Goal: Task Accomplishment & Management: Manage account settings

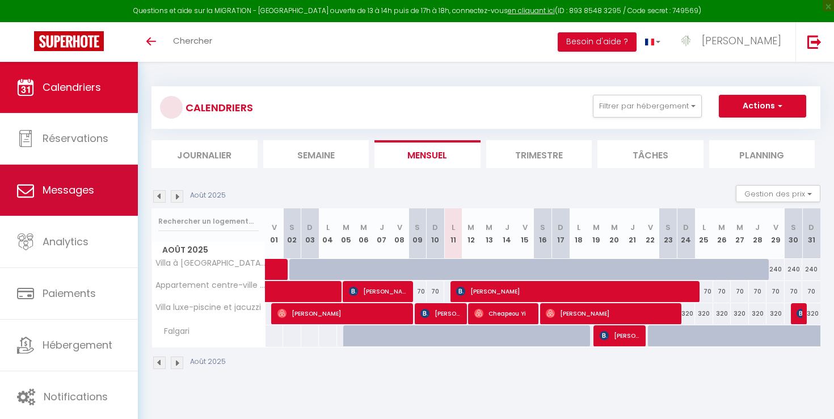
click at [79, 197] on link "Messages" at bounding box center [69, 190] width 138 height 51
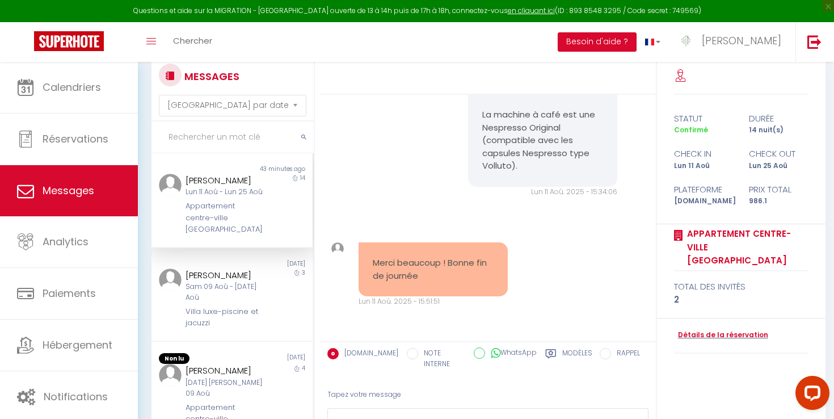
scroll to position [32, 0]
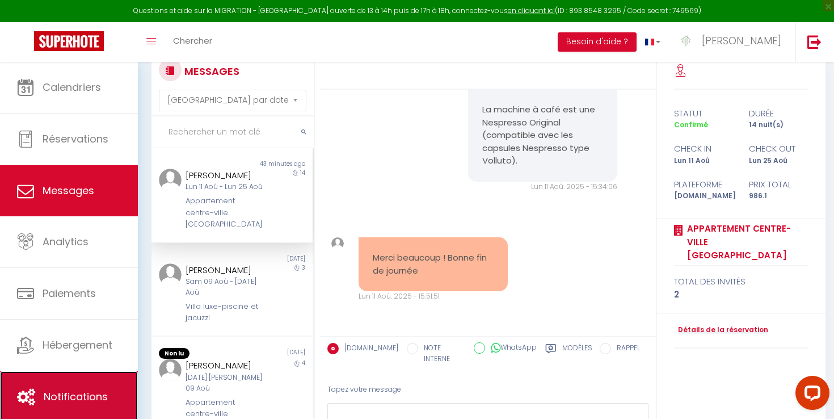
click at [86, 371] on link "Notifications" at bounding box center [69, 396] width 138 height 51
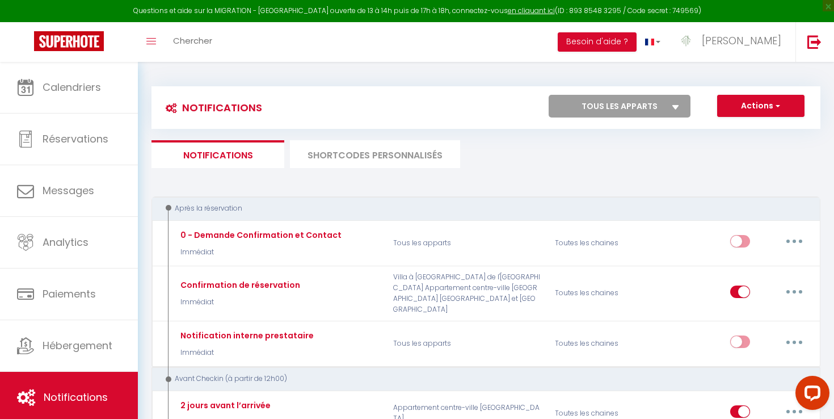
select select
checkbox input "false"
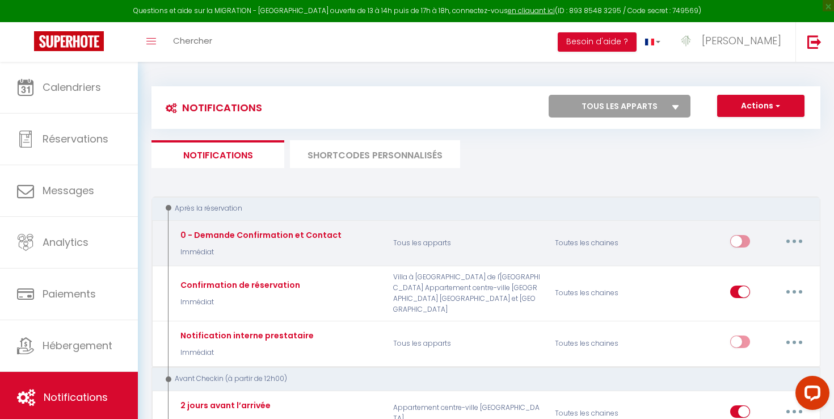
select select
checkbox input "false"
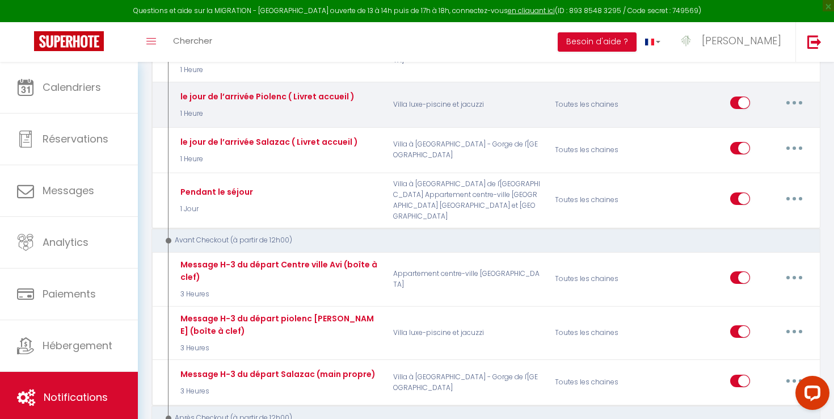
scroll to position [533, 0]
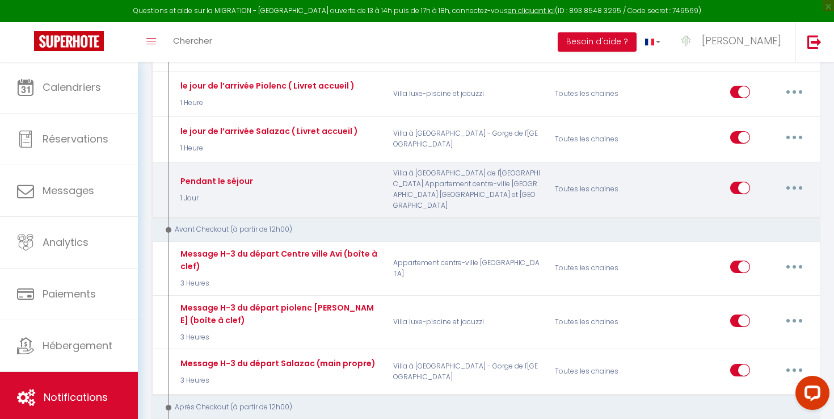
click at [803, 179] on button "button" at bounding box center [794, 188] width 32 height 18
click at [764, 204] on link "Editer" at bounding box center [765, 213] width 84 height 19
type input "Pendant le séjour"
select select "3"
select select "1 Jour"
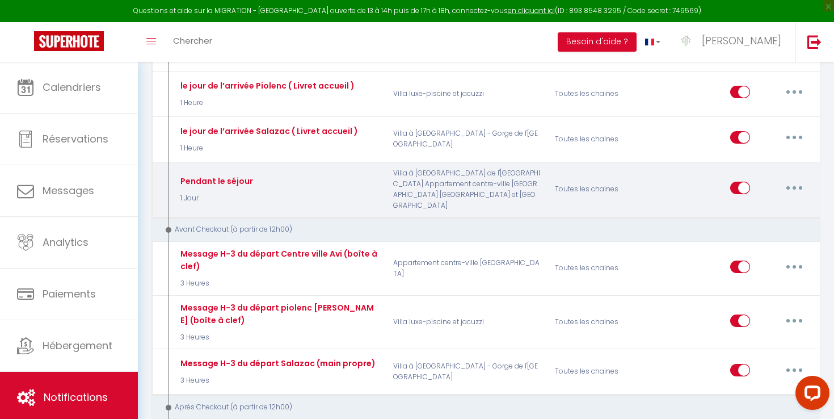
select select "if_booking_is_paid"
checkbox input "true"
checkbox input "false"
radio input "true"
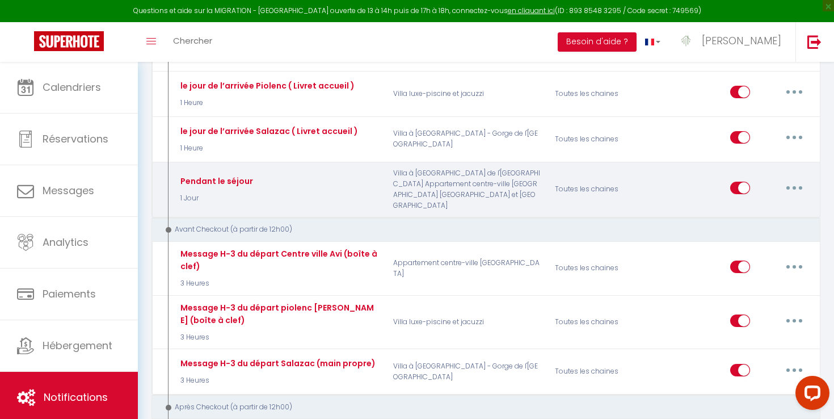
type input "Tout se passe bien [GUEST:FIRST_NAME] ? 😊"
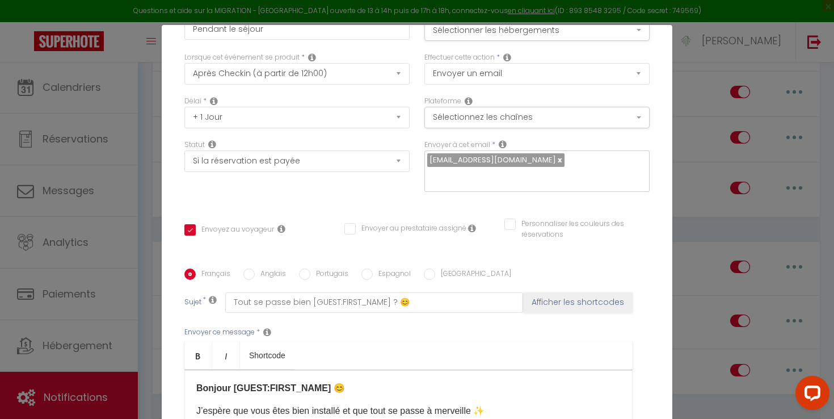
scroll to position [0, 0]
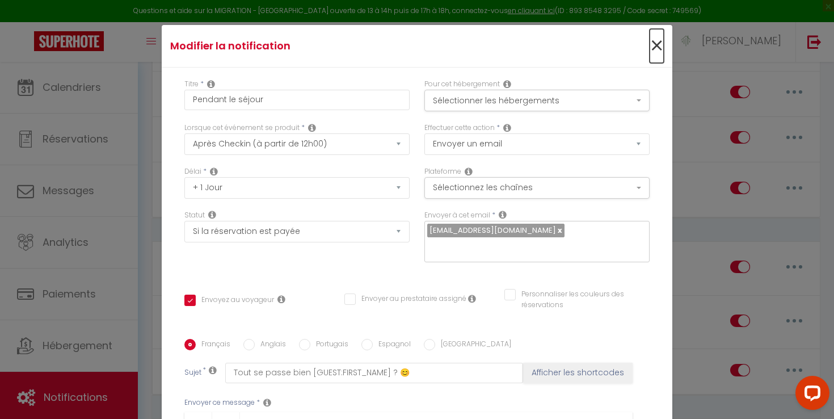
click at [655, 43] on span "×" at bounding box center [657, 46] width 14 height 34
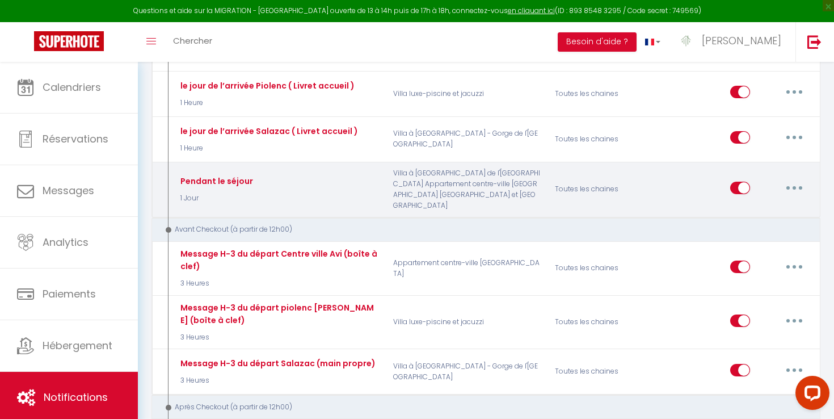
click at [788, 179] on button "button" at bounding box center [794, 188] width 32 height 18
click at [747, 224] on link "Dupliquer" at bounding box center [765, 233] width 84 height 19
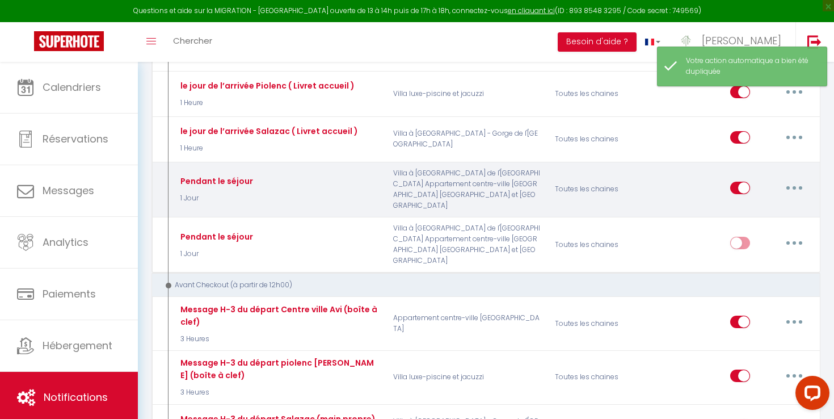
click at [796, 179] on button "button" at bounding box center [794, 188] width 32 height 18
click at [763, 204] on link "Editer" at bounding box center [765, 213] width 84 height 19
type input "Pendant le séjour"
checkbox input "false"
select select "3"
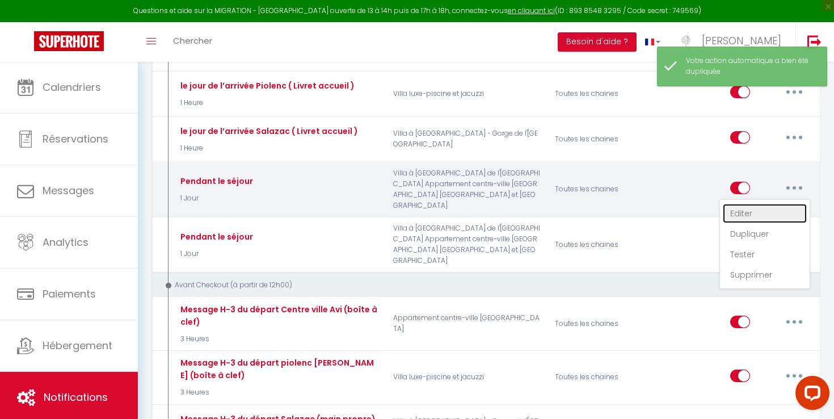
select select "1 Jour"
select select "if_booking_is_paid"
checkbox input "true"
checkbox input "false"
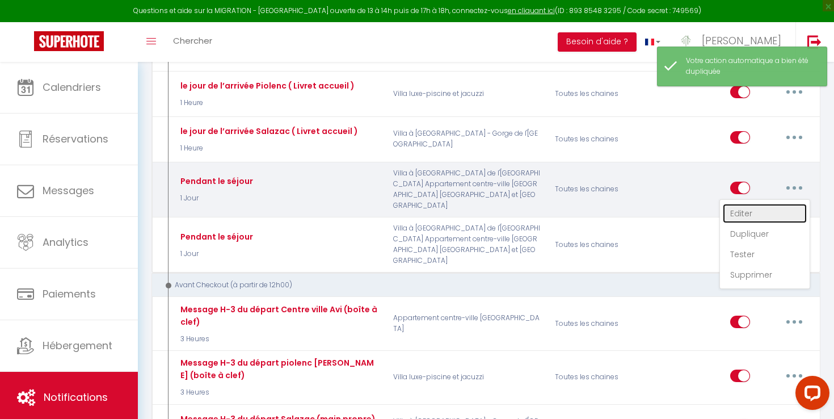
radio input "true"
type input "Tout se passe bien [GUEST:FIRST_NAME] ? 😊"
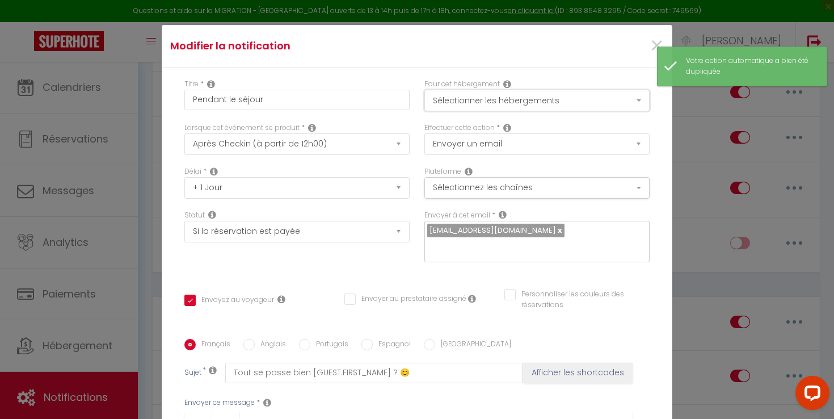
click at [521, 110] on button "Sélectionner les hébergements" at bounding box center [536, 101] width 225 height 22
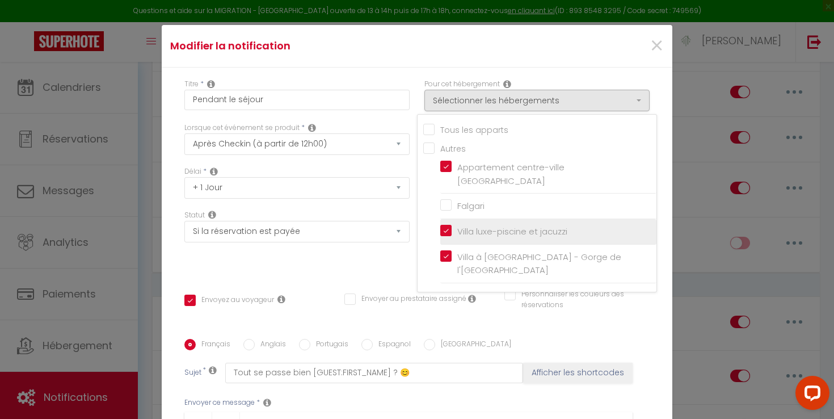
click at [448, 226] on input "Villa luxe-piscine et jacuzzi" at bounding box center [548, 231] width 216 height 11
checkbox input "false"
checkbox input "true"
checkbox input "false"
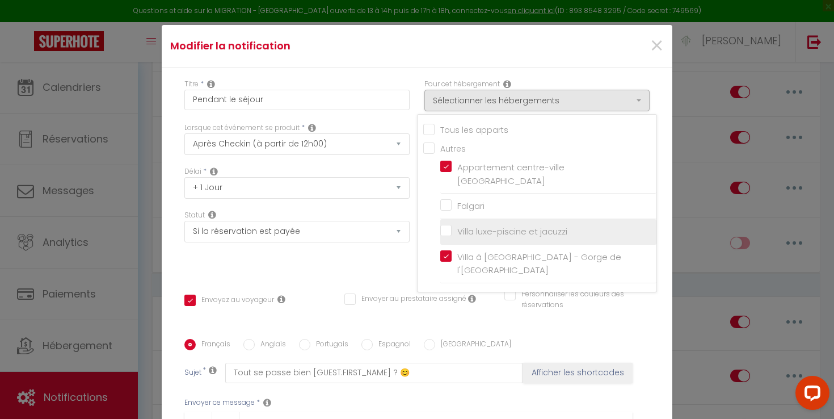
checkbox input "false"
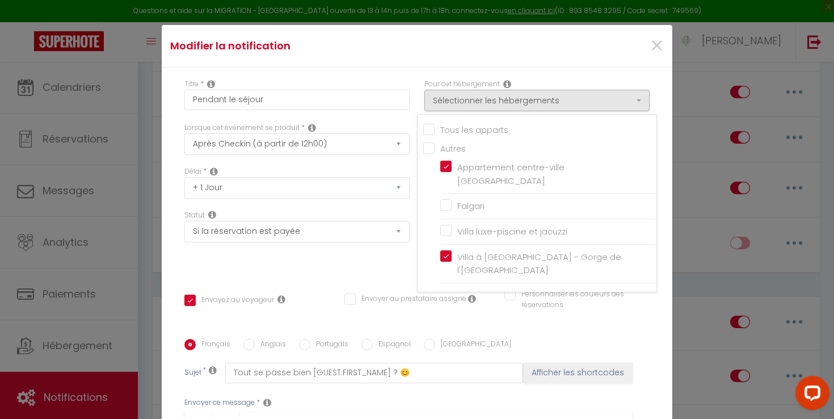
click at [488, 314] on div "Envoyer au prestataire assigné" at bounding box center [417, 305] width 160 height 24
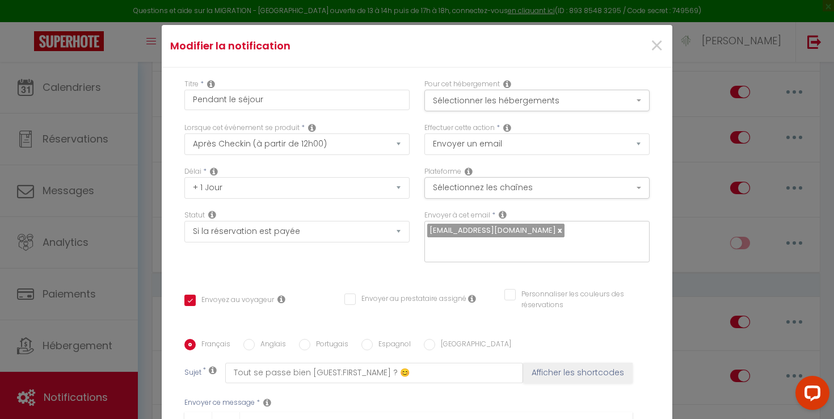
scroll to position [230, 0]
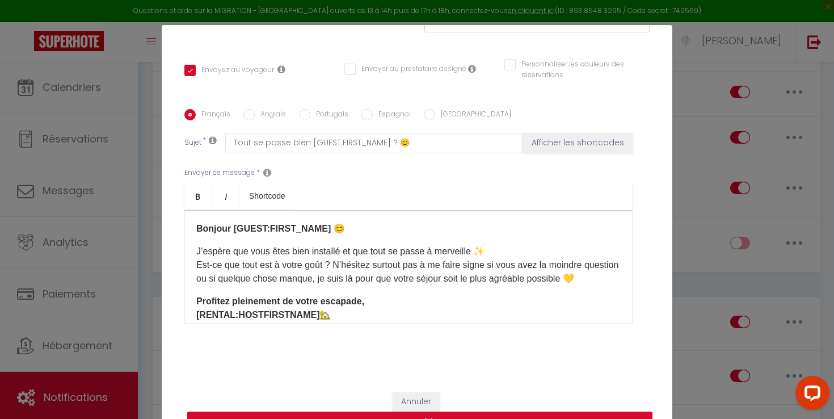
click at [458, 412] on button "Mettre à jour" at bounding box center [419, 422] width 465 height 22
checkbox input "true"
checkbox input "false"
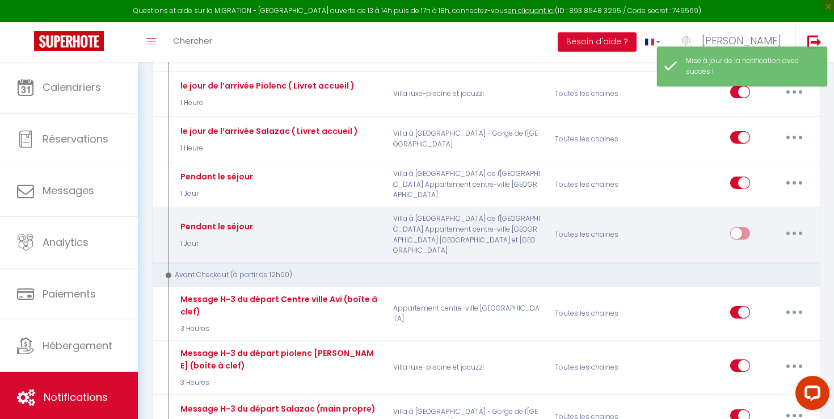
click at [784, 224] on button "button" at bounding box center [794, 233] width 32 height 18
click at [761, 249] on link "Editer" at bounding box center [765, 258] width 84 height 19
type input "Pendant le séjour"
checkbox input "false"
checkbox input "true"
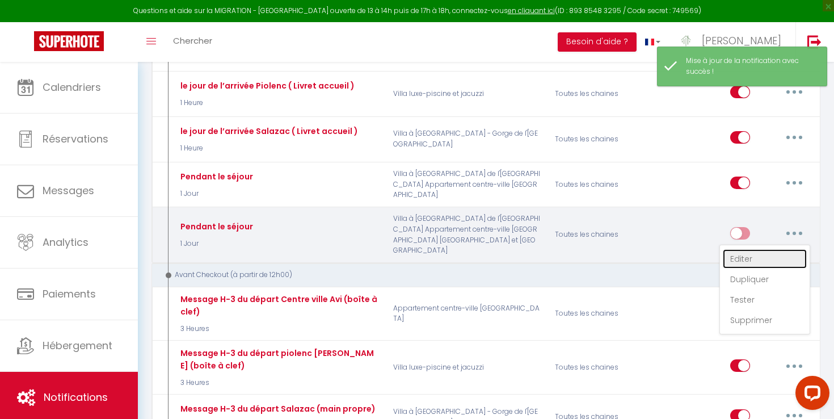
select select "3"
select select "1 Jour"
select select "if_booking_is_paid"
checkbox input "true"
checkbox input "false"
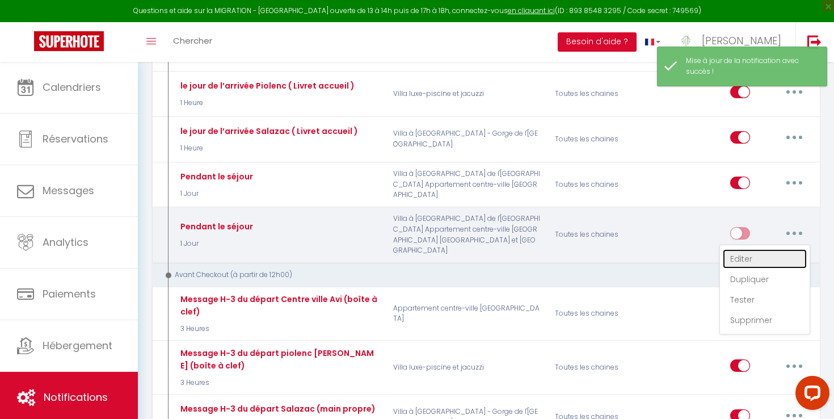
checkbox input "false"
radio input "true"
type input "Tout se passe bien [GUEST:FIRST_NAME] ? 😊"
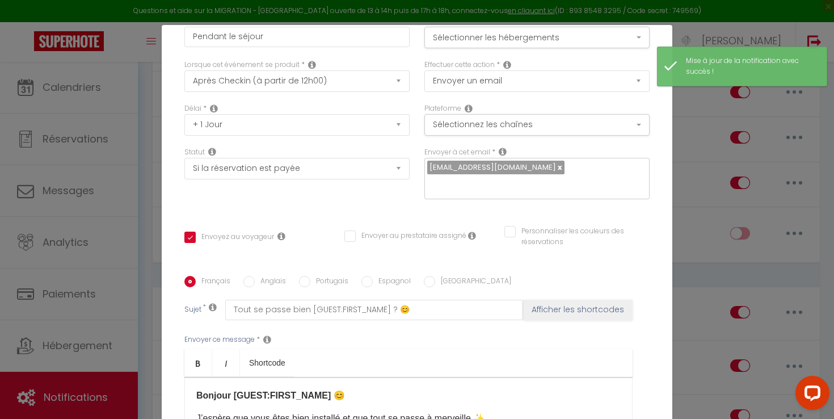
scroll to position [0, 0]
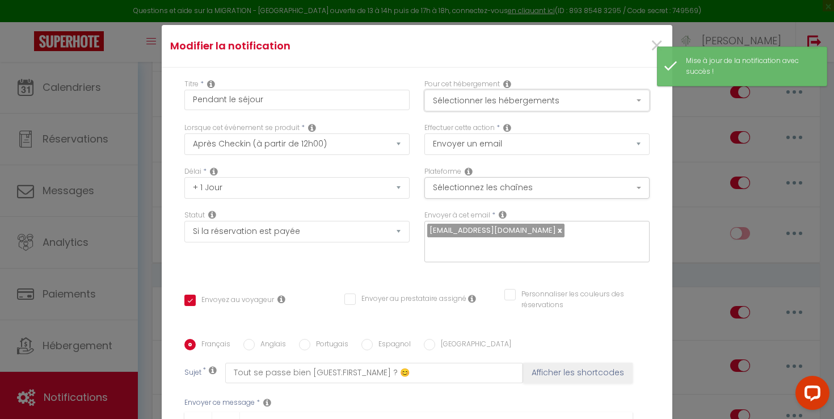
click at [544, 105] on button "Sélectionner les hébergements" at bounding box center [536, 101] width 225 height 22
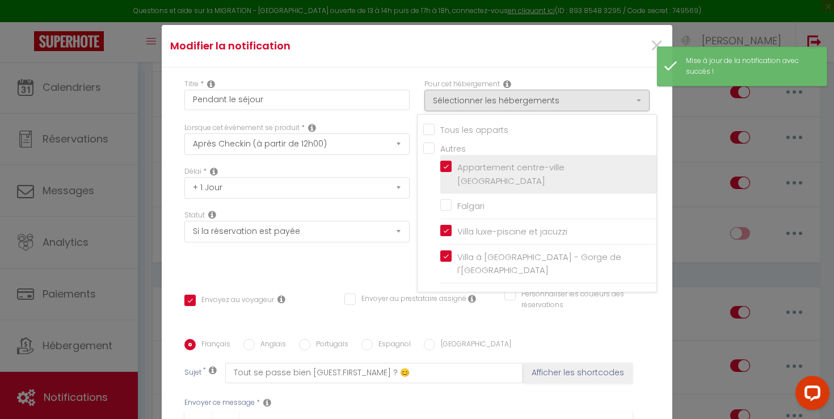
click at [472, 168] on input "Appartement centre-ville Avignon" at bounding box center [548, 173] width 216 height 11
checkbox input "false"
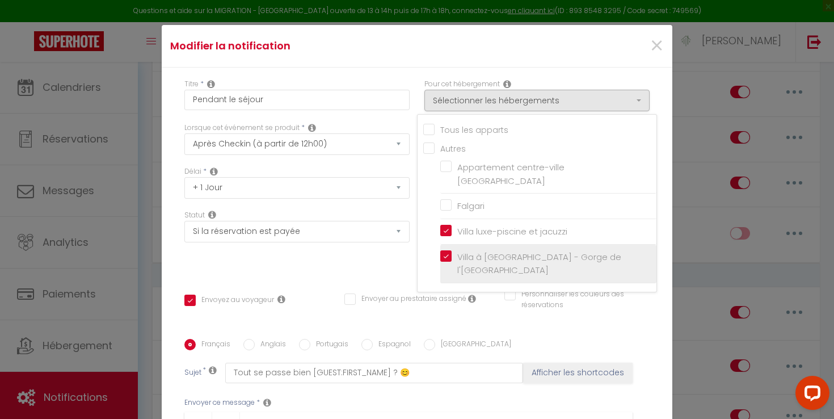
click at [444, 258] on input "Villa à Salazac - Piscine - Gorge de l'Ardèche" at bounding box center [548, 263] width 216 height 11
checkbox input "false"
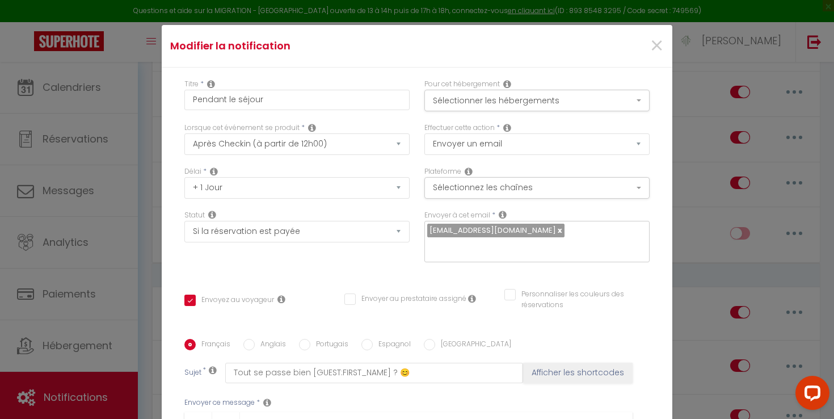
scroll to position [230, 0]
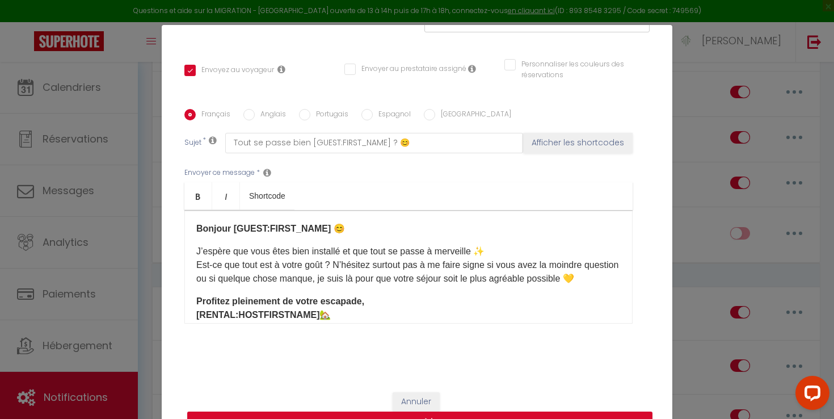
drag, startPoint x: 196, startPoint y: 246, endPoint x: 619, endPoint y: 284, distance: 424.3
click at [619, 284] on p "J’espère que vous êtes bien installé et que tout se passe à merveille ✨ Est-ce …" at bounding box center [408, 265] width 424 height 41
copy p "J’espère que vous êtes bien installé et que tout se passe à merveille ✨ Est-ce …"
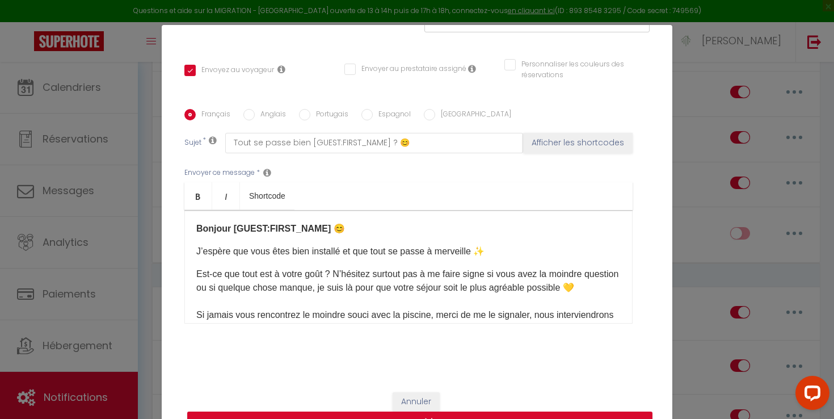
scroll to position [39, 0]
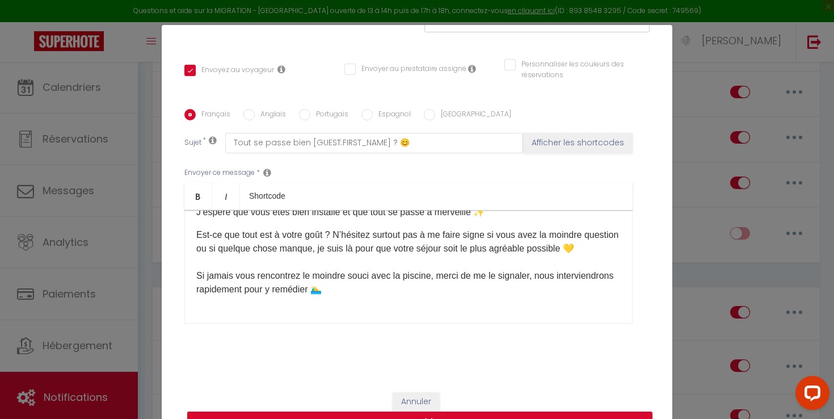
click at [264, 264] on p "Est-ce que tout est à votre goût ? N’hésitez surtout pas à me faire signe si vo…" at bounding box center [408, 262] width 424 height 68
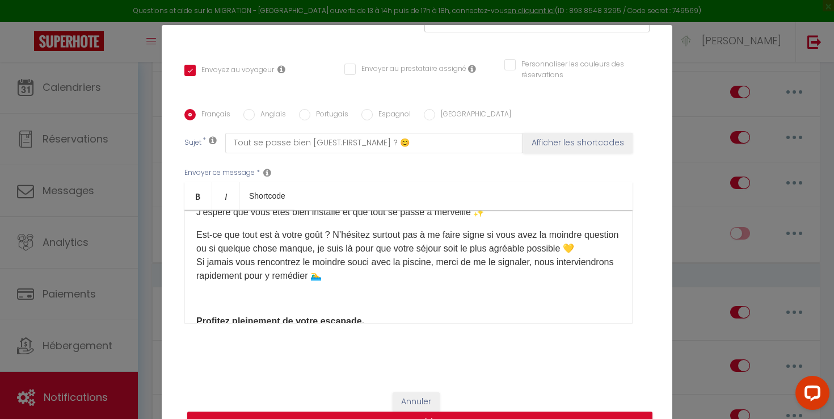
click at [272, 221] on p "J’espère que vous êtes bien installé et que tout se passe à merveille ✨ Est-ce …" at bounding box center [408, 255] width 424 height 100
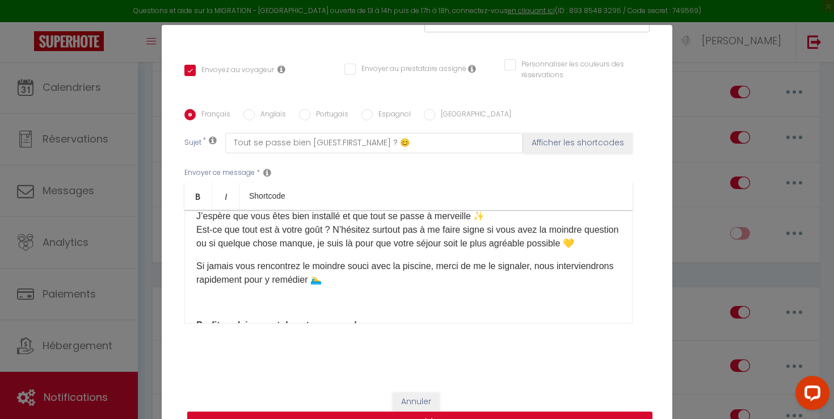
click at [613, 253] on p "J’espère que vous êtes bien installé et que tout se passe à merveille ✨ Est-ce …" at bounding box center [408, 259] width 424 height 100
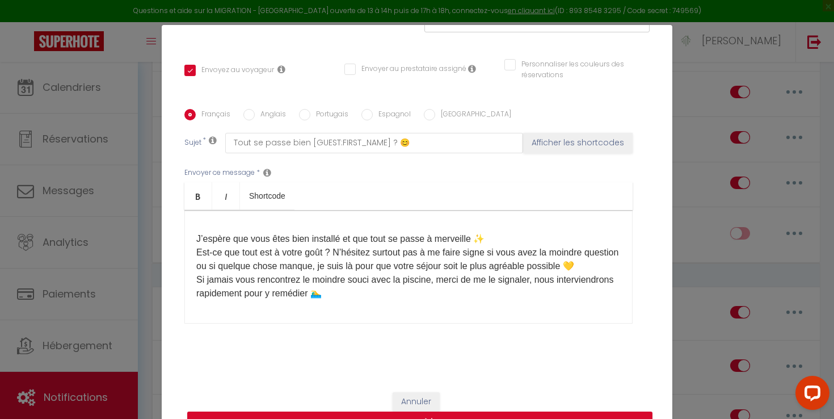
scroll to position [50, 0]
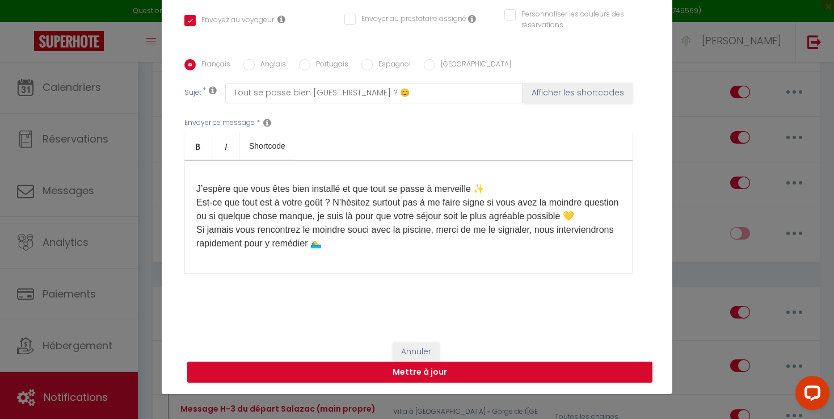
click at [460, 373] on button "Mettre à jour" at bounding box center [419, 372] width 465 height 22
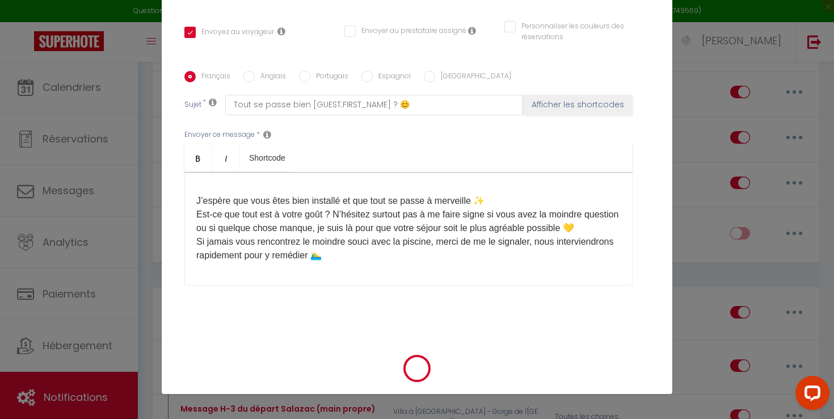
checkbox input "true"
checkbox input "false"
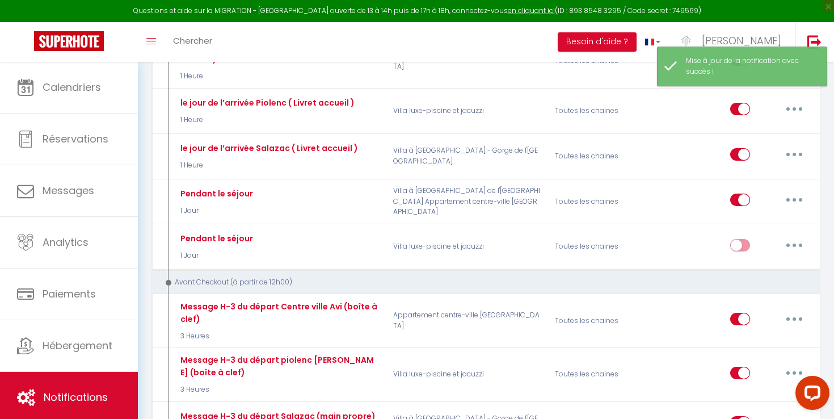
scroll to position [513, 0]
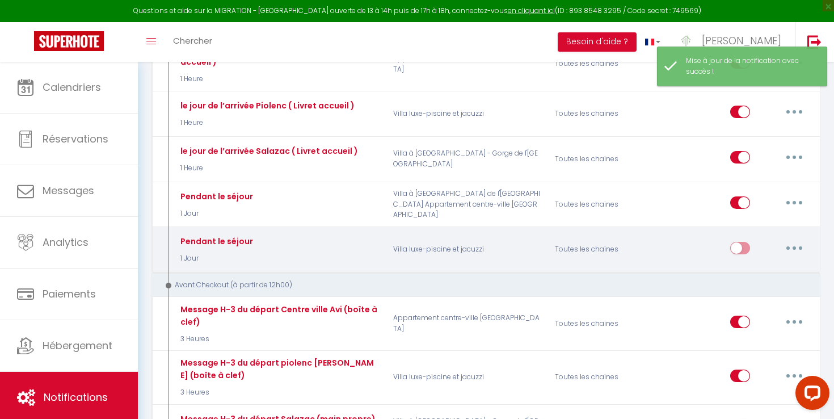
click at [736, 242] on input "checkbox" at bounding box center [740, 250] width 20 height 17
checkbox input "true"
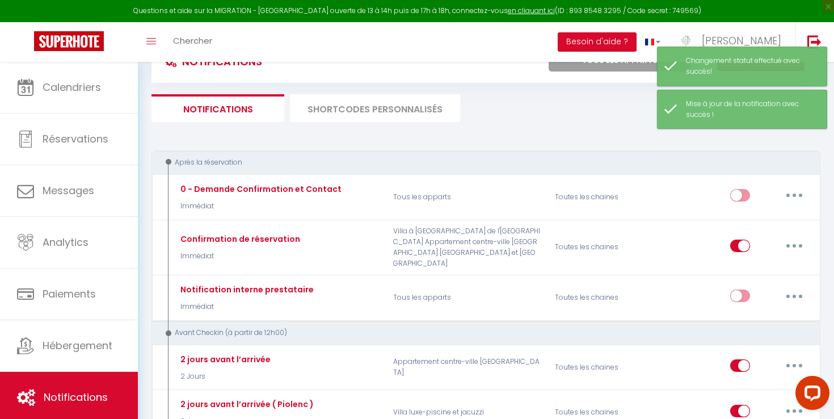
scroll to position [5, 0]
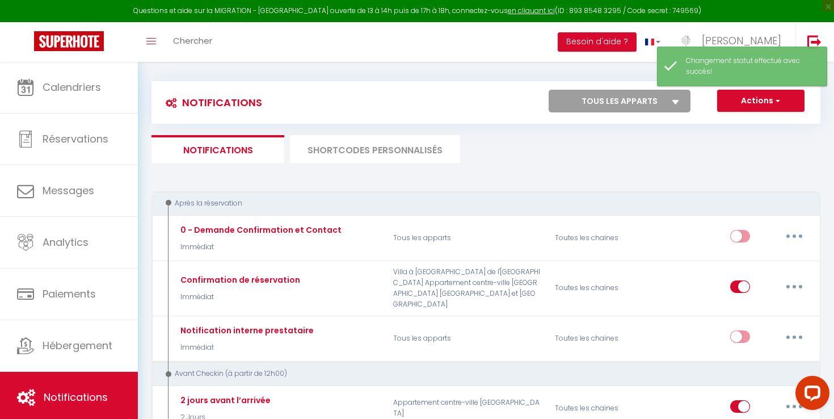
click at [760, 87] on div "Notifications Actions Nouvelle Notification Exporter Importer Tous les apparts …" at bounding box center [485, 102] width 669 height 43
click at [759, 100] on button "Actions" at bounding box center [760, 101] width 87 height 23
click at [563, 207] on div "Après la réservation" at bounding box center [479, 203] width 635 height 11
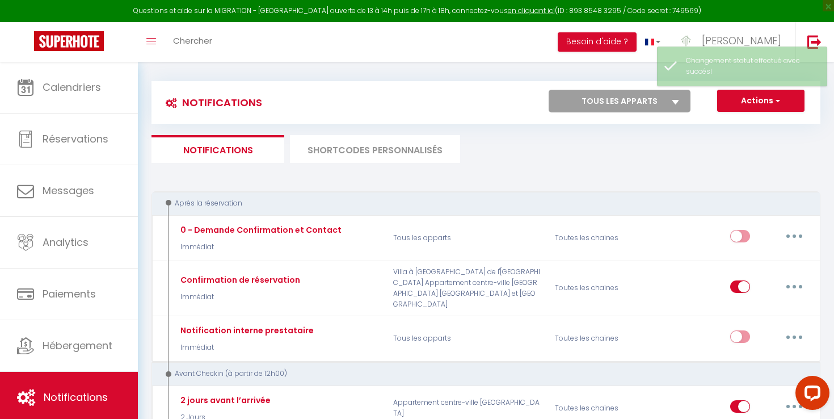
scroll to position [0, 0]
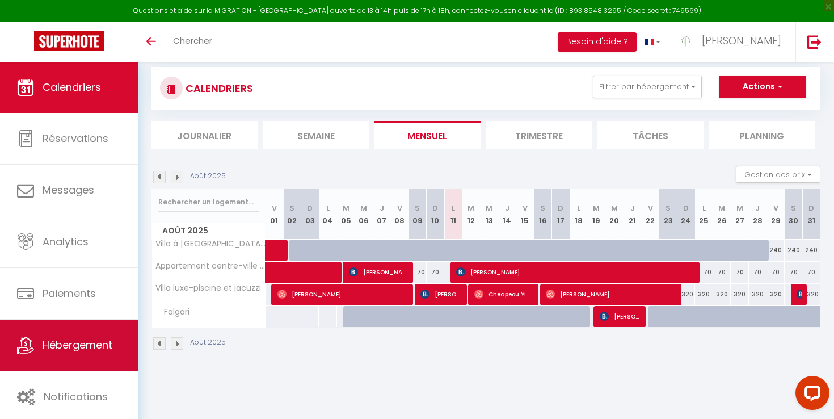
scroll to position [20, 0]
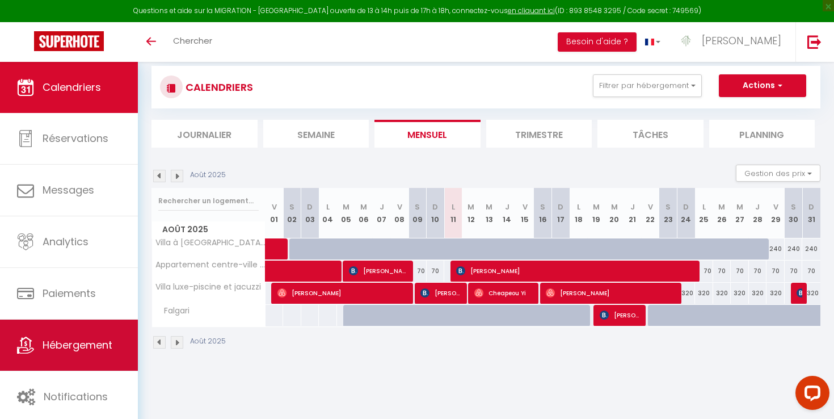
click at [68, 351] on span "Hébergement" at bounding box center [78, 345] width 70 height 14
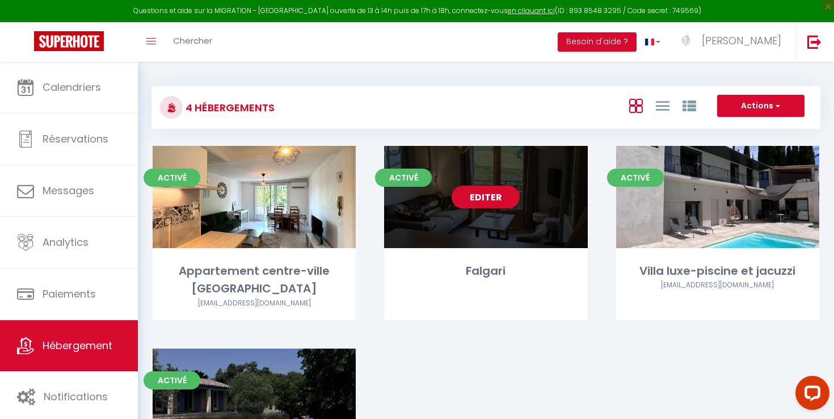
scroll to position [27, 0]
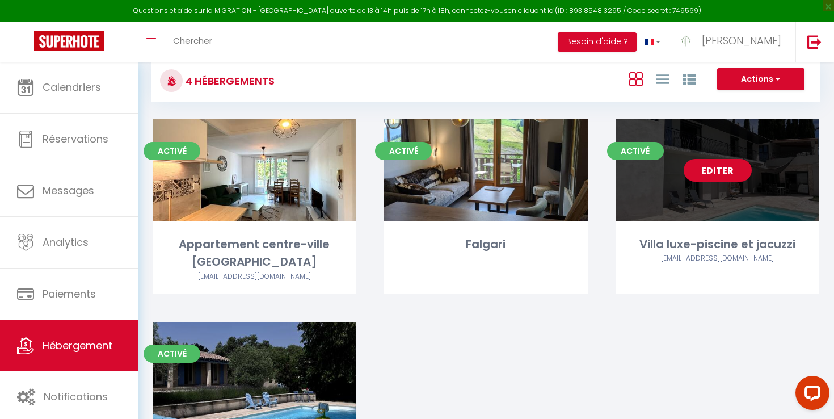
click at [737, 176] on link "Editer" at bounding box center [718, 170] width 68 height 23
click at [737, 173] on link "Editer" at bounding box center [718, 170] width 68 height 23
select select "3"
select select "2"
select select "1"
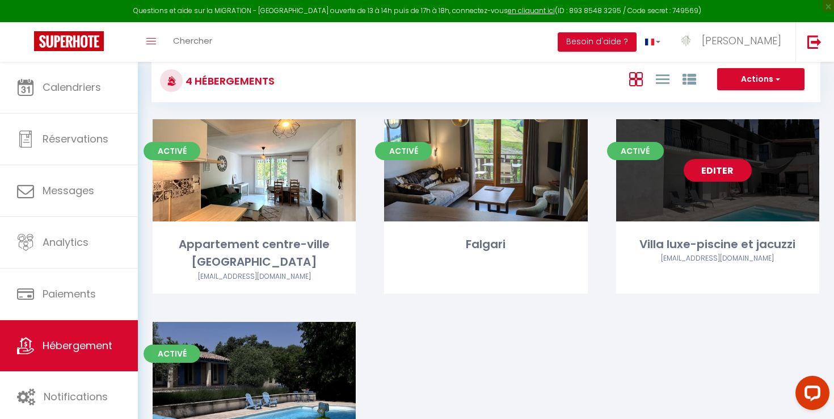
select select "1"
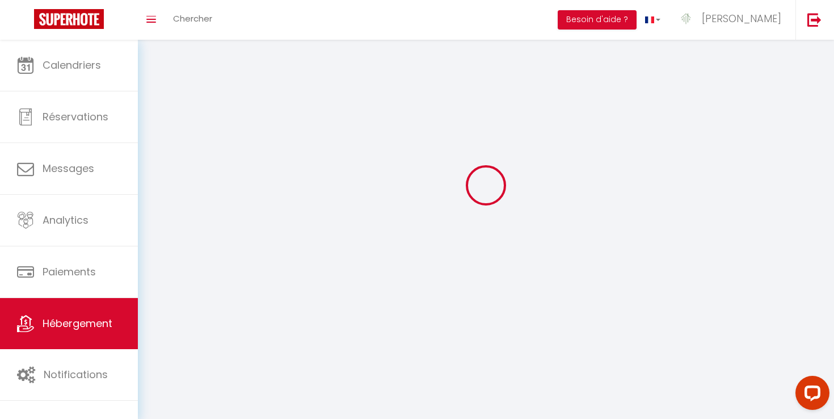
select select
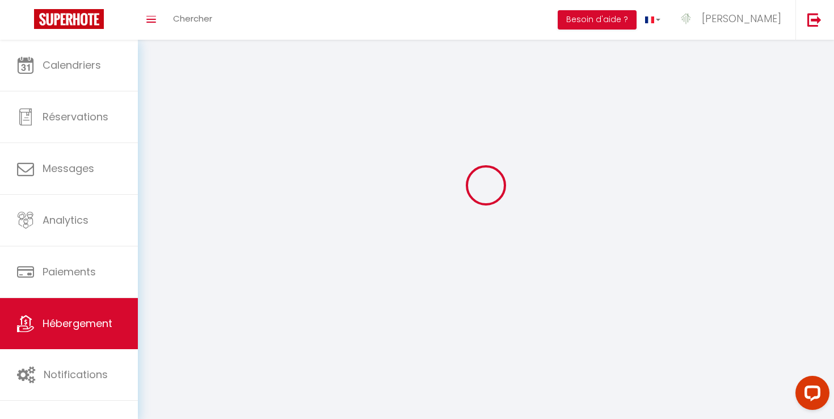
select select
checkbox input "false"
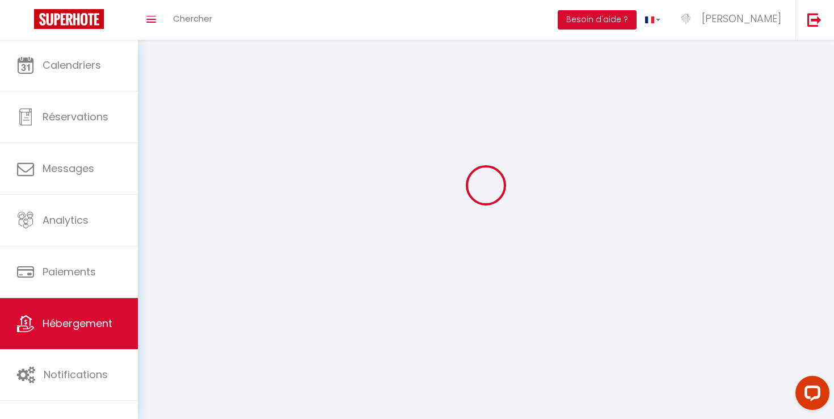
select select
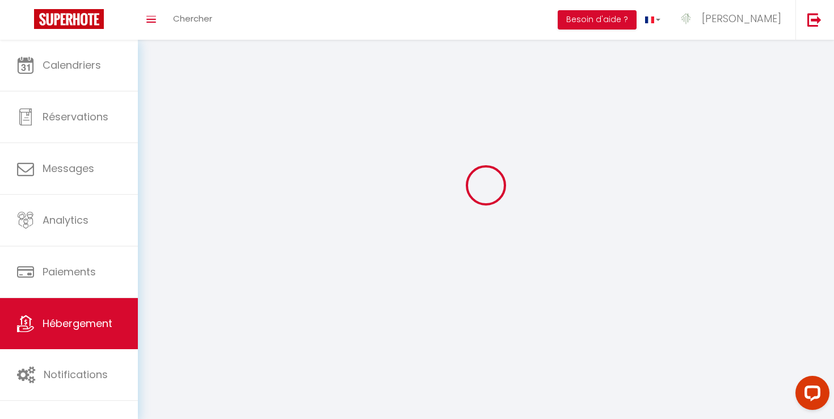
select select
checkbox input "false"
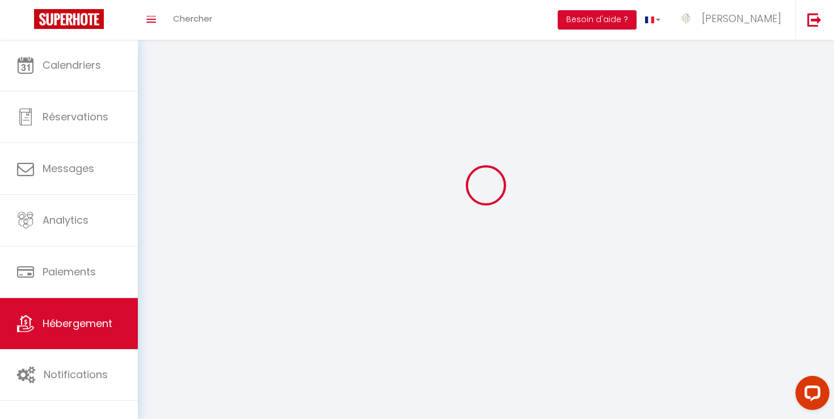
checkbox input "false"
select select
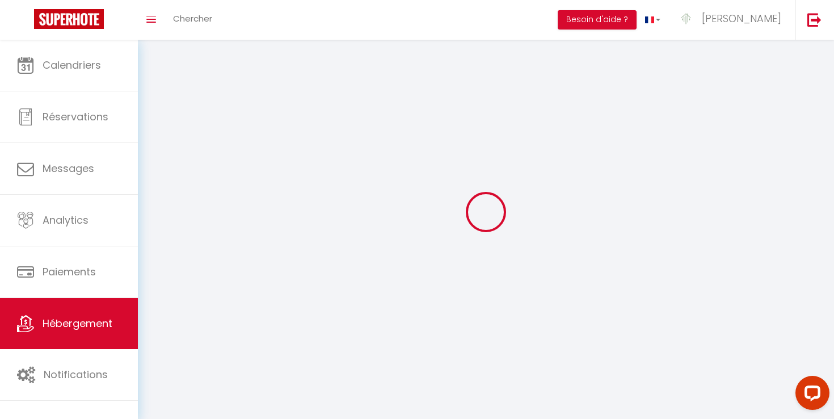
select select
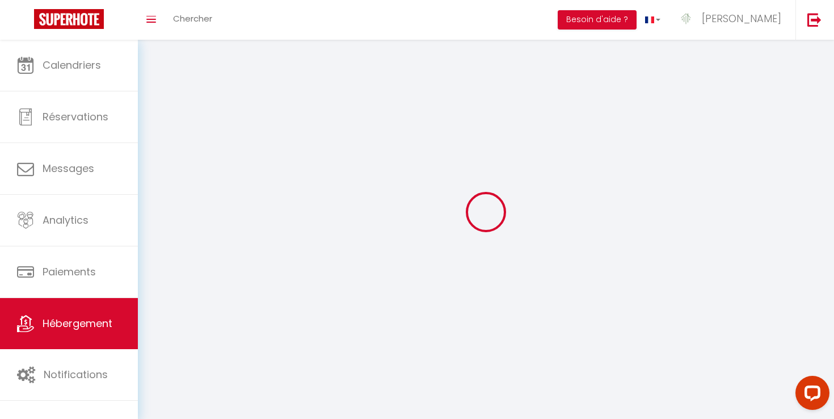
select select
checkbox input "false"
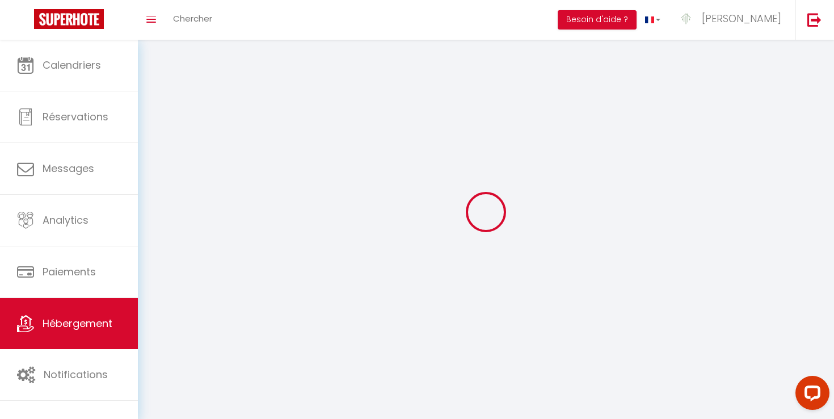
select select
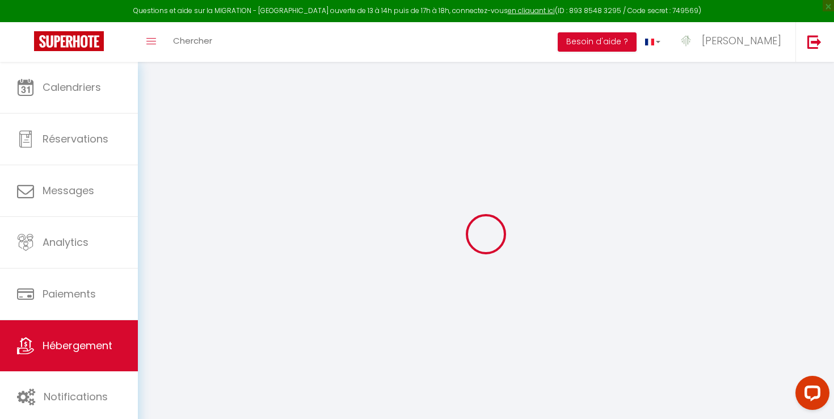
select select "+ 17 %"
select select "+ 20 %"
select select
checkbox input "false"
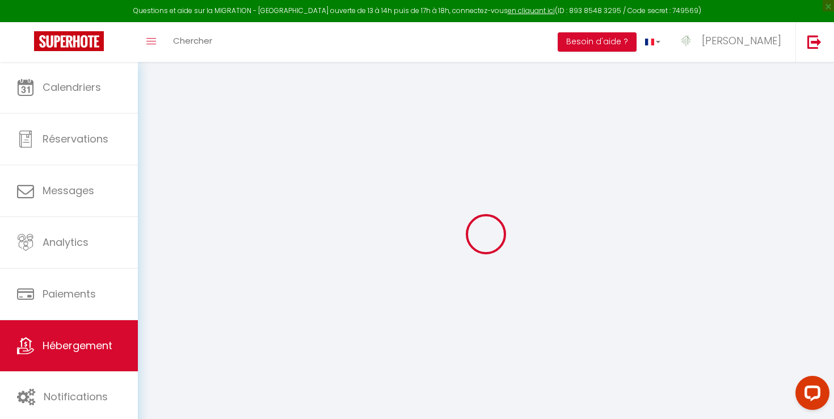
checkbox input "false"
select select "15:00"
select select "16:00"
select select "11:00"
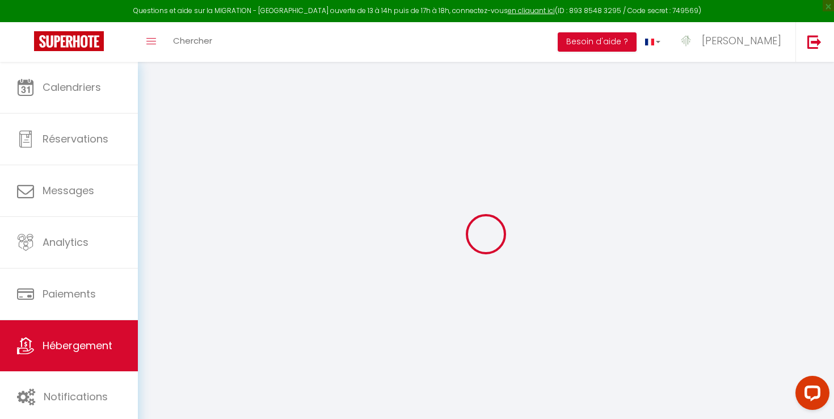
select select "30"
select select "120"
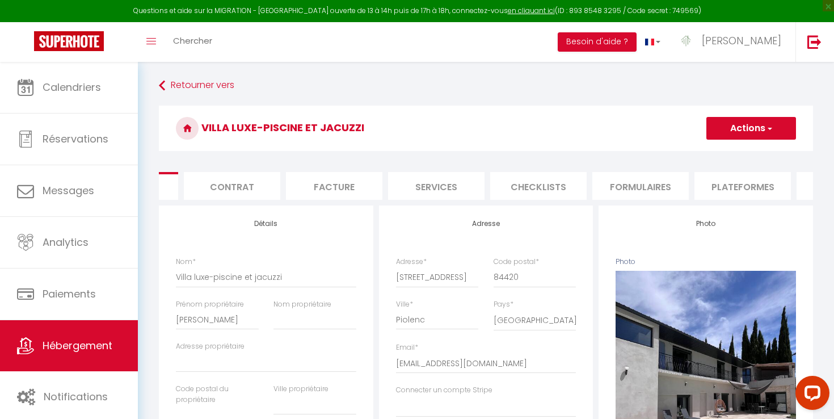
select select
checkbox input "false"
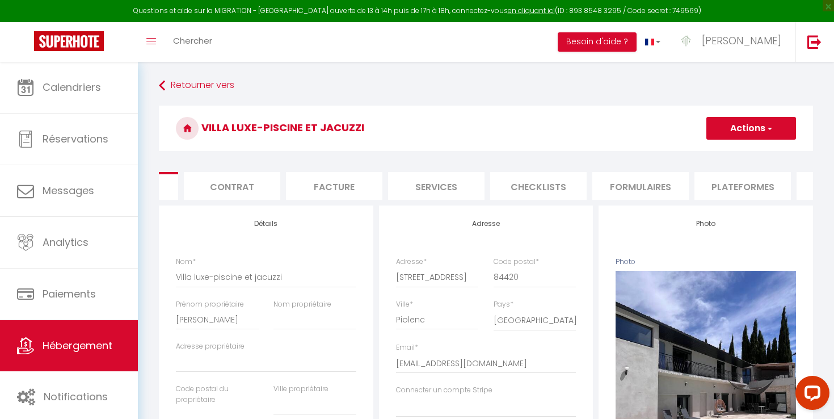
select select "10798-1452835636793461667"
click at [738, 176] on li "Plateformes" at bounding box center [734, 186] width 96 height 28
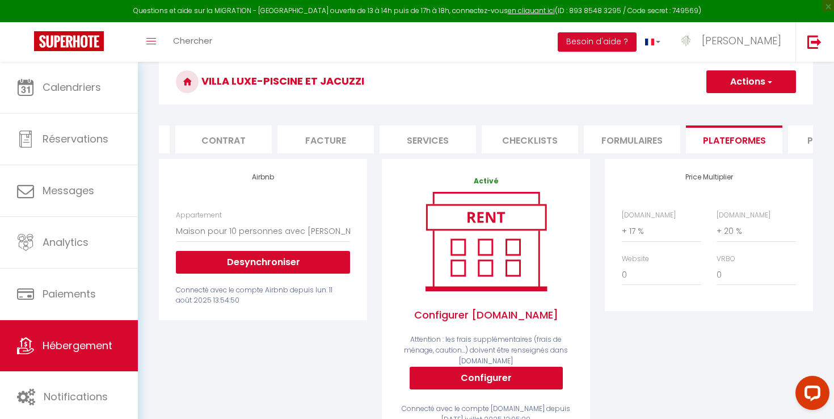
scroll to position [47, 0]
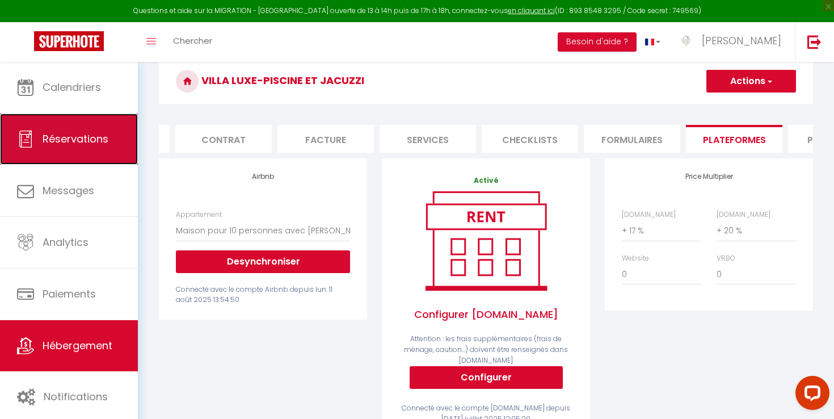
click at [92, 154] on link "Réservations" at bounding box center [69, 138] width 138 height 51
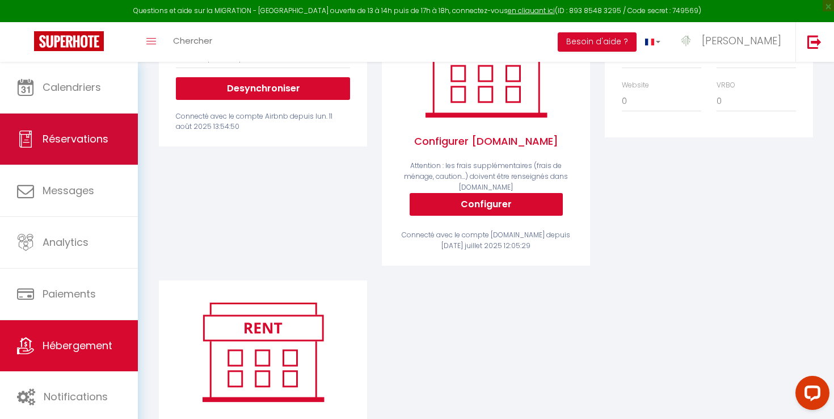
select select "not_cancelled"
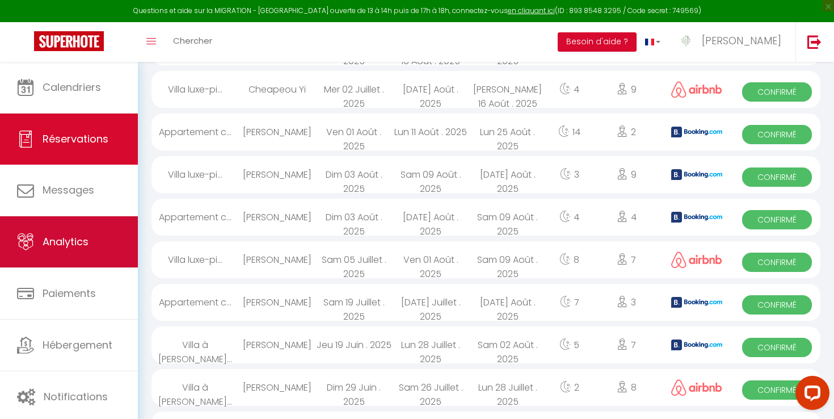
scroll to position [506, 0]
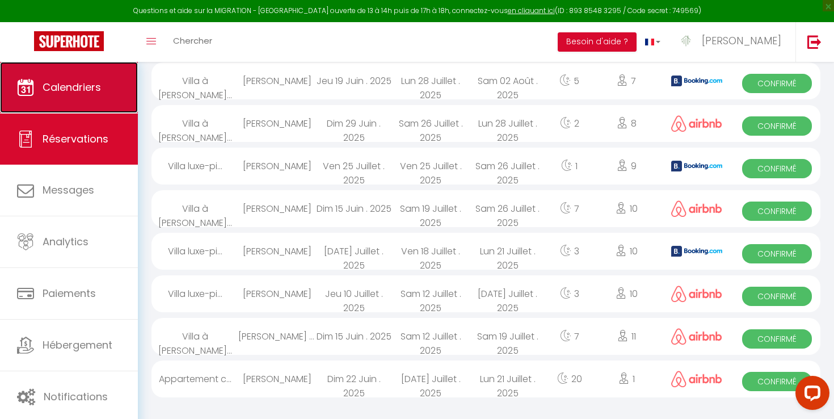
click at [81, 98] on link "Calendriers" at bounding box center [69, 87] width 138 height 51
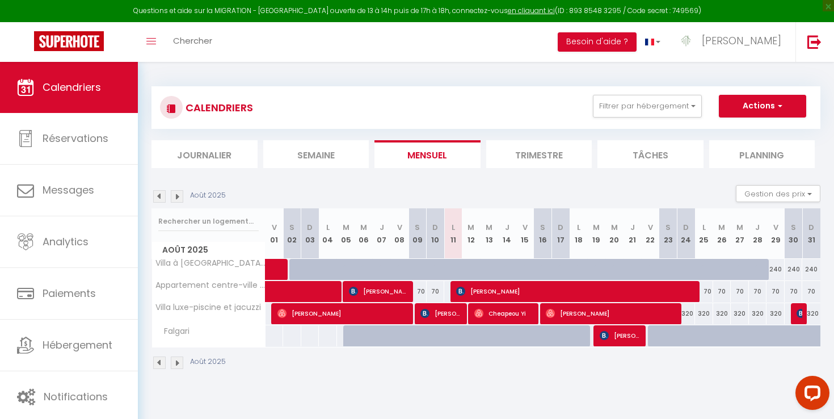
click at [686, 316] on div "320" at bounding box center [686, 313] width 18 height 21
type input "320"
type input "Dim 24 Août 2025"
type input "Lun 25 Août 2025"
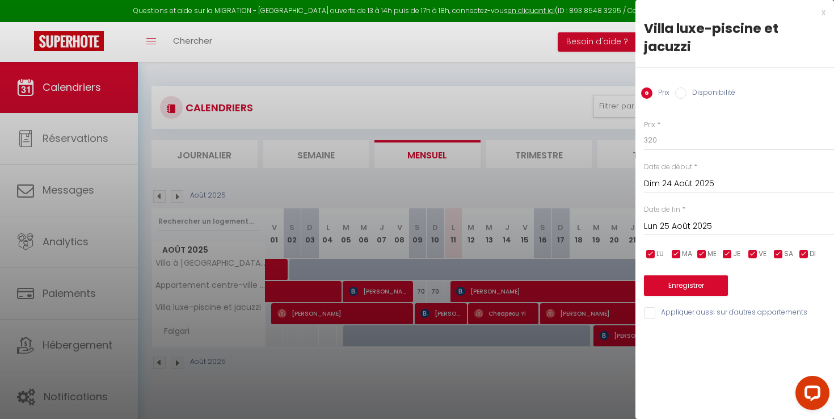
click at [521, 83] on div at bounding box center [417, 209] width 834 height 419
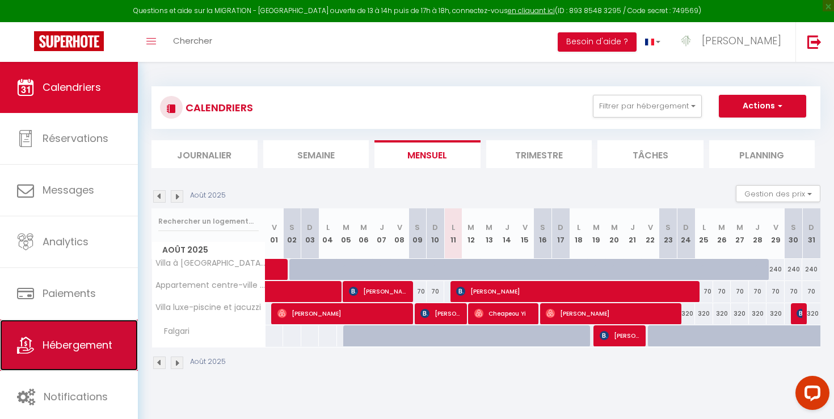
click at [54, 343] on span "Hébergement" at bounding box center [78, 345] width 70 height 14
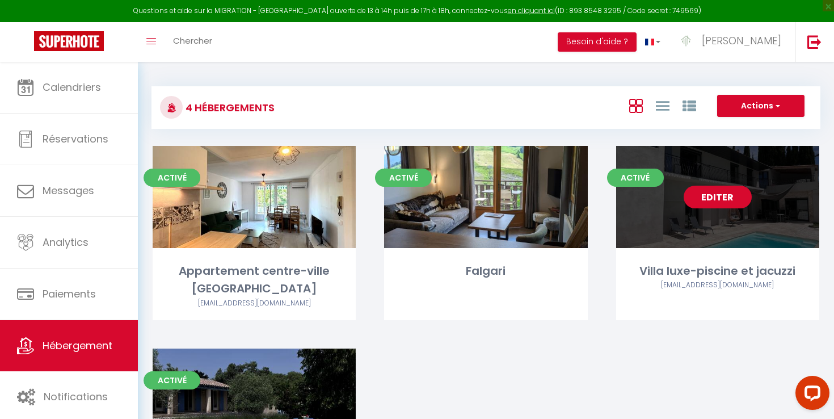
click at [705, 203] on link "Editer" at bounding box center [718, 197] width 68 height 23
click at [721, 191] on link "Editer" at bounding box center [718, 197] width 68 height 23
select select "3"
select select "2"
select select "1"
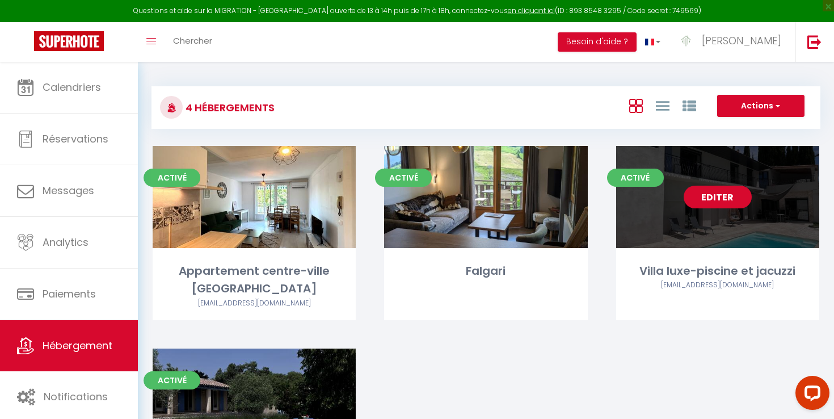
select select "1"
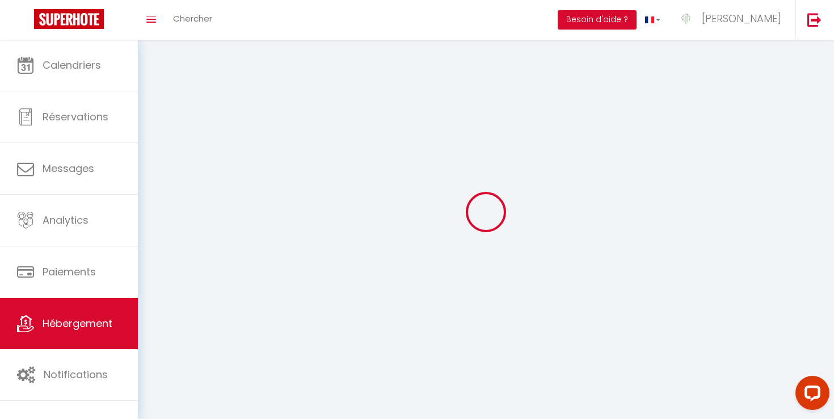
select select
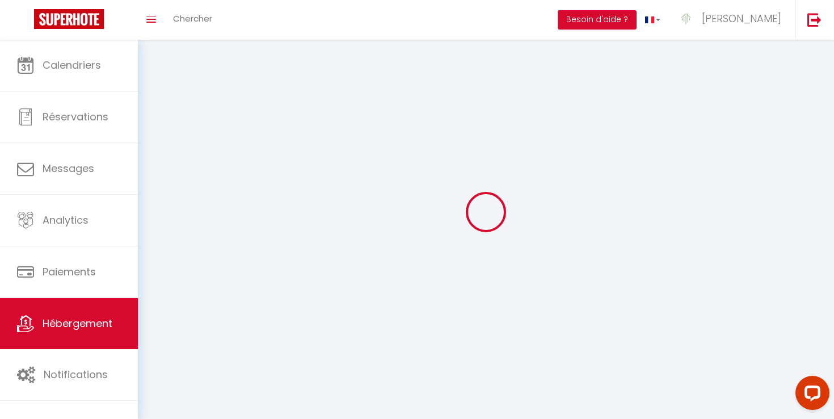
select select
checkbox input "false"
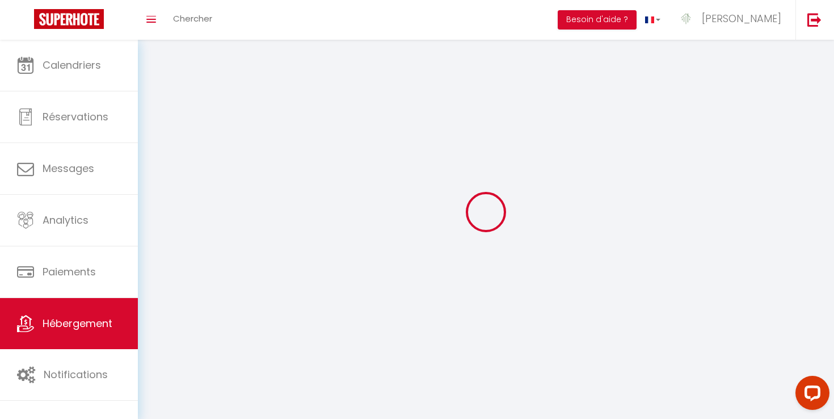
select select
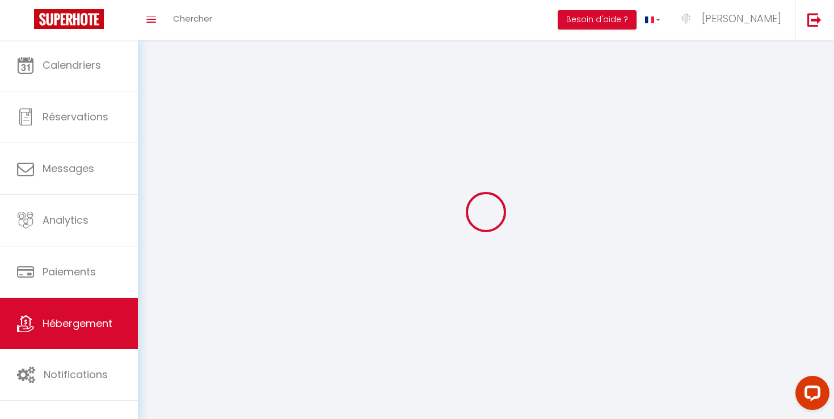
select select
checkbox input "false"
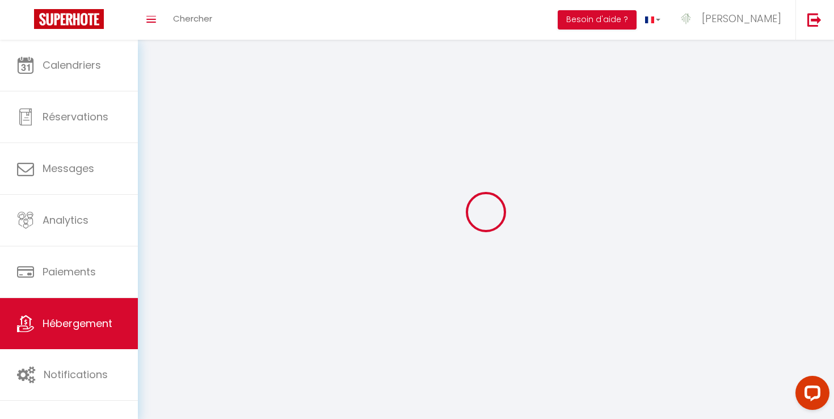
checkbox input "false"
select select
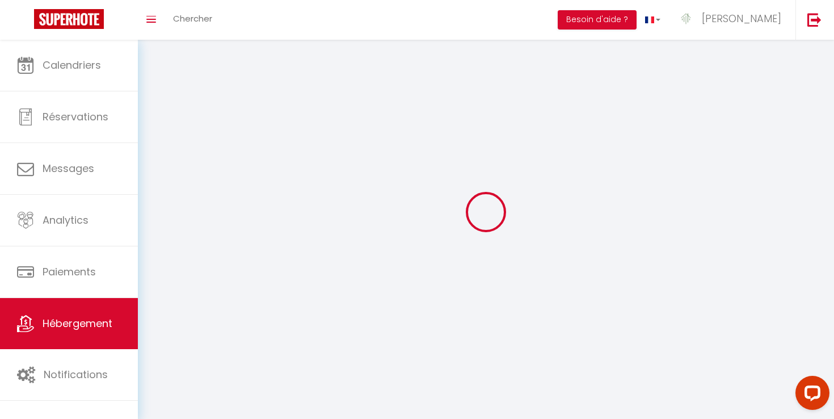
select select
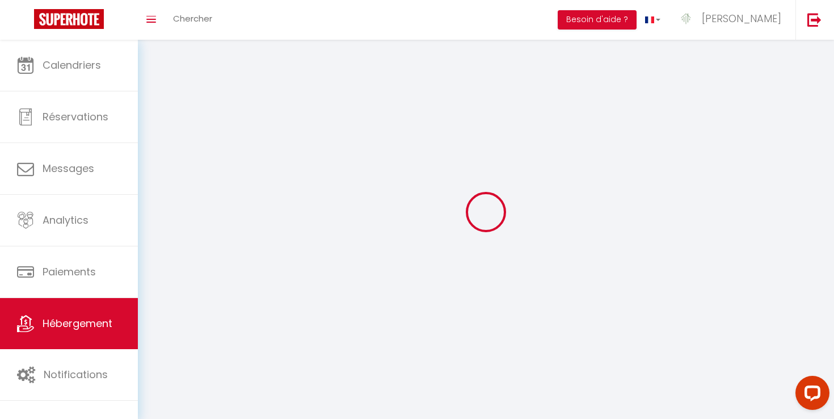
select select
checkbox input "false"
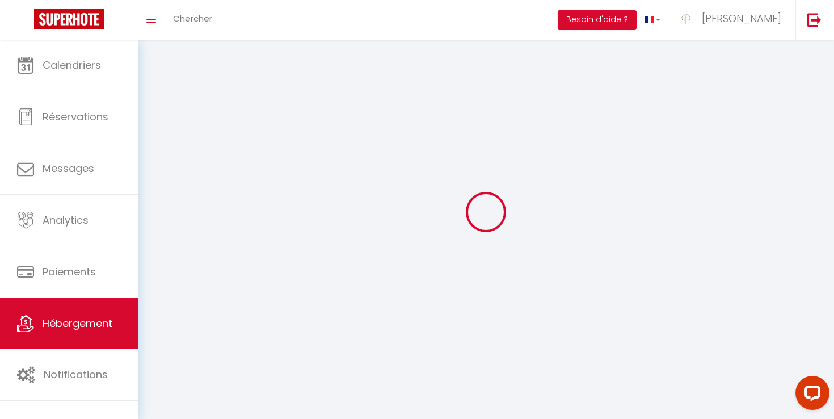
select select
select select "1"
select select "28"
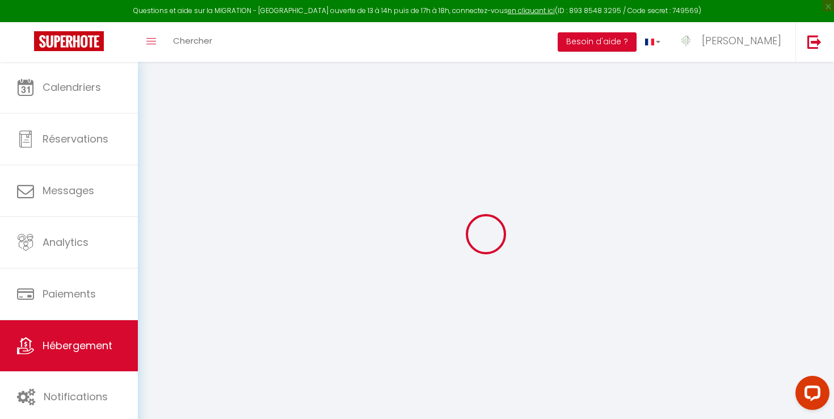
select select
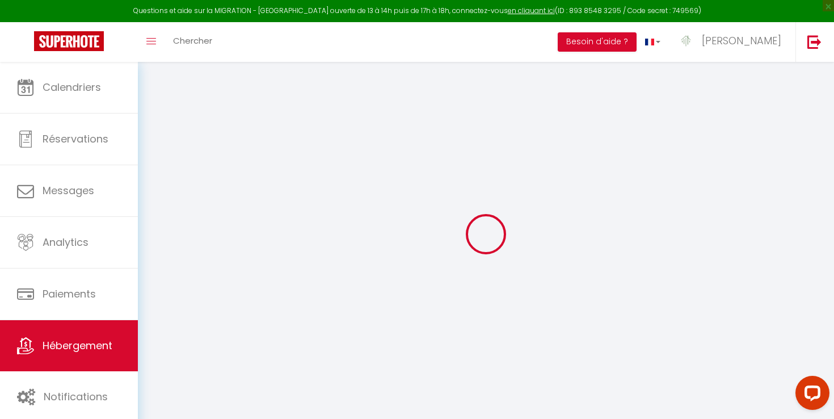
select select
checkbox input "false"
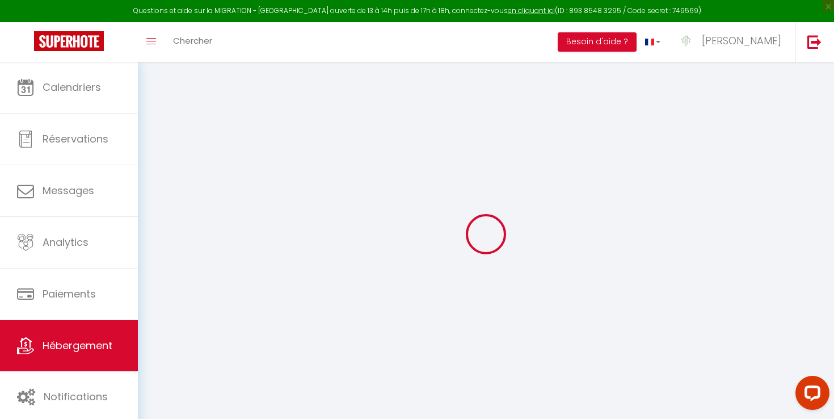
select select
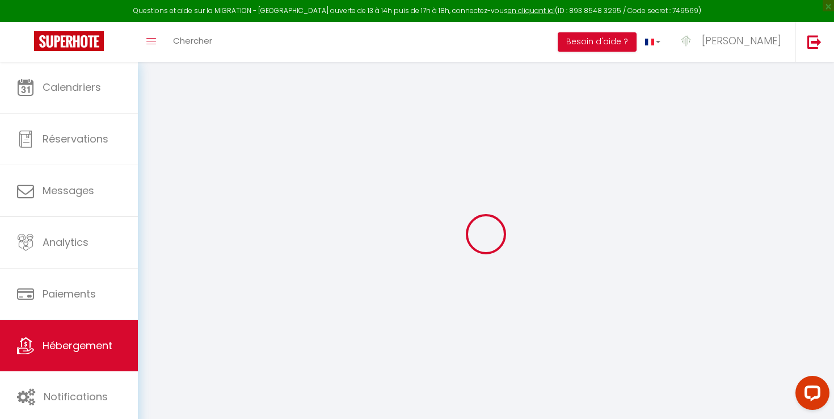
select select
checkbox input "false"
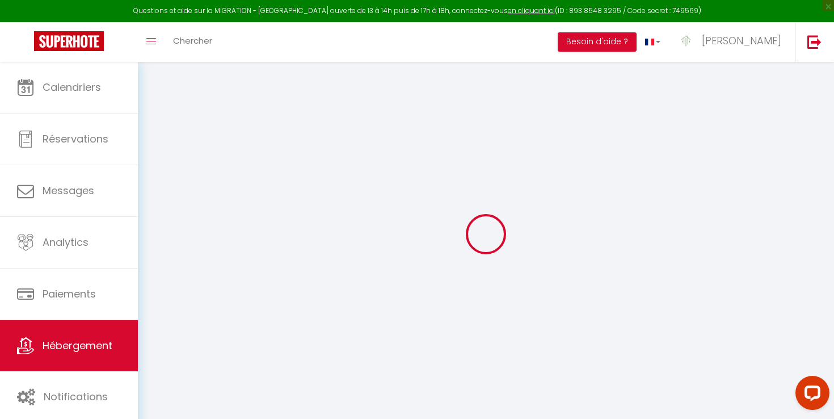
checkbox input "false"
select select
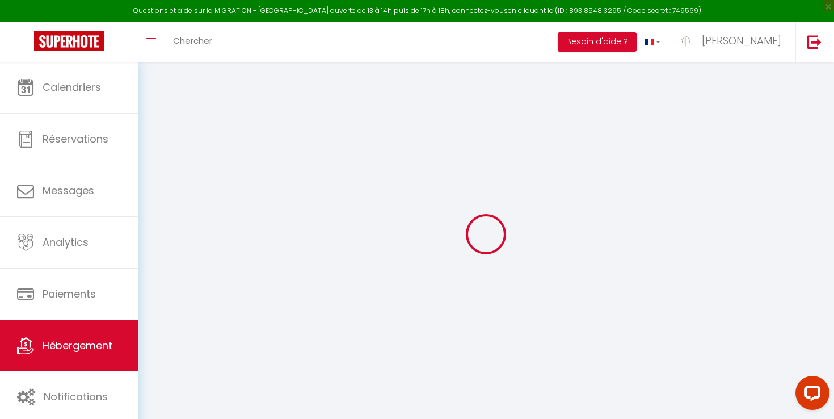
select select
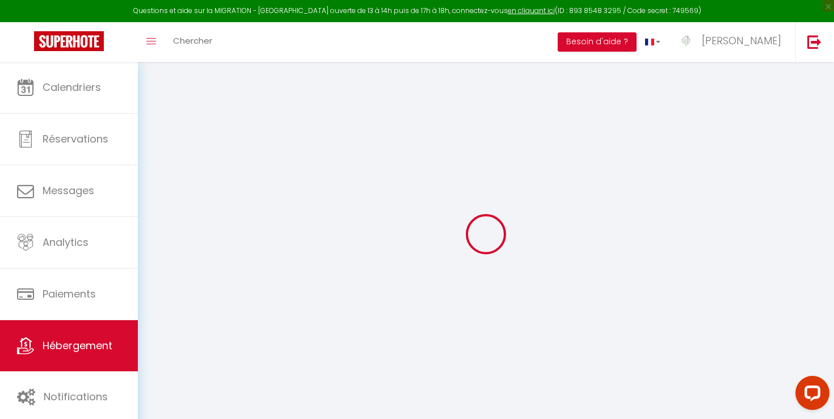
checkbox input "false"
select select
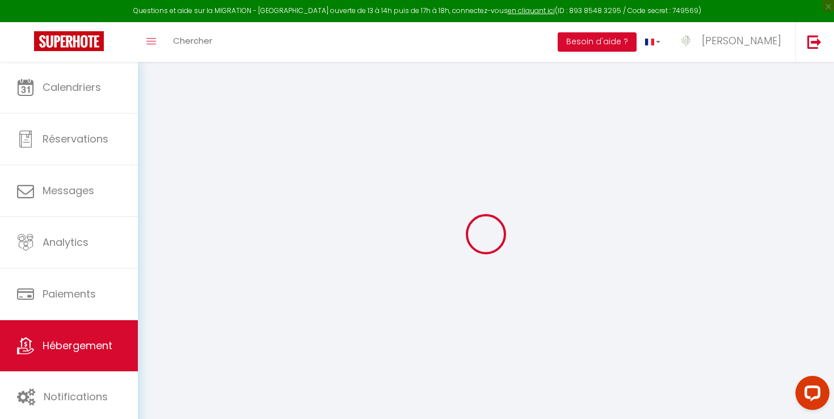
select select
type input "Villa luxe-piscine et jacuzzi"
type input "[PERSON_NAME]"
select select "10"
select select "4"
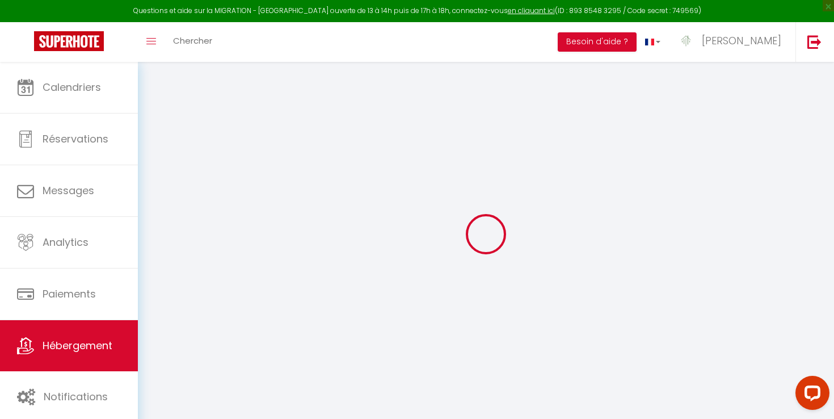
type input "400"
type input "180"
select select
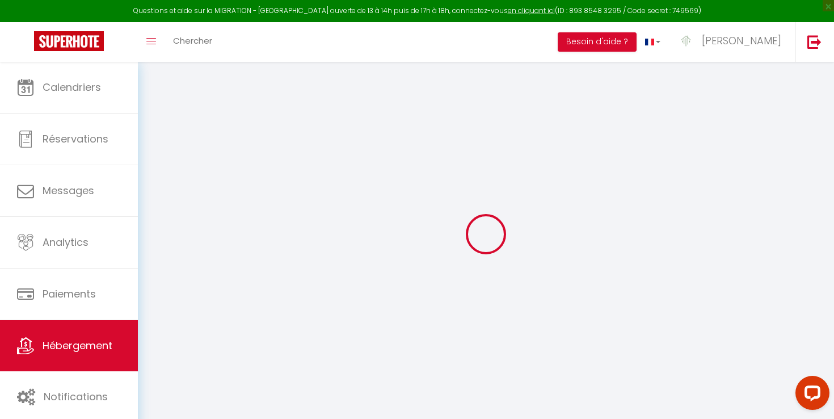
select select
type input "[STREET_ADDRESS]"
type input "84420"
type input "Piolenc"
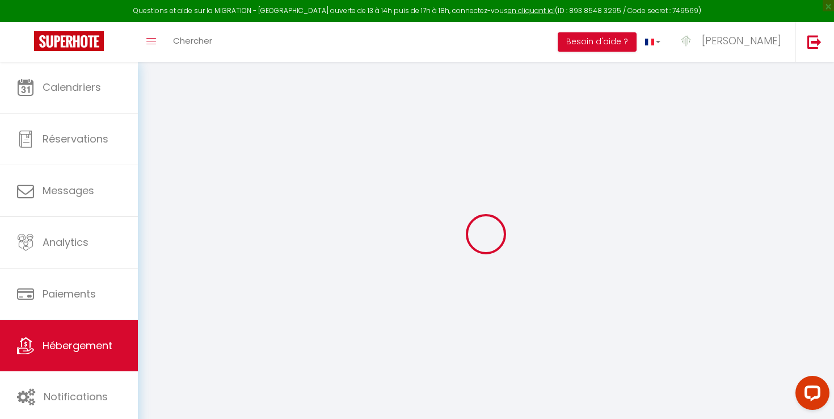
type input "[EMAIL_ADDRESS][DOMAIN_NAME]"
select select
checkbox input "false"
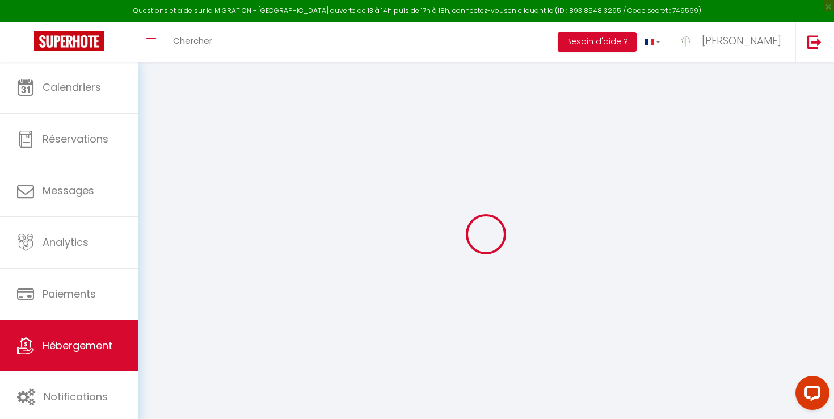
checkbox input "false"
type input "22"
type input "180"
type input "0"
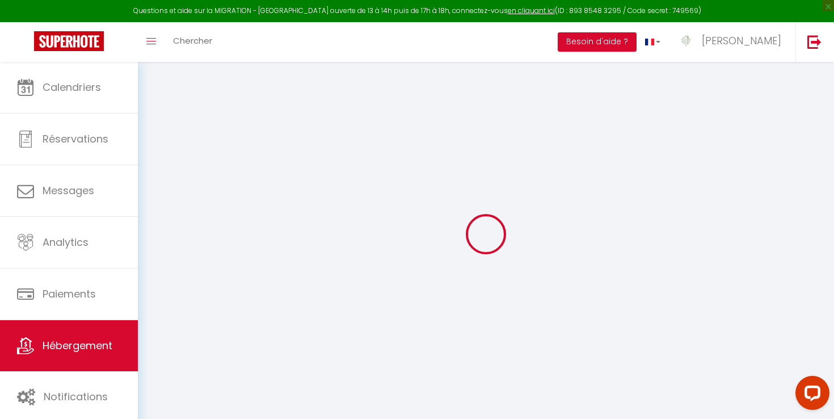
type input "0"
select select
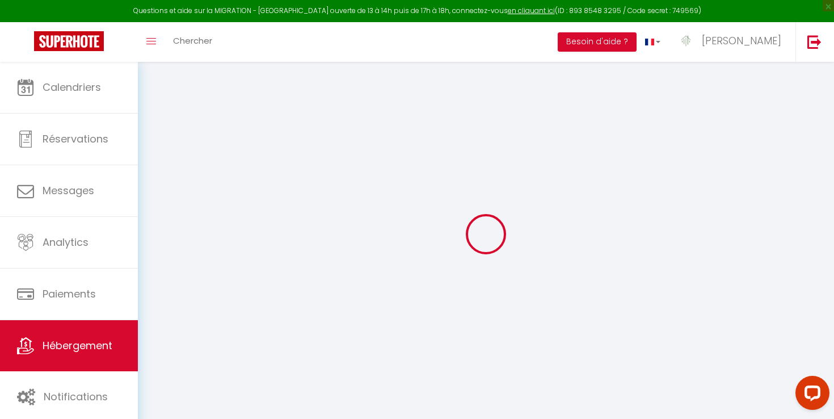
select select
checkbox input "false"
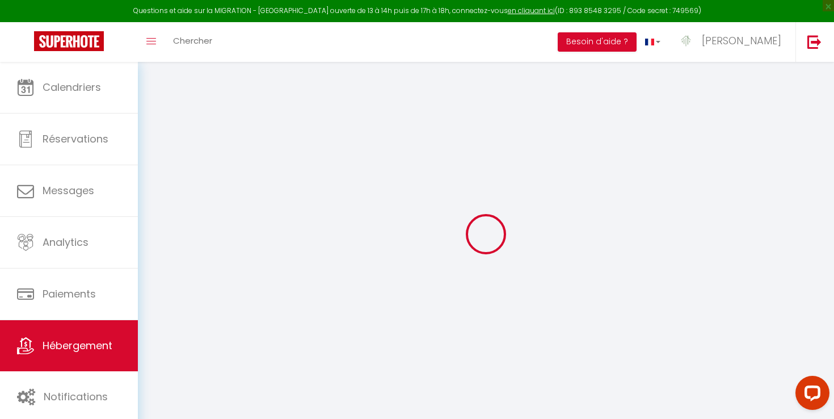
checkbox input "false"
select select
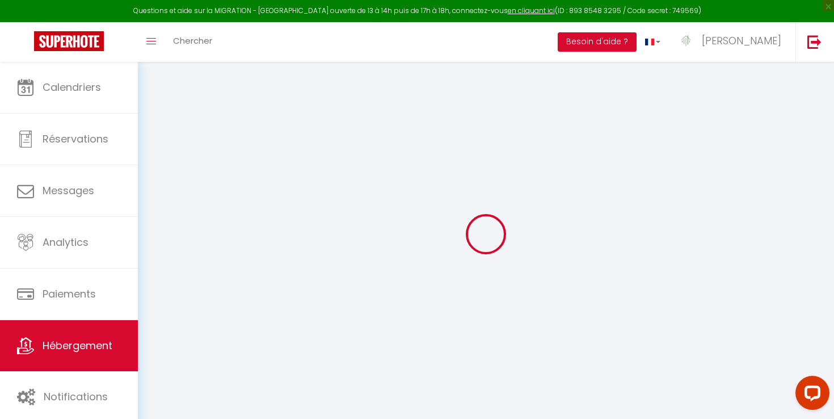
select select
checkbox input "false"
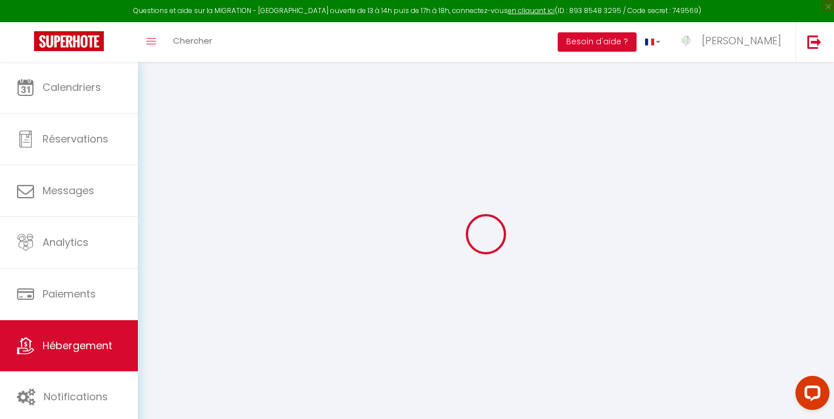
checkbox input "false"
select select
checkbox input "false"
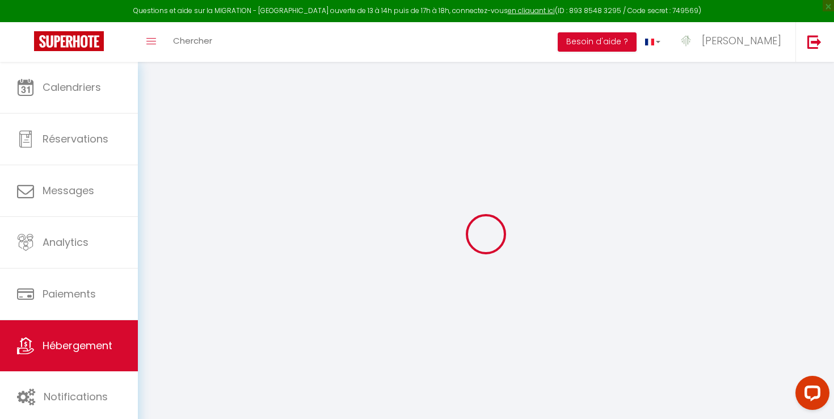
checkbox input "false"
select select
checkbox input "false"
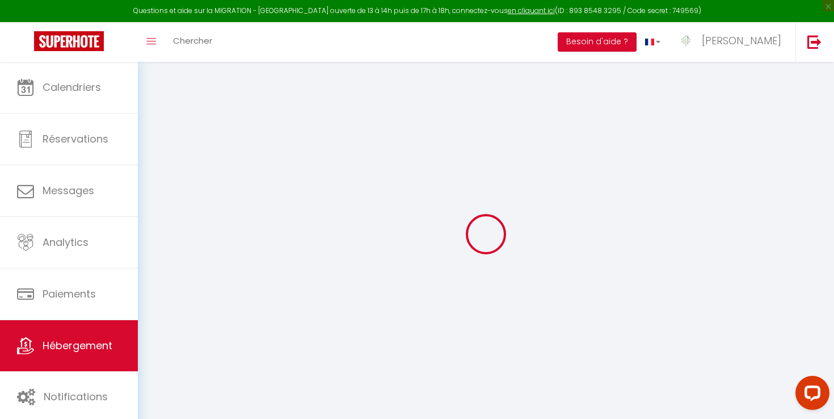
checkbox input "false"
select select "15:00"
select select "16:00"
select select "11:00"
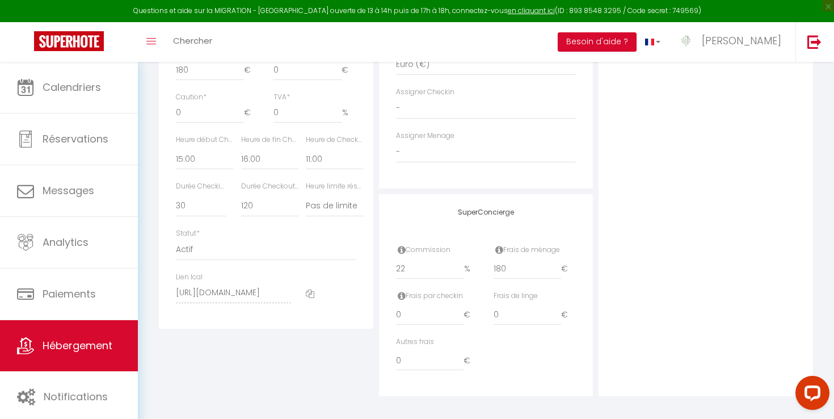
scroll to position [575, 0]
click at [510, 272] on input "180" at bounding box center [528, 268] width 68 height 20
click at [624, 320] on div "Photo Photo Supprimer Drag and drop a file here or click Ooops, something wrong…" at bounding box center [706, 12] width 214 height 765
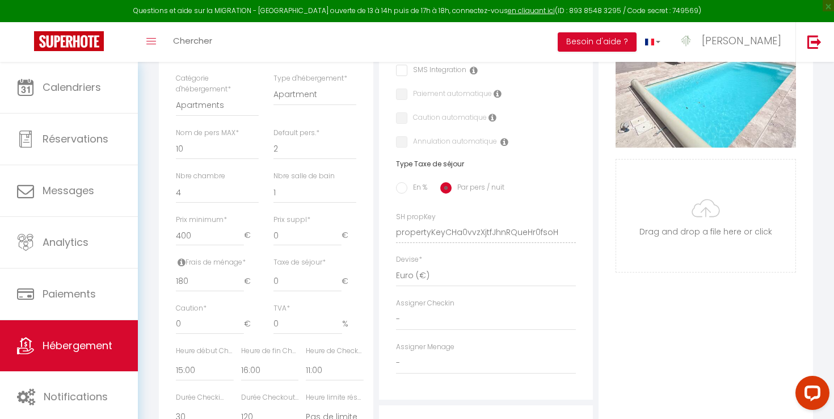
scroll to position [0, 0]
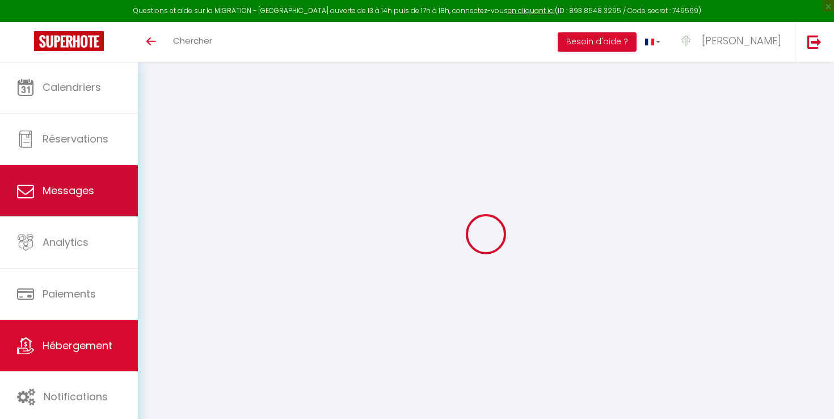
select select
checkbox input "false"
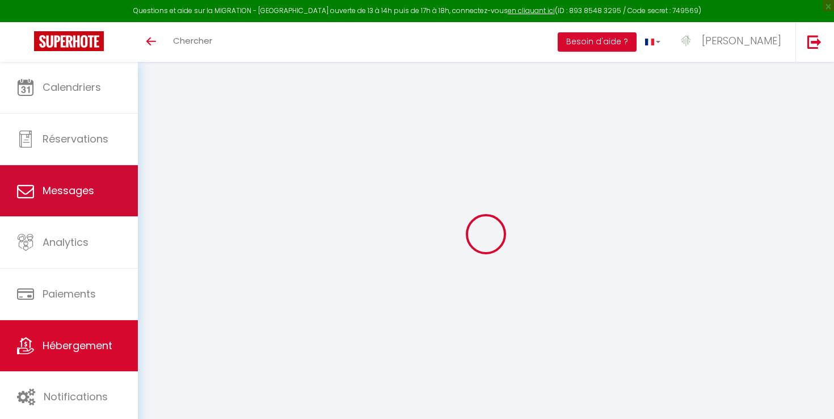
select select "15:00"
select select "16:00"
select select "11:00"
select select "30"
select select "120"
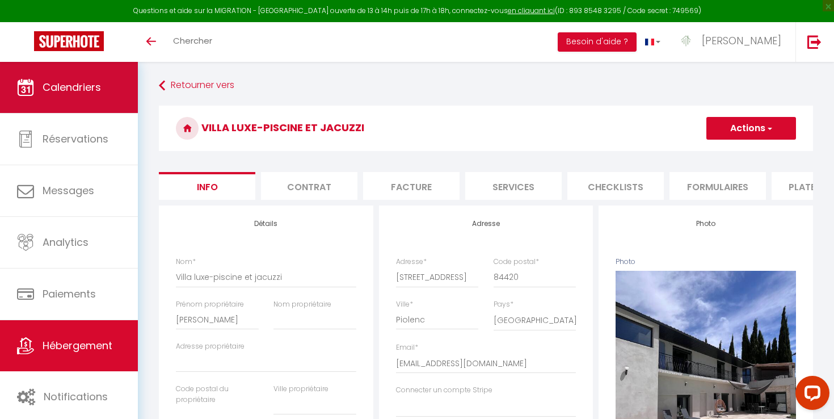
click at [113, 96] on link "Calendriers" at bounding box center [69, 87] width 138 height 51
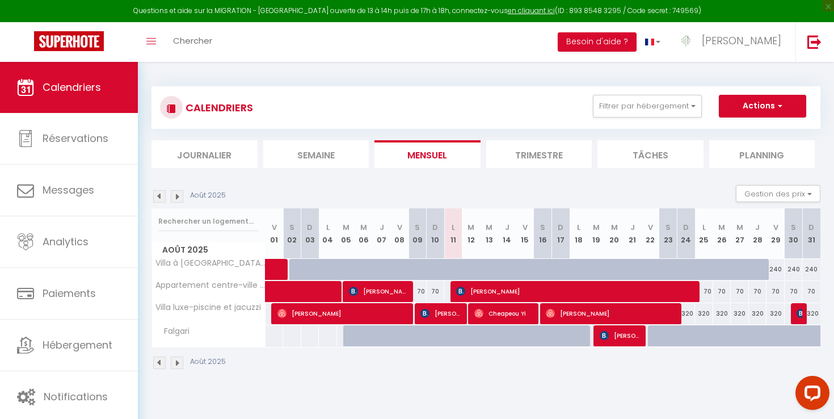
click at [171, 194] on img at bounding box center [177, 196] width 12 height 12
click at [181, 192] on img at bounding box center [177, 196] width 12 height 12
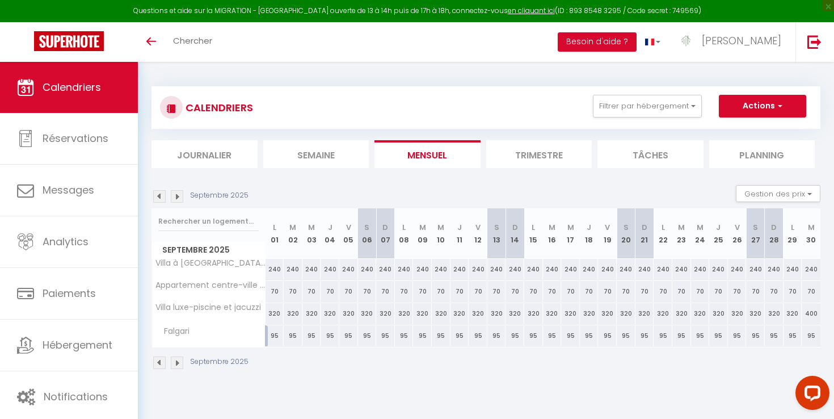
click at [180, 193] on img at bounding box center [177, 196] width 12 height 12
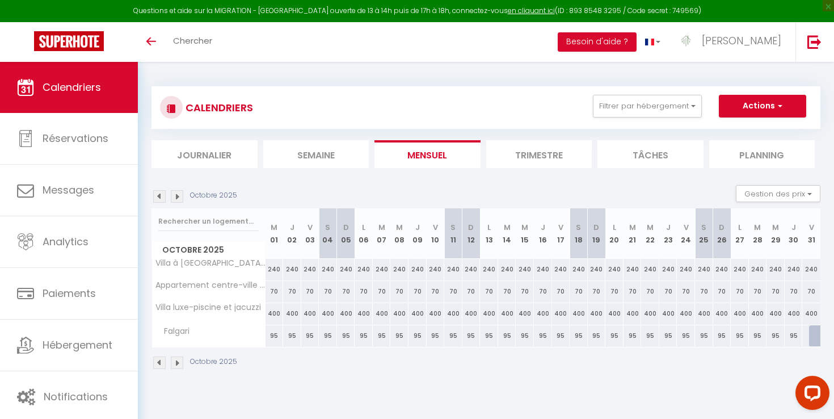
click at [180, 193] on img at bounding box center [177, 196] width 12 height 12
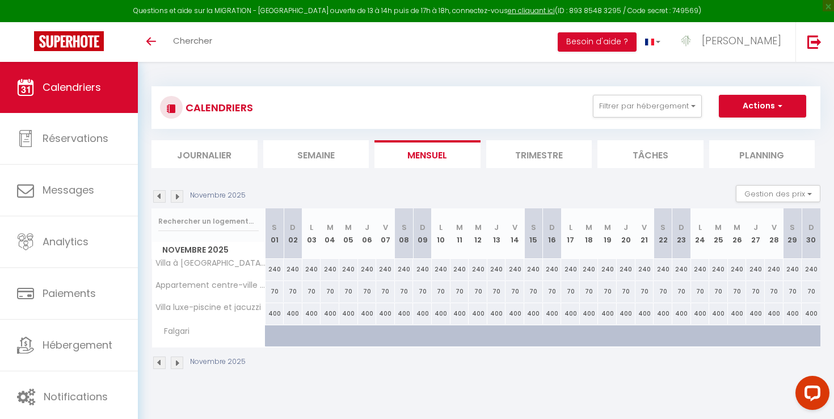
click at [180, 193] on img at bounding box center [177, 196] width 12 height 12
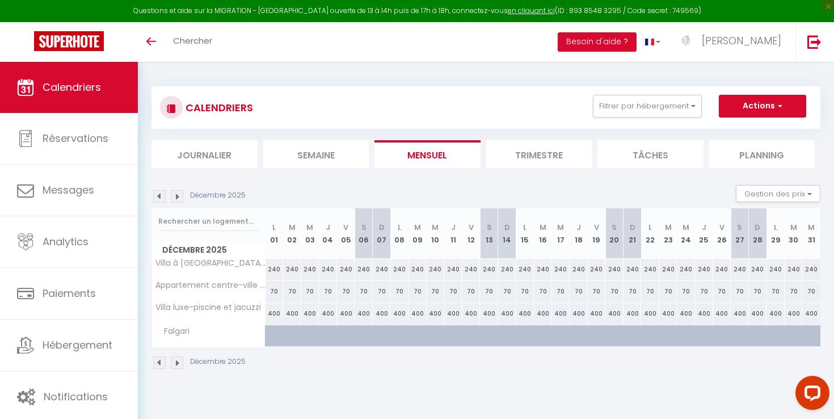
click at [180, 193] on img at bounding box center [177, 196] width 12 height 12
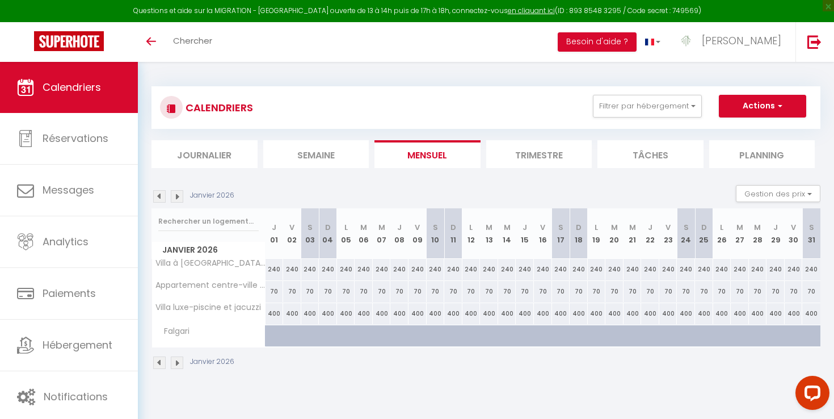
click at [180, 193] on img at bounding box center [177, 196] width 12 height 12
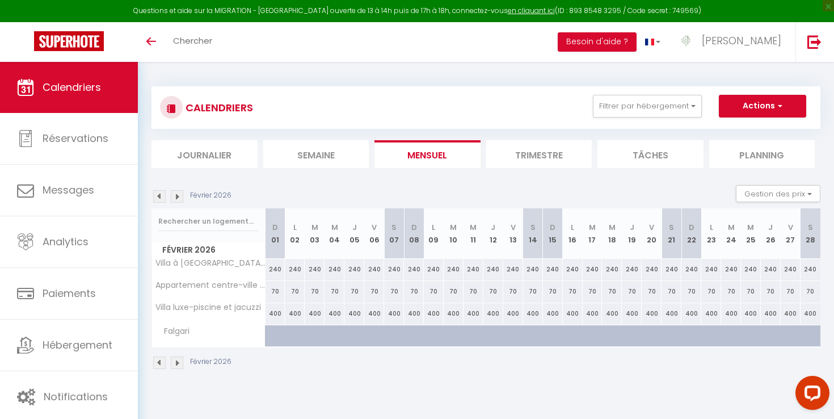
click at [180, 193] on img at bounding box center [177, 196] width 12 height 12
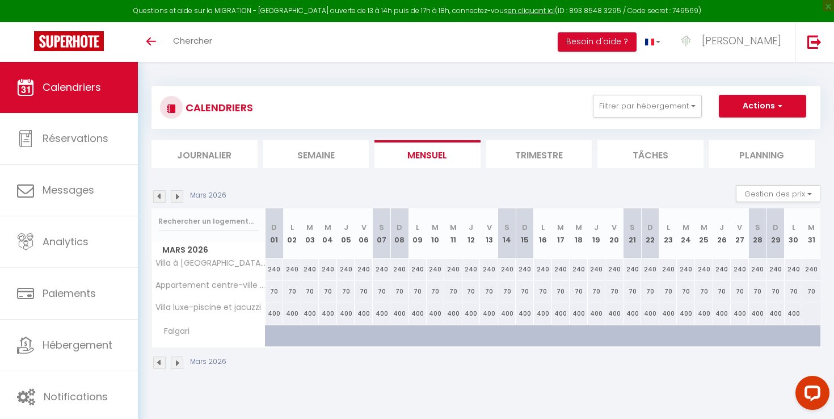
click at [180, 193] on img at bounding box center [177, 196] width 12 height 12
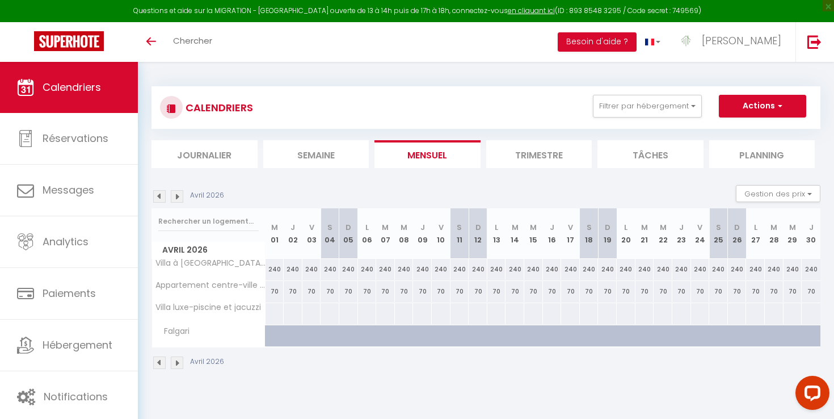
click at [180, 193] on img at bounding box center [177, 196] width 12 height 12
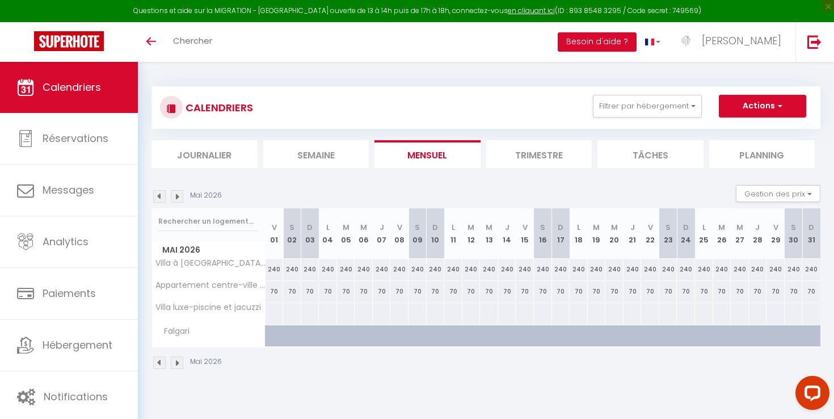
click at [180, 193] on img at bounding box center [177, 196] width 12 height 12
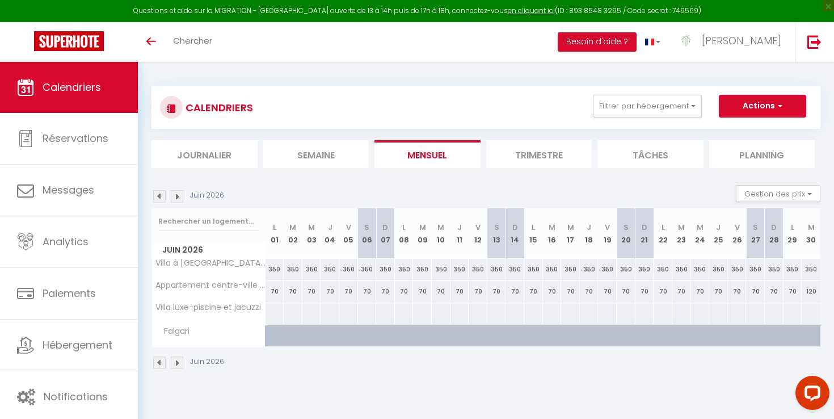
click at [180, 193] on img at bounding box center [177, 196] width 12 height 12
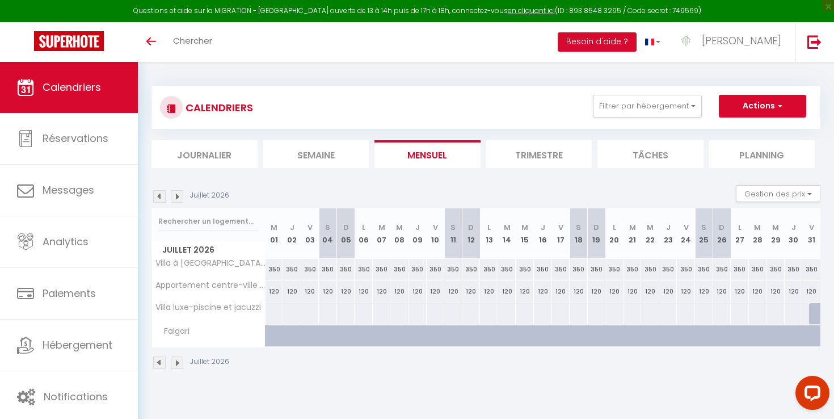
click at [180, 193] on img at bounding box center [177, 196] width 12 height 12
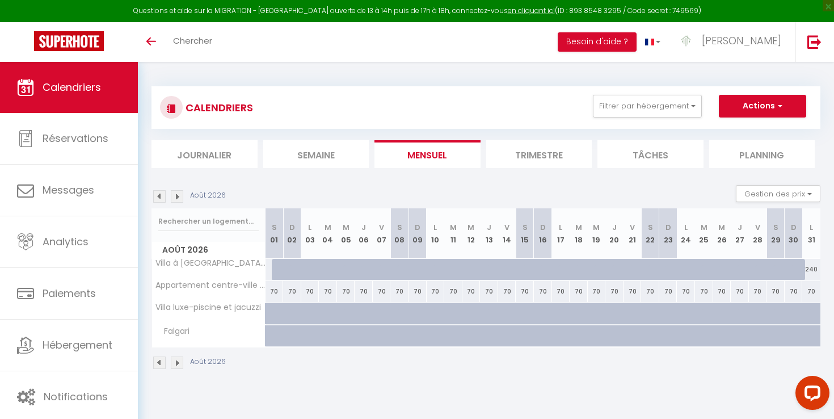
click at [180, 194] on img at bounding box center [177, 196] width 12 height 12
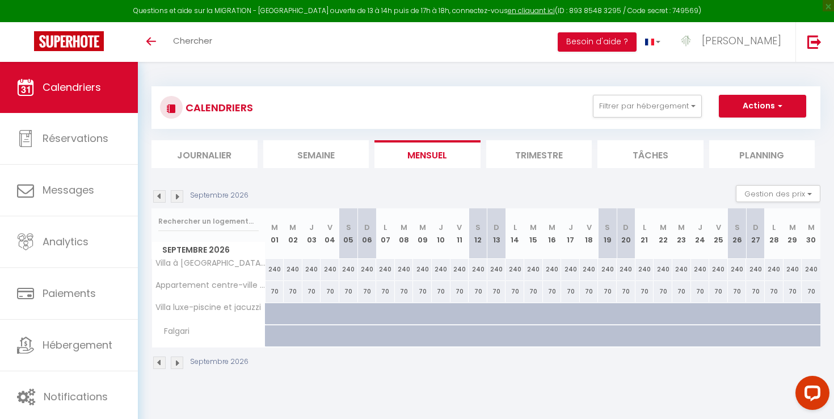
click at [161, 195] on img at bounding box center [159, 196] width 12 height 12
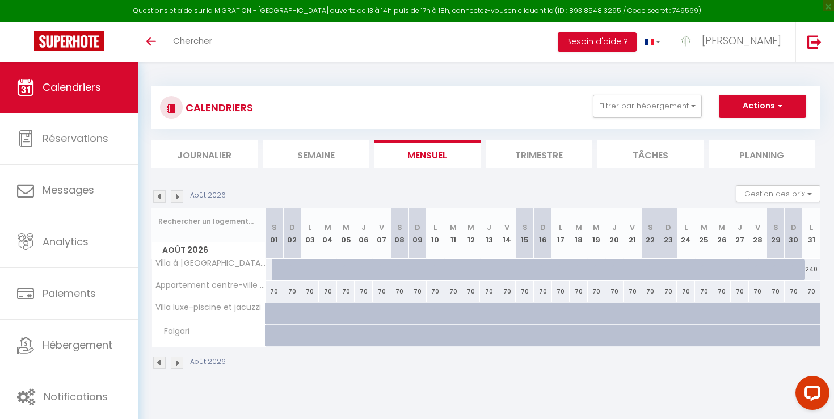
click at [161, 195] on img at bounding box center [159, 196] width 12 height 12
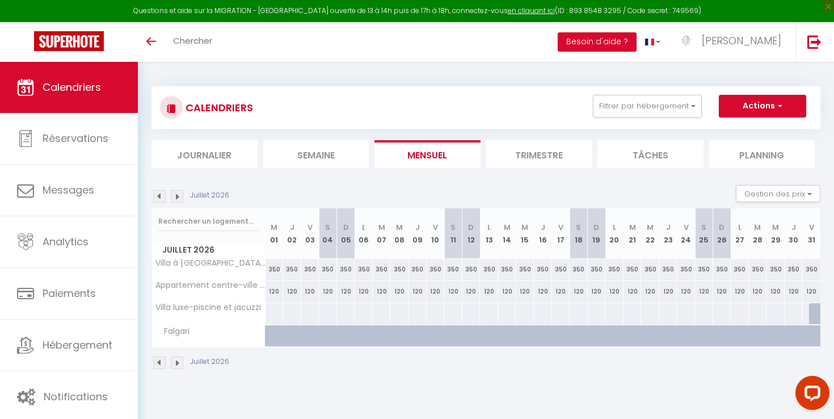
click at [174, 198] on img at bounding box center [177, 196] width 12 height 12
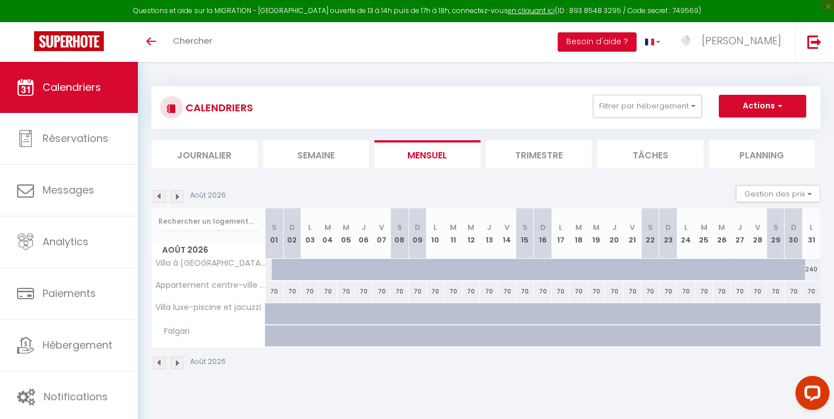
click at [163, 198] on img at bounding box center [159, 196] width 12 height 12
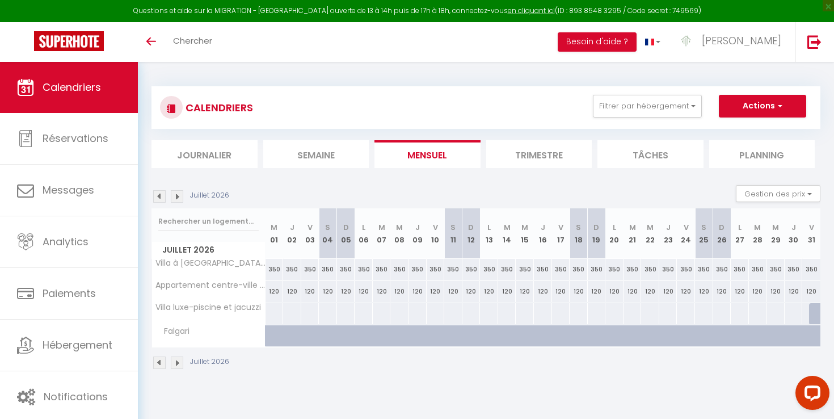
click at [163, 198] on img at bounding box center [159, 196] width 12 height 12
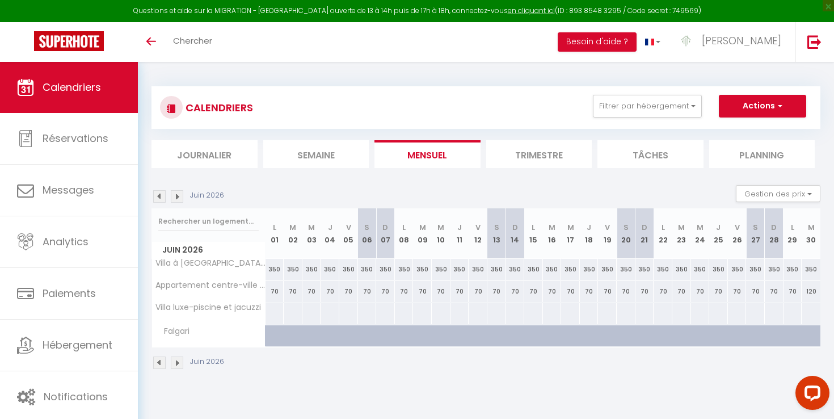
click at [163, 198] on img at bounding box center [159, 196] width 12 height 12
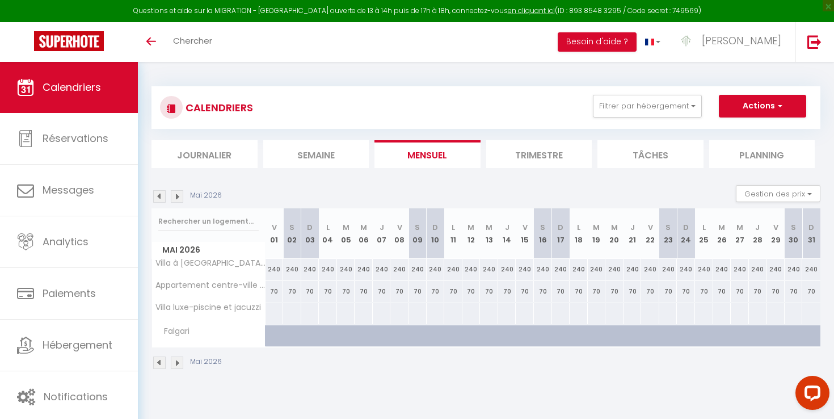
click at [163, 198] on img at bounding box center [159, 196] width 12 height 12
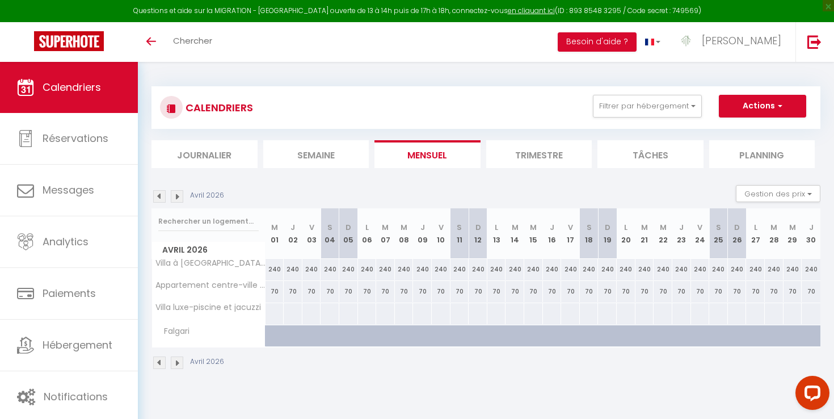
click at [163, 198] on img at bounding box center [159, 196] width 12 height 12
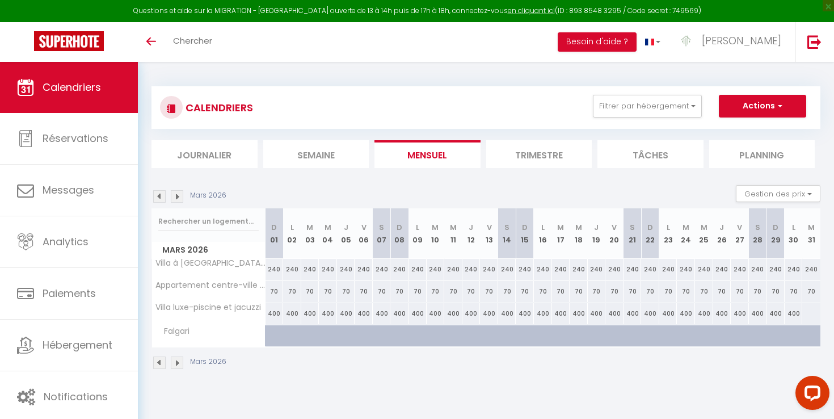
click at [163, 198] on img at bounding box center [159, 196] width 12 height 12
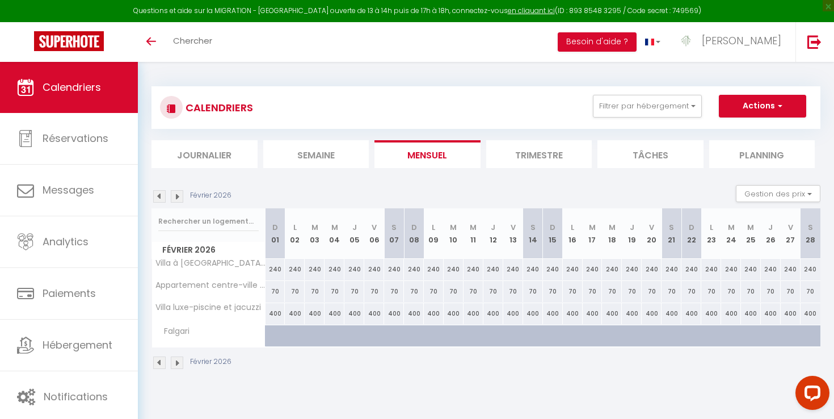
click at [163, 198] on img at bounding box center [159, 196] width 12 height 12
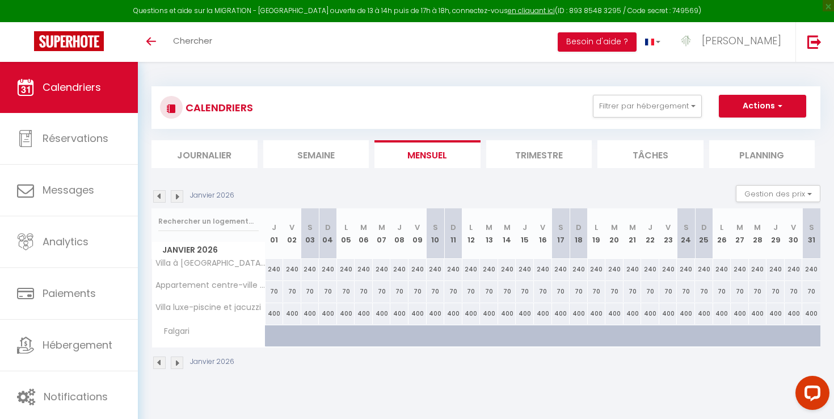
click at [162, 197] on img at bounding box center [159, 196] width 12 height 12
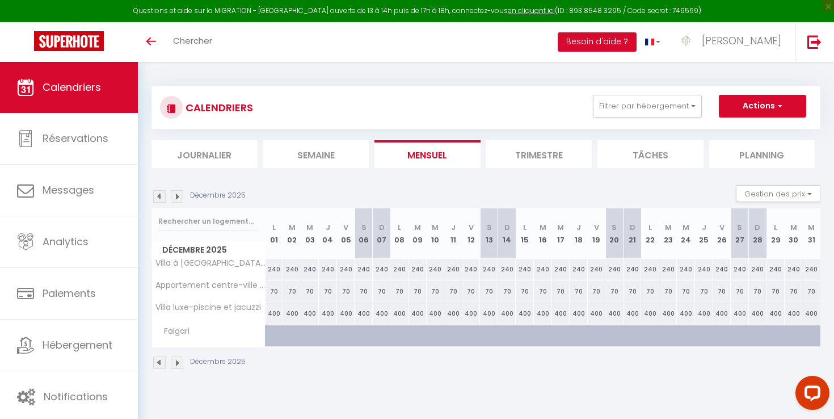
click at [162, 197] on img at bounding box center [159, 196] width 12 height 12
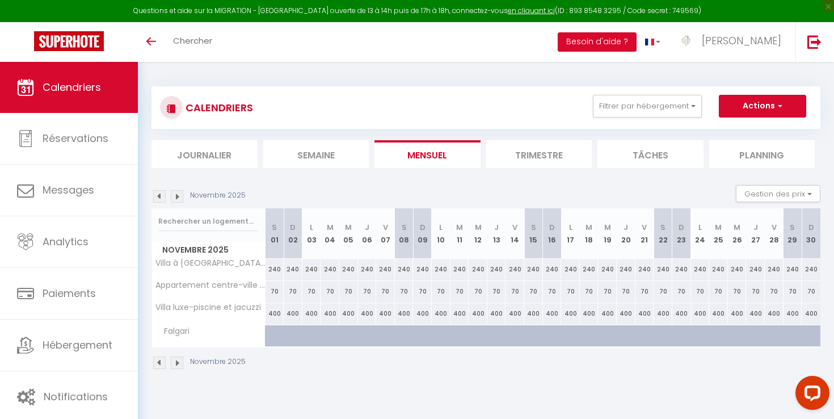
click at [162, 197] on img at bounding box center [159, 196] width 12 height 12
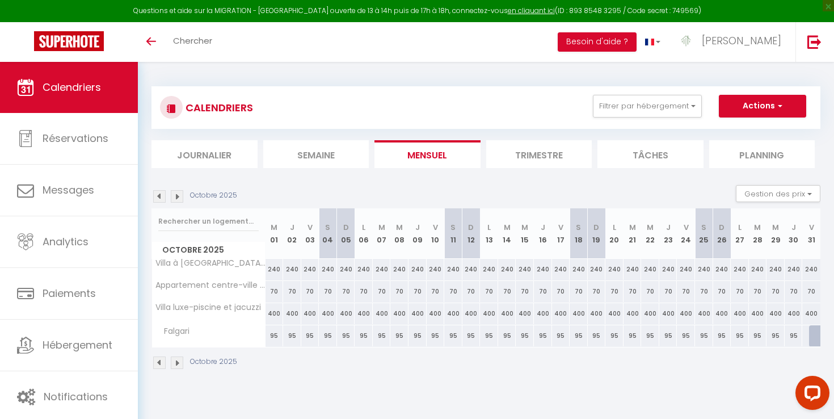
click at [162, 197] on img at bounding box center [159, 196] width 12 height 12
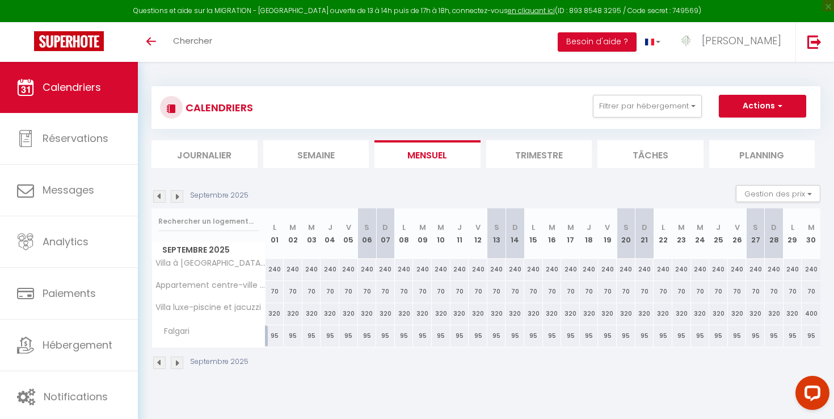
click at [183, 192] on div "Septembre 2025" at bounding box center [201, 196] width 100 height 12
click at [174, 192] on img at bounding box center [177, 196] width 12 height 12
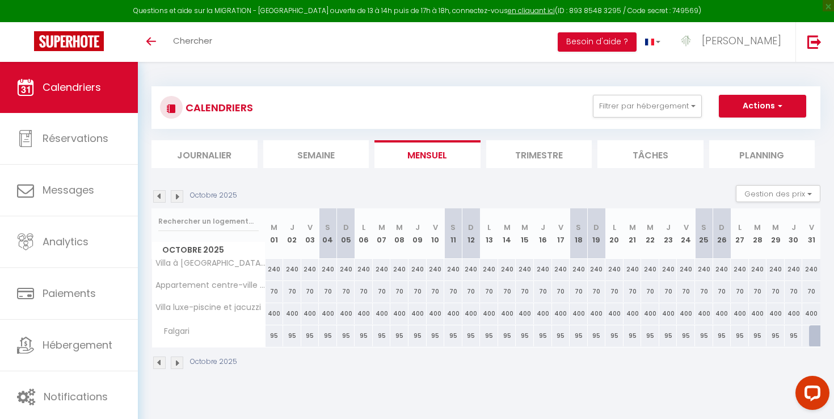
click at [276, 314] on div "400" at bounding box center [275, 313] width 18 height 21
type input "400"
type input "Mer 01 Octobre 2025"
type input "Jeu 02 Octobre 2025"
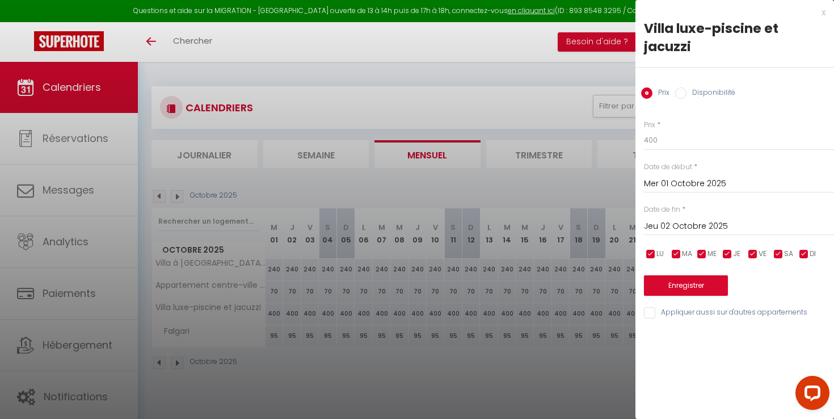
click at [600, 87] on div at bounding box center [417, 209] width 834 height 419
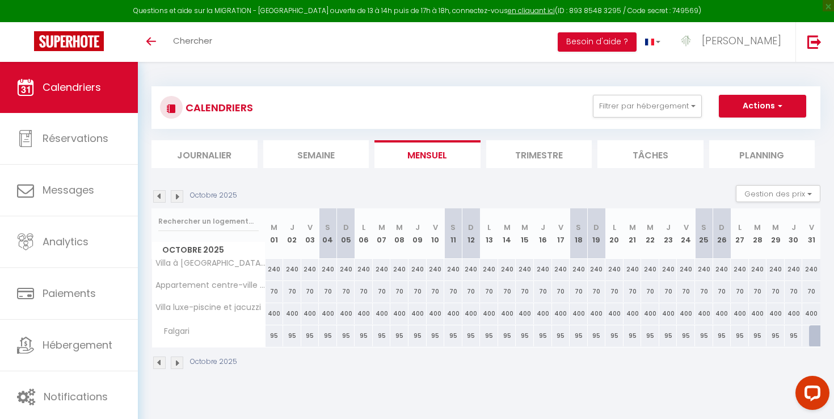
click at [157, 194] on img at bounding box center [159, 196] width 12 height 12
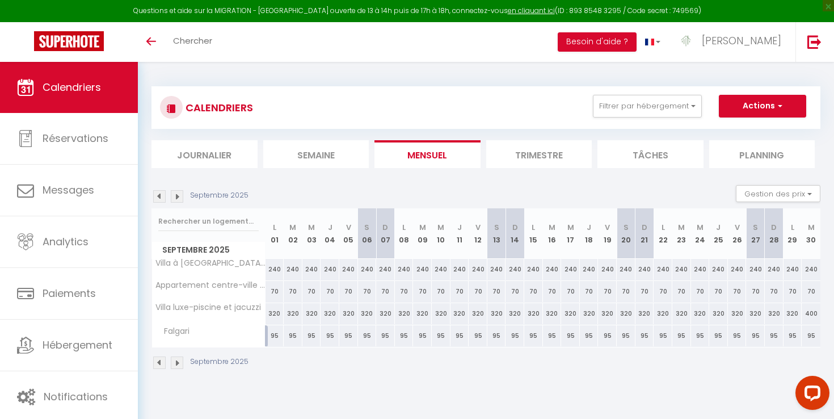
click at [159, 196] on img at bounding box center [159, 196] width 12 height 12
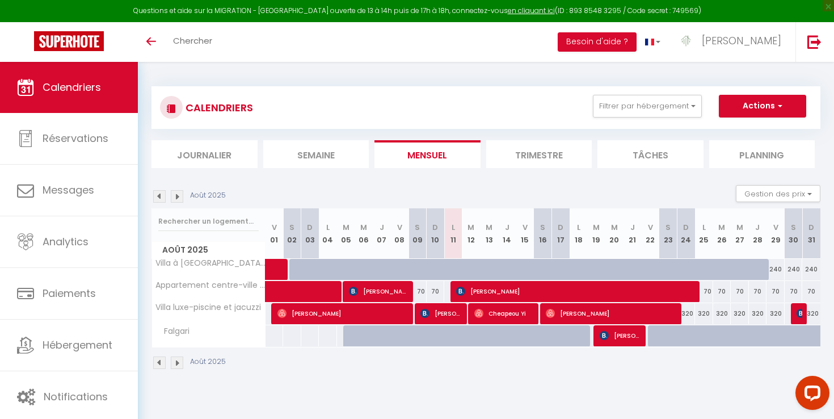
click at [814, 312] on div "320" at bounding box center [811, 313] width 18 height 21
type input "320"
type input "Dim 31 Août 2025"
type input "Lun 01 Septembre 2025"
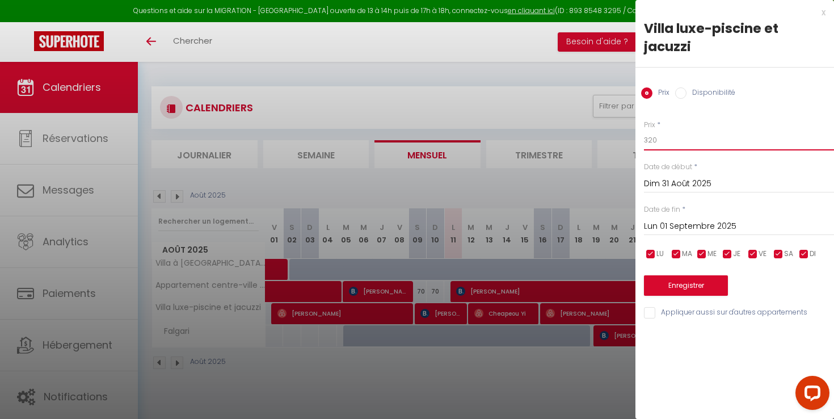
click at [653, 141] on input "320" at bounding box center [739, 140] width 190 height 20
type input "280"
click at [665, 228] on input "Lun 01 Septembre 2025" at bounding box center [739, 226] width 190 height 15
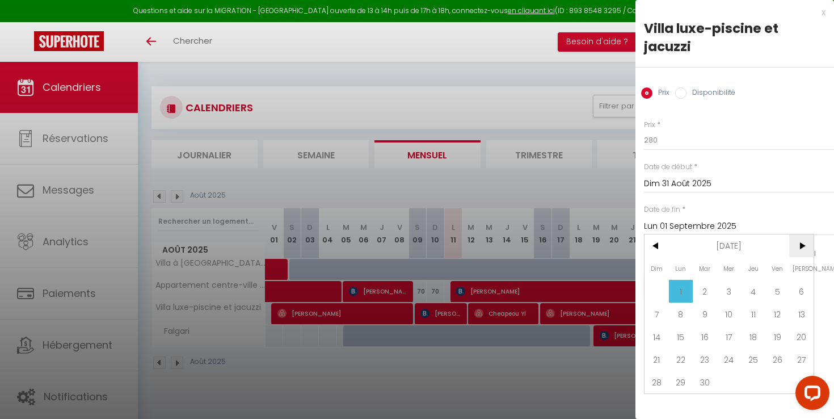
click at [803, 246] on span ">" at bounding box center [801, 245] width 24 height 23
click at [657, 406] on span "30" at bounding box center [656, 404] width 24 height 23
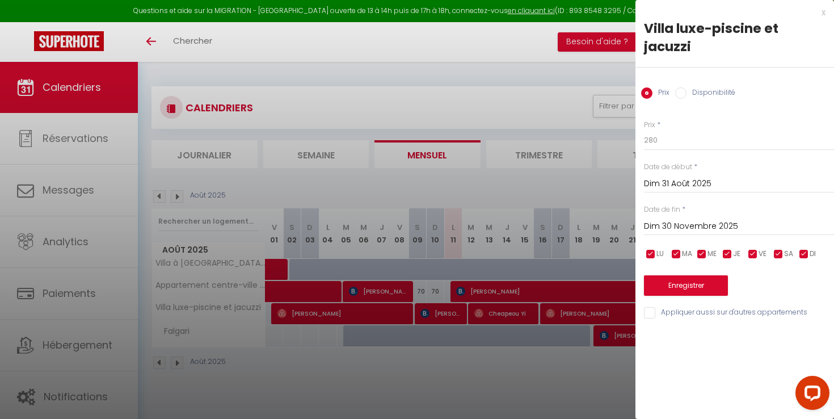
click at [717, 225] on input "Dim 30 Novembre 2025" at bounding box center [739, 226] width 190 height 15
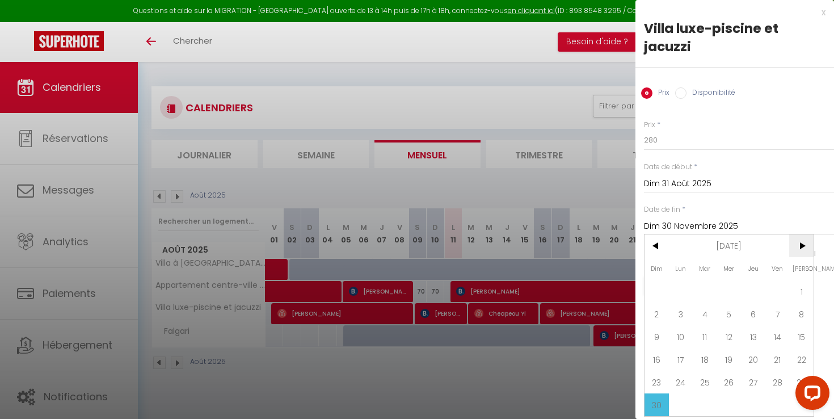
click at [804, 246] on span ">" at bounding box center [801, 245] width 24 height 23
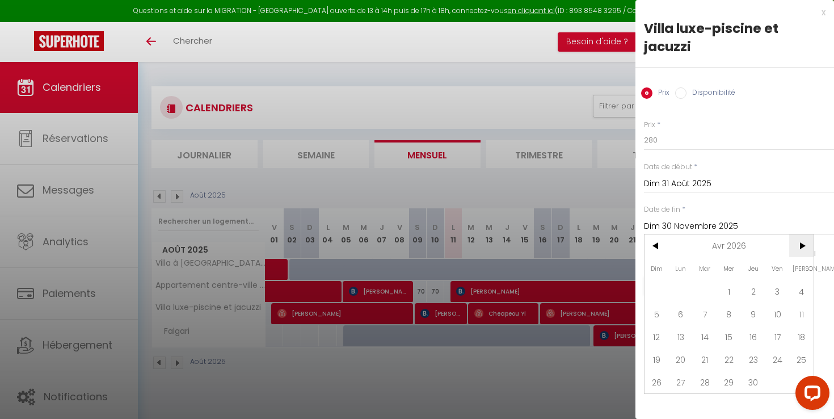
click at [803, 246] on span ">" at bounding box center [801, 245] width 24 height 23
click at [659, 398] on span "31" at bounding box center [656, 404] width 24 height 23
type input "Dim 31 Mai 2026"
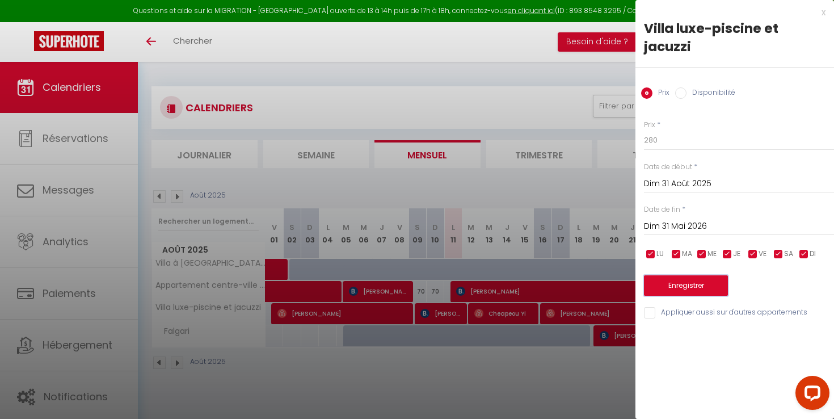
click at [702, 293] on button "Enregistrer" at bounding box center [686, 285] width 84 height 20
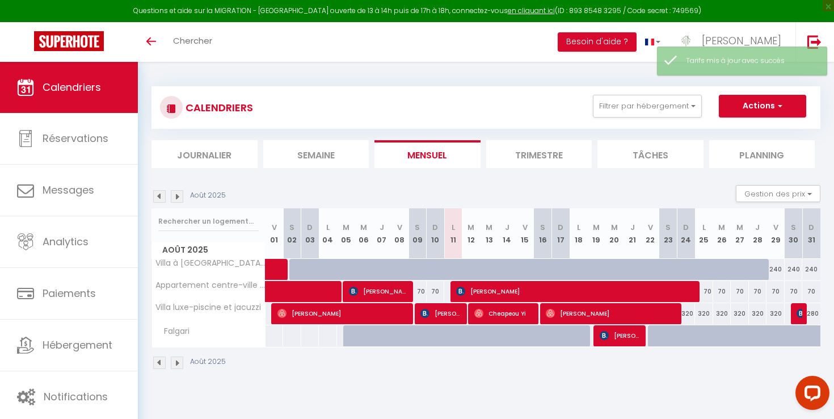
click at [691, 315] on div "320" at bounding box center [686, 313] width 18 height 21
type input "320"
type input "Dim 24 Août 2025"
type input "Lun 25 Août 2025"
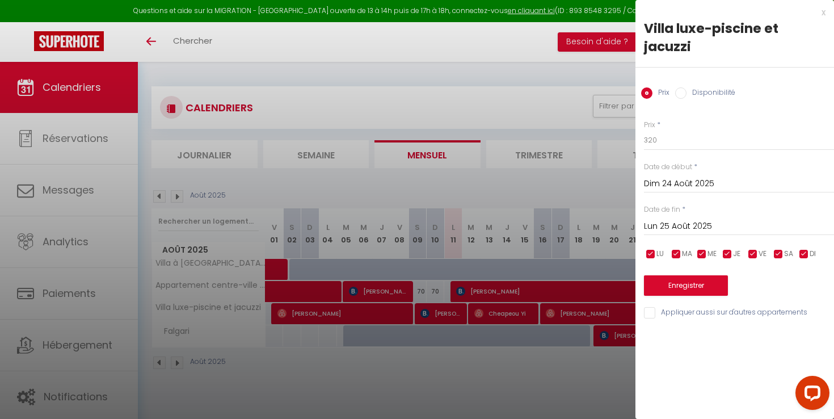
click at [537, 188] on div at bounding box center [417, 209] width 834 height 419
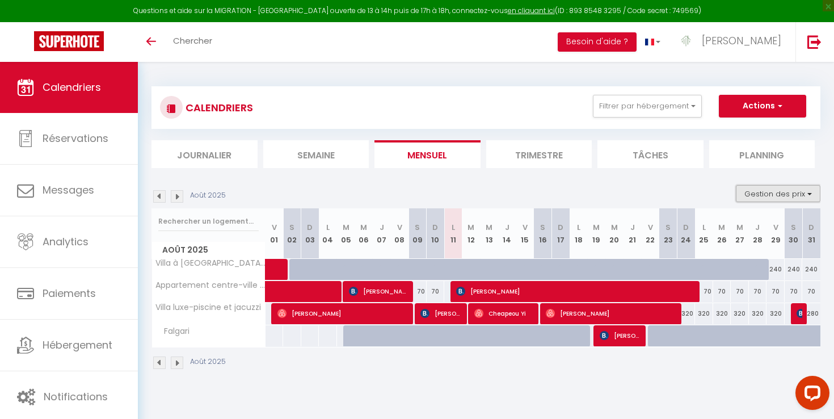
click at [778, 189] on button "Gestion des prix" at bounding box center [778, 193] width 85 height 17
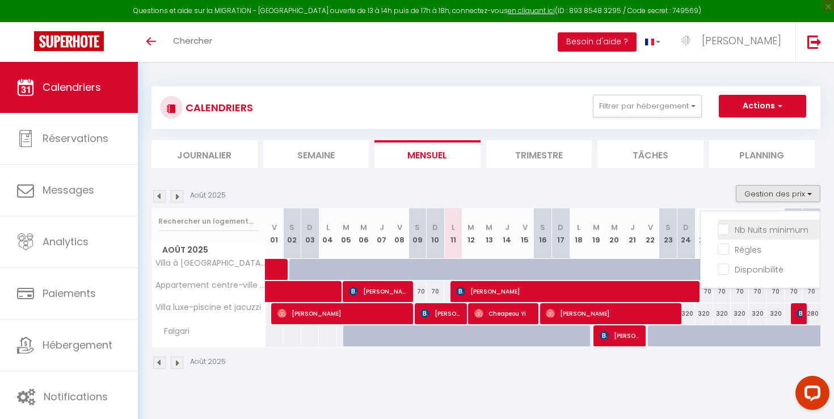
click at [722, 232] on input "Nb Nuits minimum" at bounding box center [769, 228] width 102 height 11
checkbox input "true"
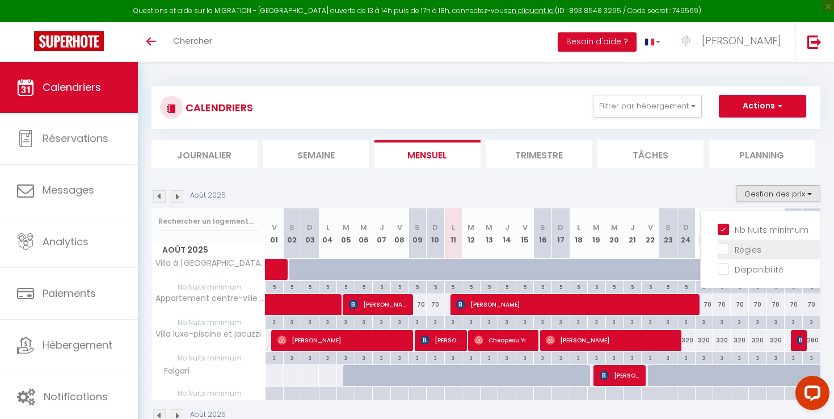
click at [722, 247] on input "Règles" at bounding box center [769, 248] width 102 height 11
checkbox input "true"
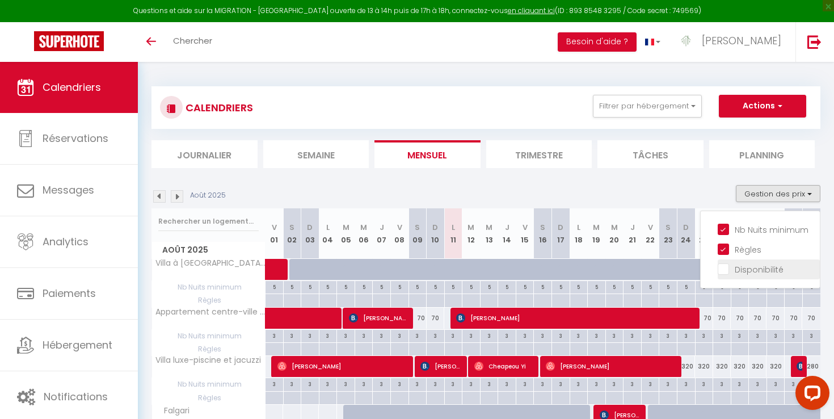
click at [722, 264] on input "Disponibilité" at bounding box center [769, 268] width 102 height 11
checkbox input "true"
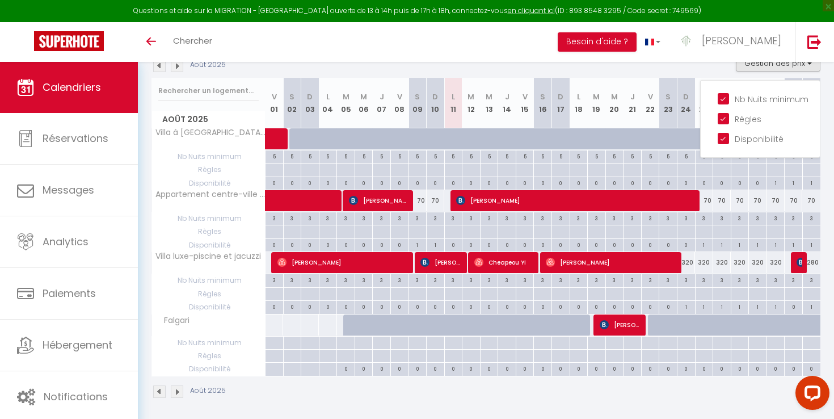
scroll to position [132, 0]
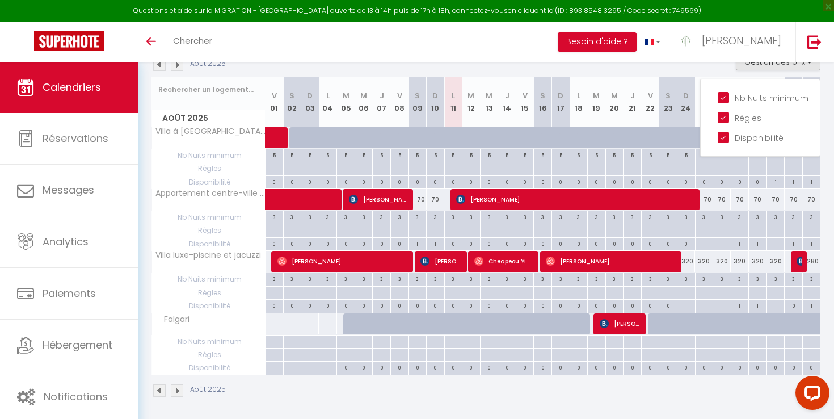
click at [686, 309] on div "1" at bounding box center [686, 305] width 18 height 11
select select "1"
type input "Dim 24 Août 2025"
type input "Lun 25 Août 2025"
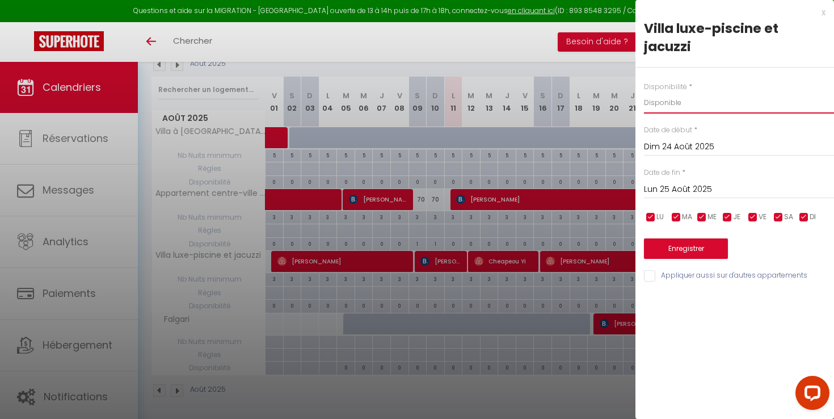
click at [679, 104] on select "Disponible Indisponible" at bounding box center [739, 103] width 190 height 22
click at [604, 70] on div at bounding box center [417, 209] width 834 height 419
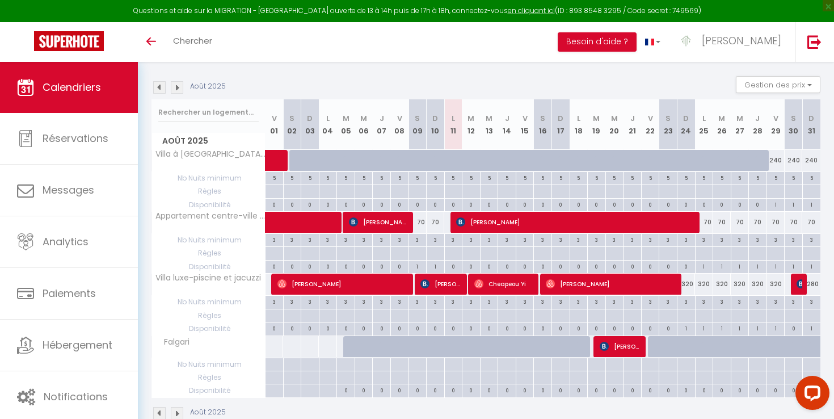
scroll to position [105, 0]
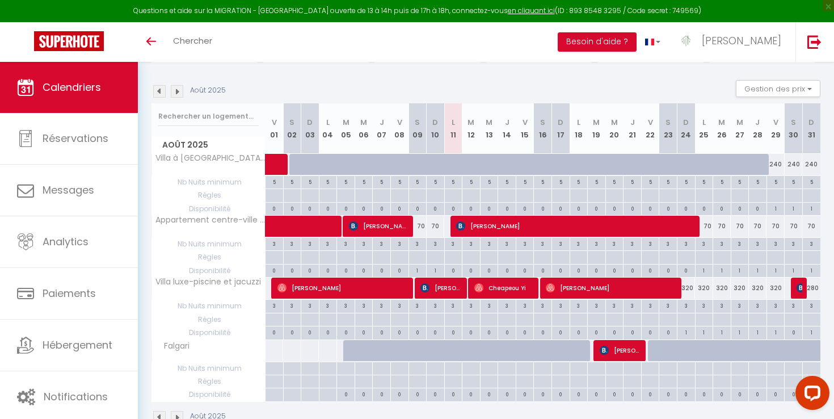
click at [415, 243] on div "3" at bounding box center [418, 243] width 18 height 11
type input "3"
type input "Sam 09 Août 2025"
type input "Dim 10 Août 2025"
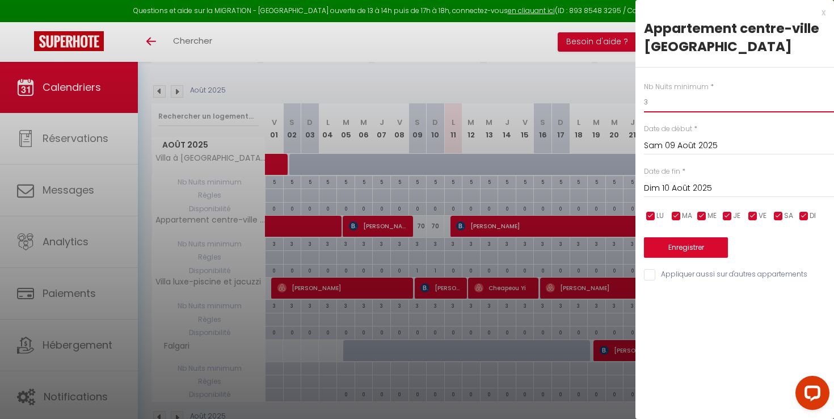
click at [667, 107] on input "3" at bounding box center [739, 102] width 190 height 20
type input "à"
type input "0"
click at [681, 187] on input "Dim 10 Août 2025" at bounding box center [739, 188] width 190 height 15
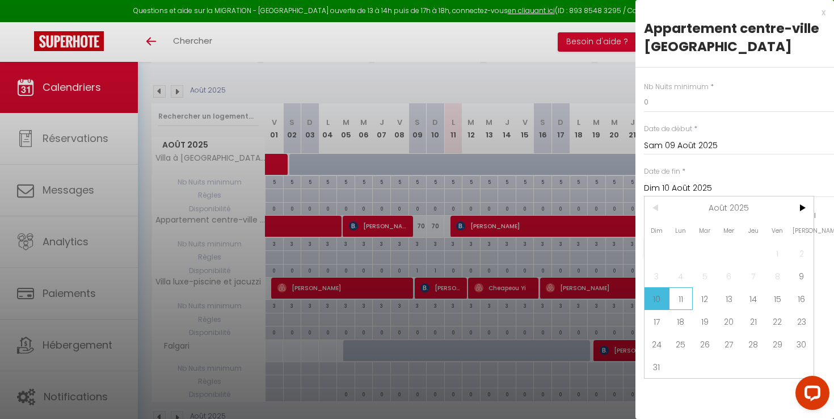
click at [681, 298] on span "11" at bounding box center [681, 298] width 24 height 23
type input "Lun 11 Août 2025"
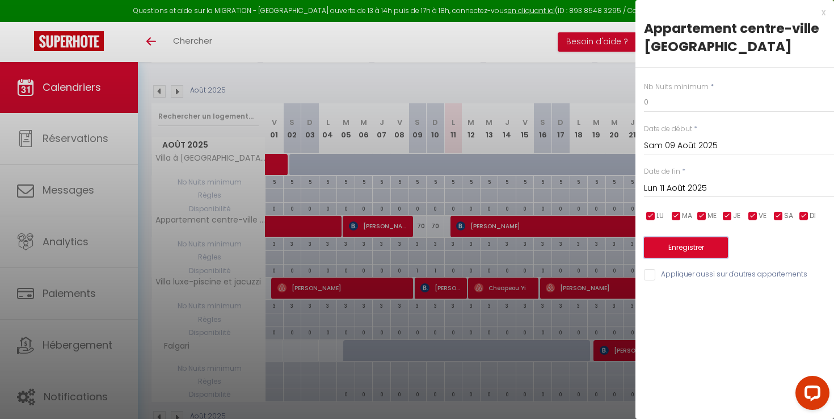
click at [702, 239] on button "Enregistrer" at bounding box center [686, 247] width 84 height 20
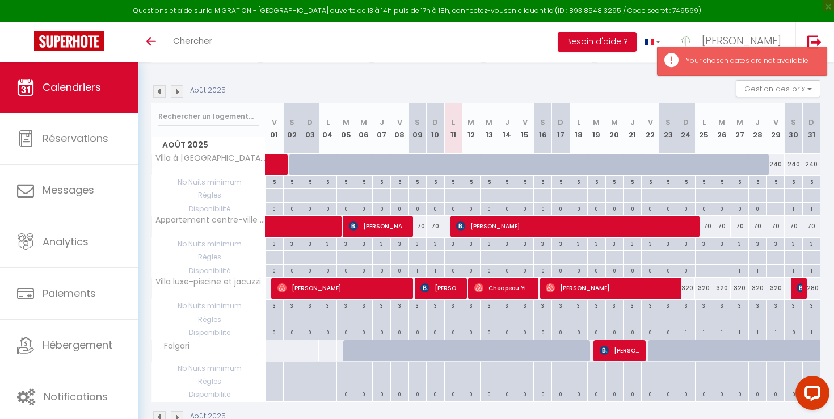
click at [418, 243] on div "3" at bounding box center [418, 243] width 18 height 11
type input "3"
type input "Dim 10 Août 2025"
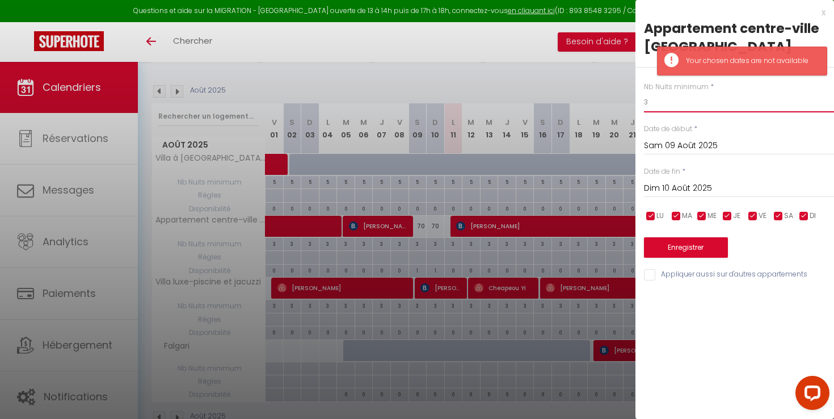
click at [689, 109] on input "3" at bounding box center [739, 102] width 190 height 20
type input "1"
click at [677, 189] on input "Dim 10 Août 2025" at bounding box center [739, 188] width 190 height 15
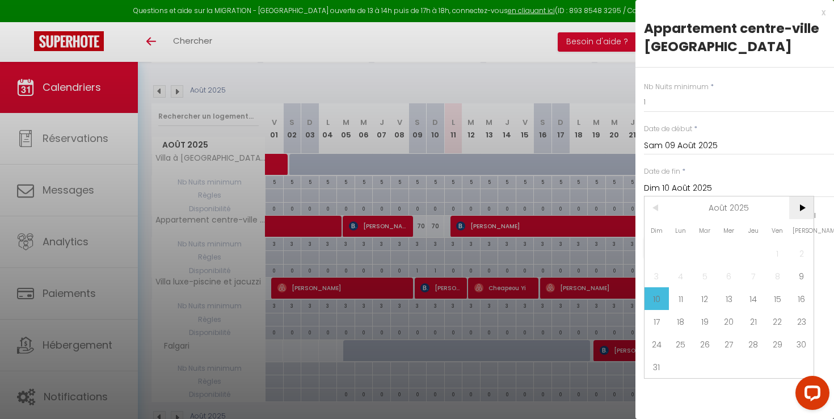
click at [797, 204] on span ">" at bounding box center [801, 207] width 24 height 23
click at [648, 201] on span "<" at bounding box center [656, 207] width 24 height 23
click at [676, 314] on span "18" at bounding box center [681, 321] width 24 height 23
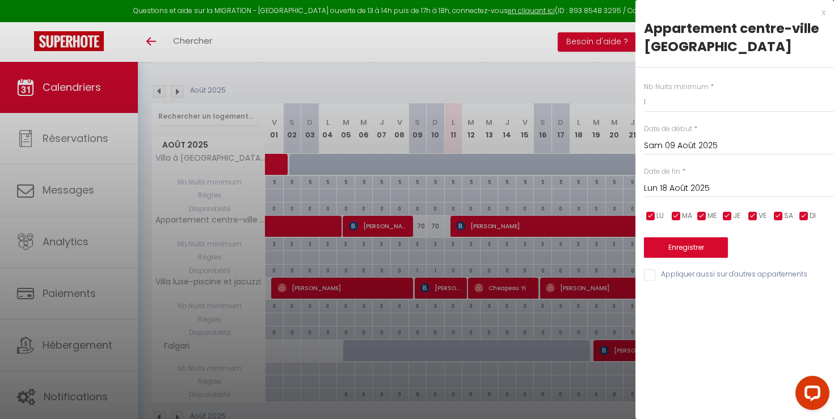
click at [678, 185] on input "Lun 18 Août 2025" at bounding box center [739, 188] width 190 height 15
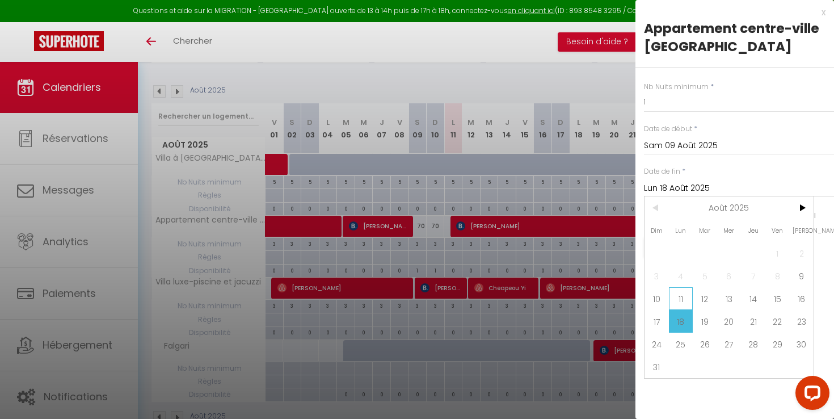
click at [675, 292] on span "11" at bounding box center [681, 298] width 24 height 23
type input "Lun 11 Août 2025"
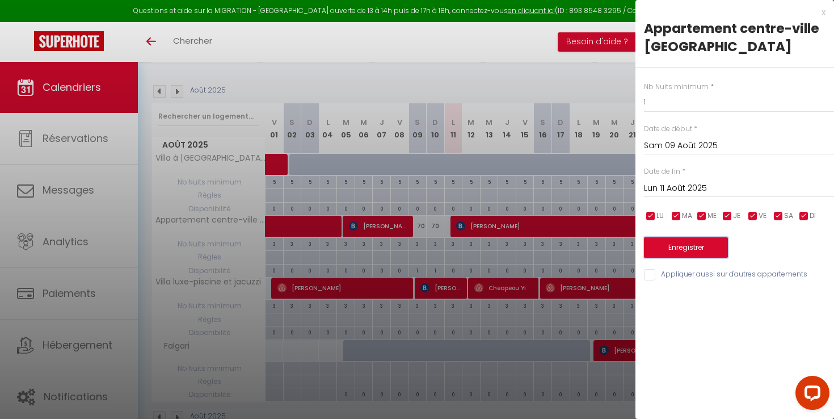
click at [707, 245] on button "Enregistrer" at bounding box center [686, 247] width 84 height 20
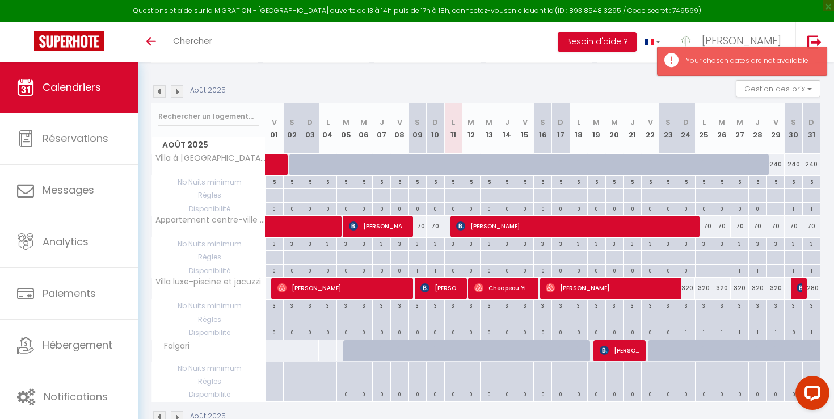
click at [418, 245] on div "3" at bounding box center [418, 243] width 18 height 11
type input "3"
type input "Dim 10 Août 2025"
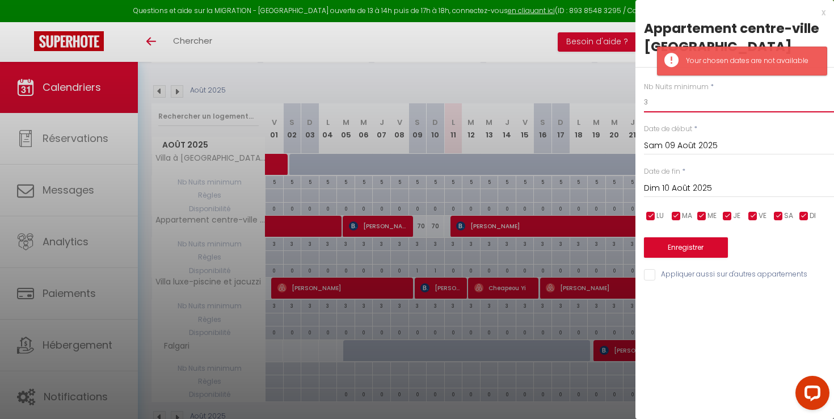
click at [684, 105] on input "3" at bounding box center [739, 102] width 190 height 20
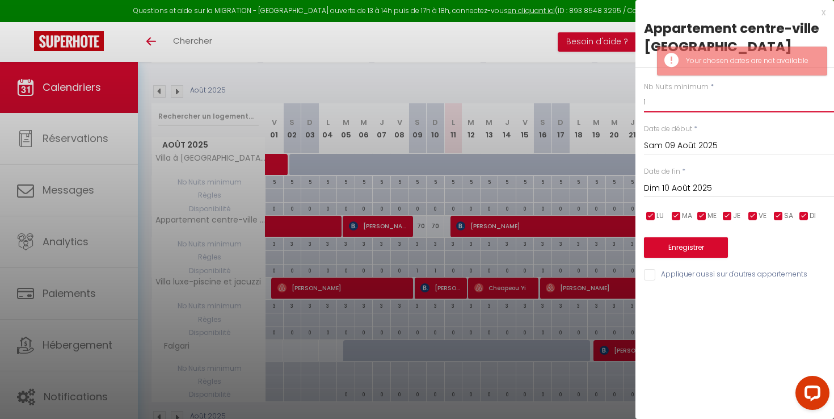
type input "1"
click at [670, 242] on button "Enregistrer" at bounding box center [686, 247] width 84 height 20
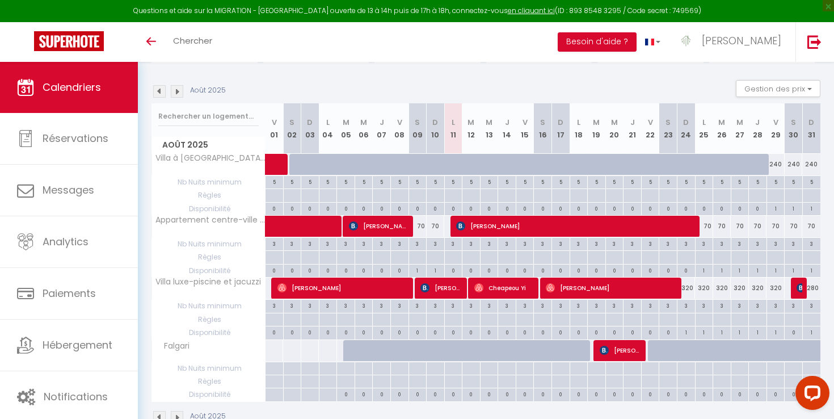
click at [180, 90] on img at bounding box center [177, 91] width 12 height 12
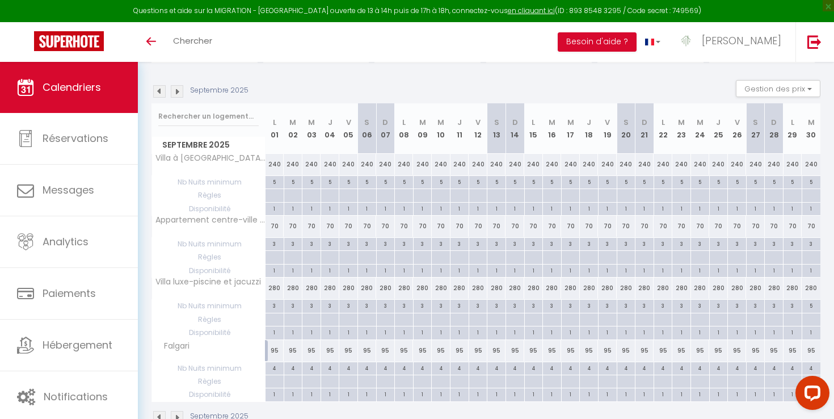
click at [273, 245] on div "3" at bounding box center [275, 243] width 18 height 11
type input "3"
type input "Lun 01 Septembre 2025"
type input "Mar 02 Septembre 2025"
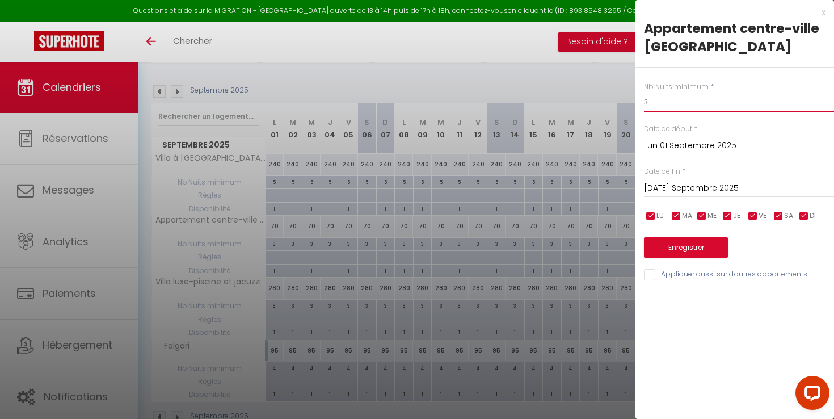
click at [669, 108] on input "3" at bounding box center [739, 102] width 190 height 20
click at [610, 49] on div at bounding box center [417, 209] width 834 height 419
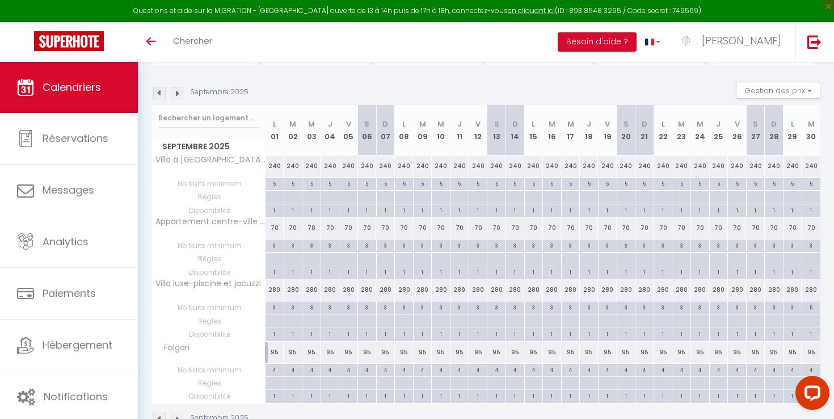
scroll to position [99, 0]
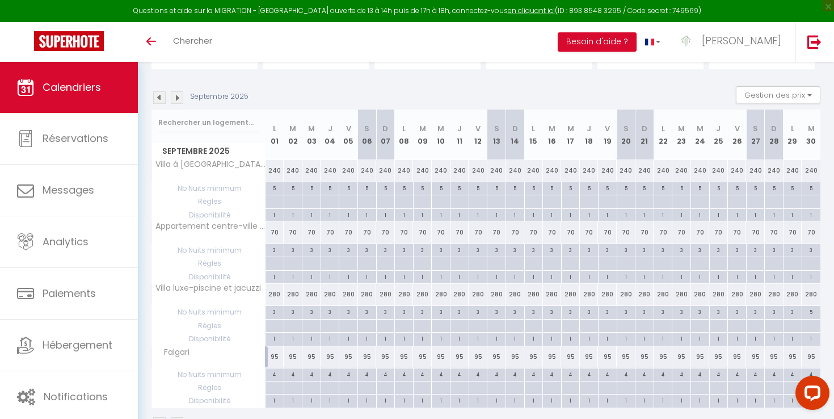
click at [163, 96] on img at bounding box center [159, 97] width 12 height 12
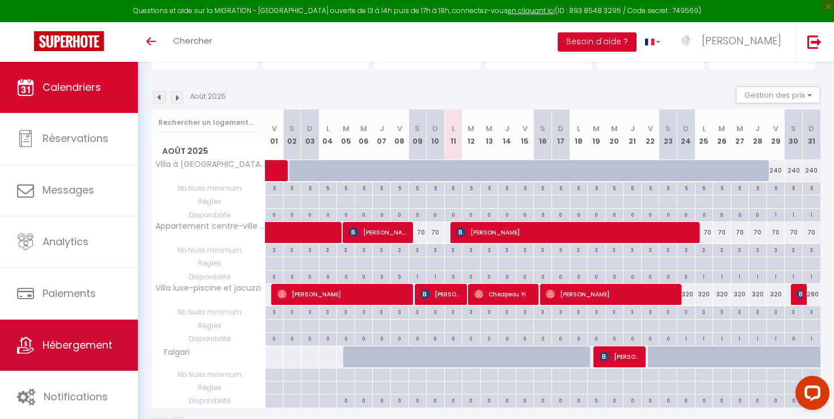
click at [55, 348] on span "Hébergement" at bounding box center [78, 345] width 70 height 14
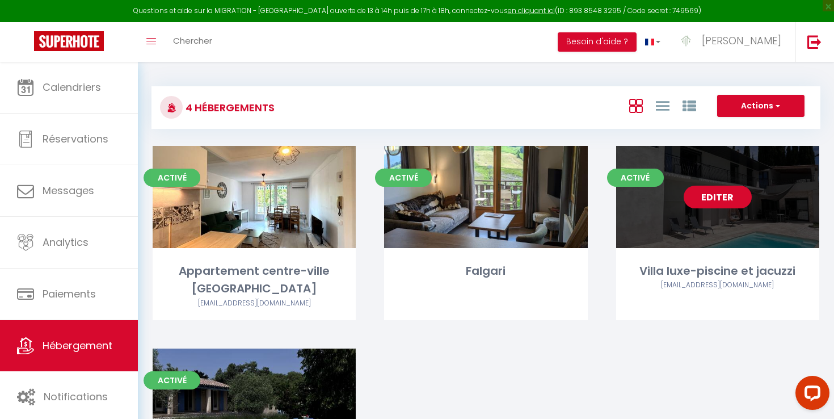
click at [700, 188] on link "Editer" at bounding box center [718, 197] width 68 height 23
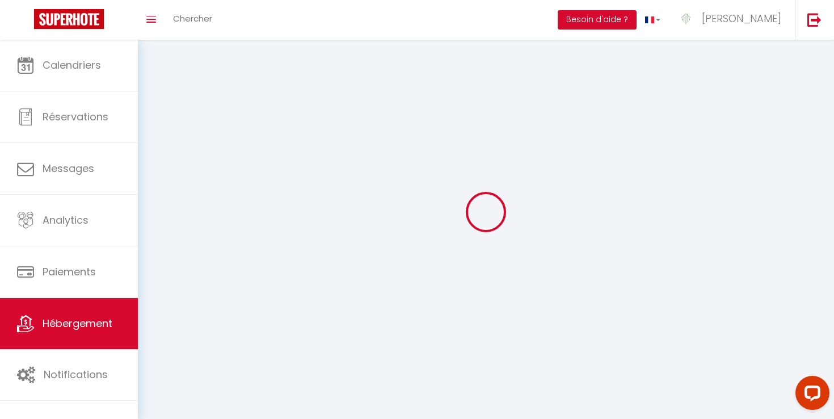
select select "28"
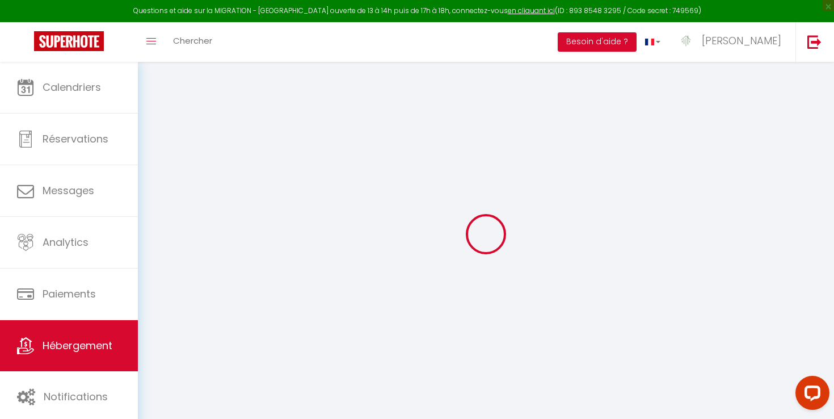
select select
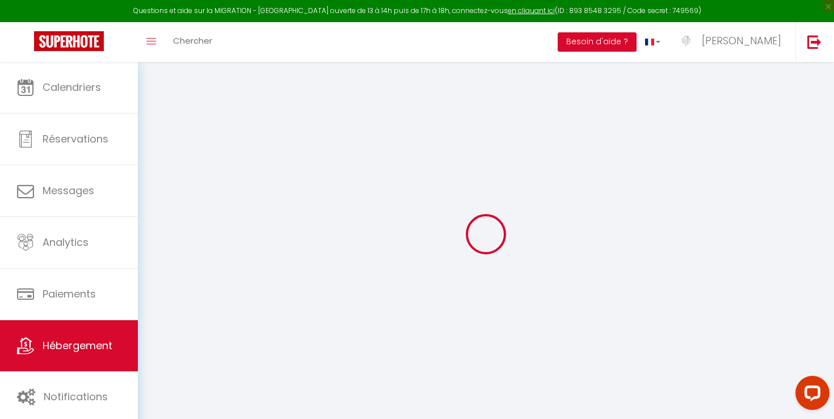
select select
checkbox input "false"
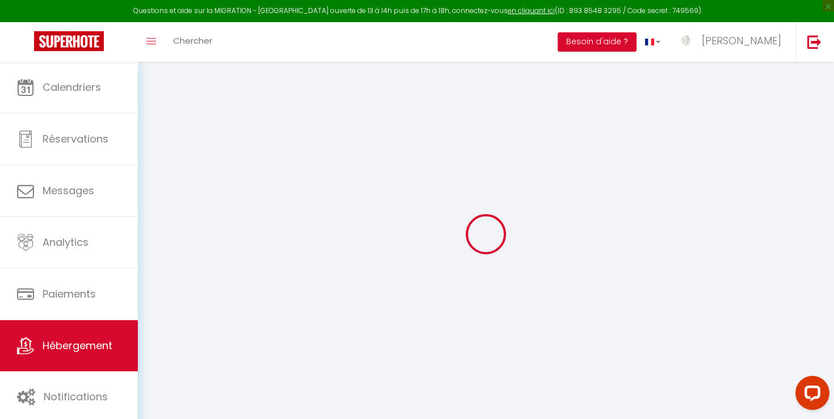
select select
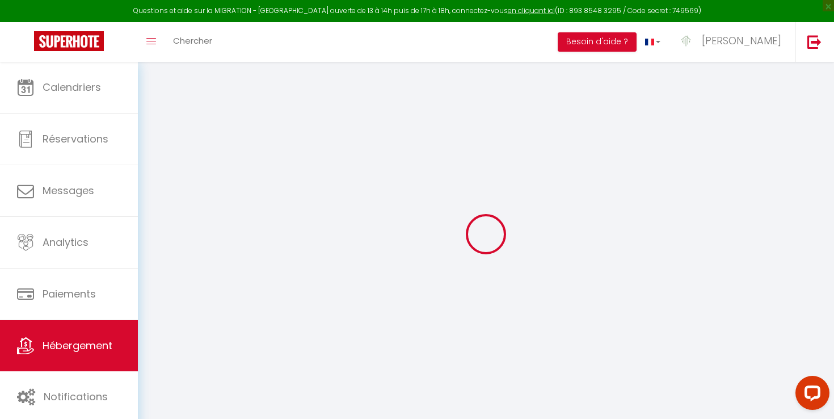
select select
checkbox input "false"
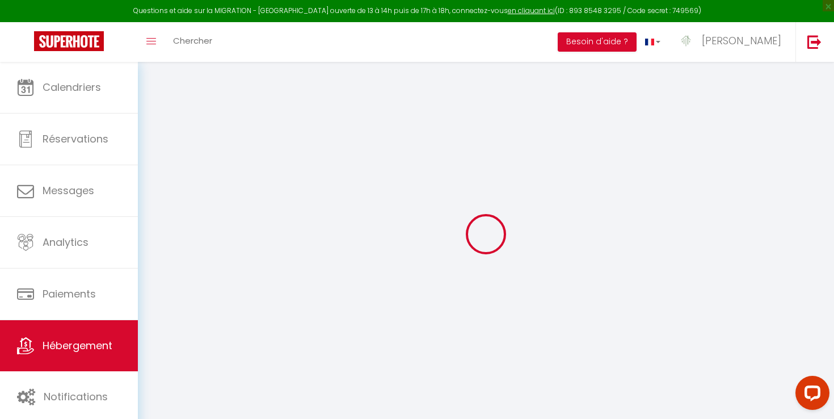
checkbox input "false"
select select
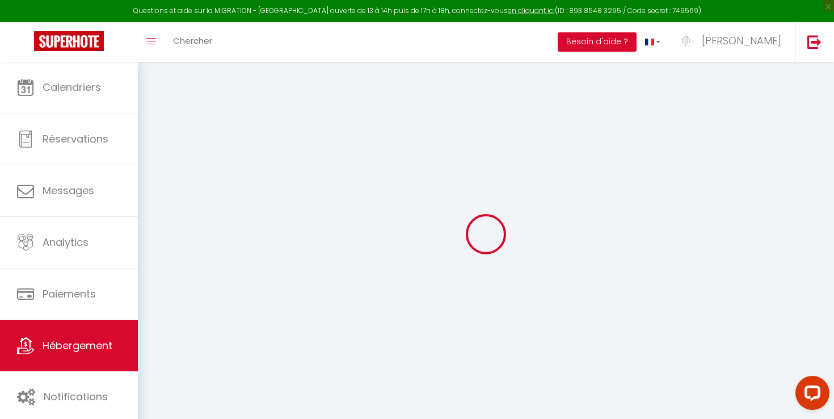
select select
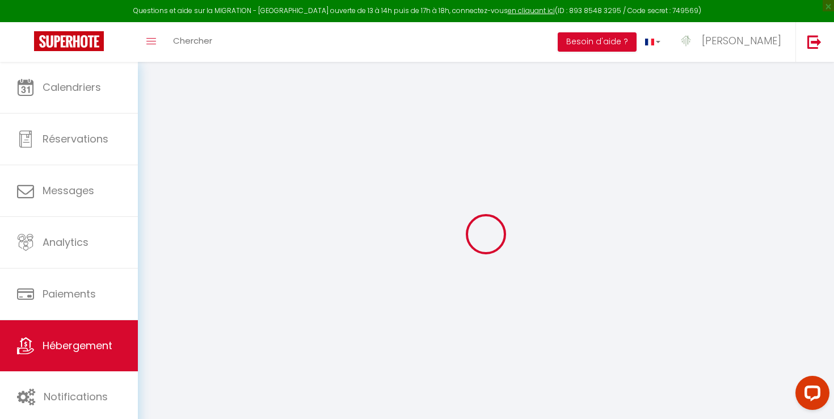
checkbox input "false"
select select
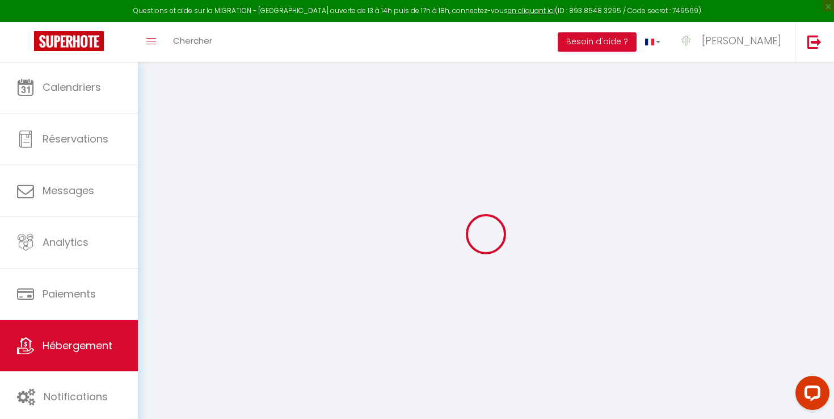
select select
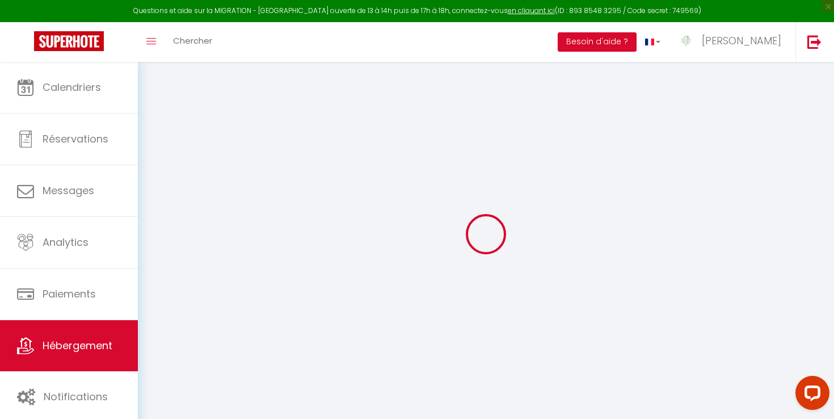
select select
checkbox input "false"
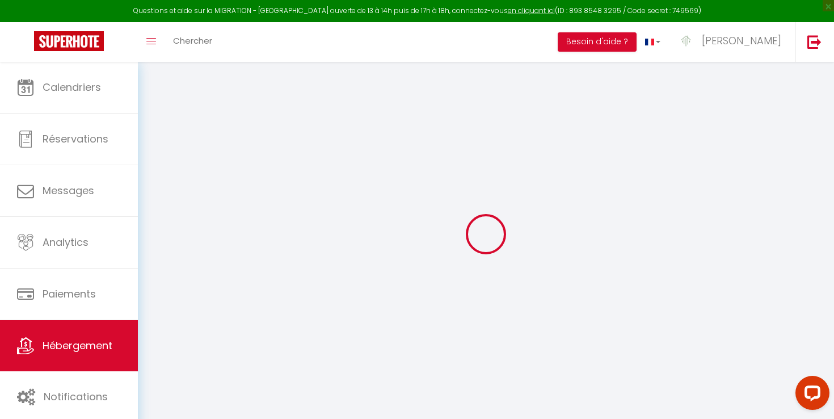
checkbox input "false"
select select
type input "Villa luxe-piscine et jacuzzi"
type input "Sabrina"
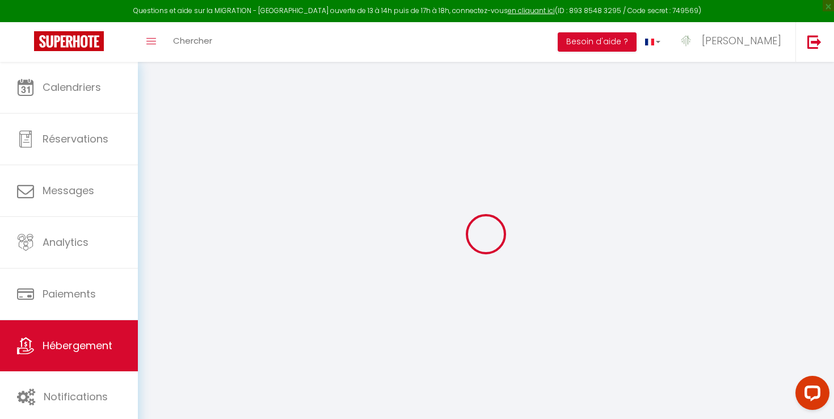
select select "10"
select select "4"
type input "400"
type input "180"
select select
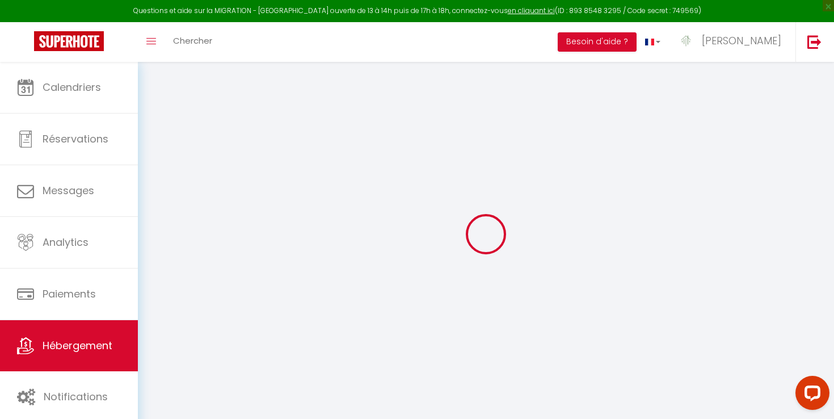
select select
type input "118 route d'uchaux 84420 Piolenc"
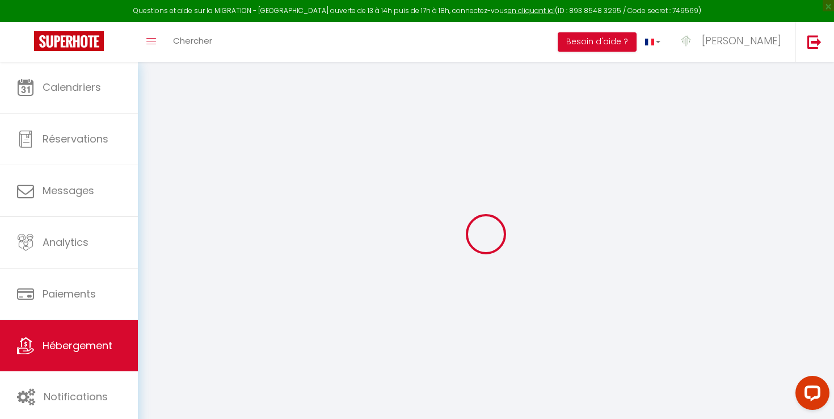
type input "84420"
type input "Piolenc"
type input "contact@zenlife-conciergerie.com"
select select
checkbox input "false"
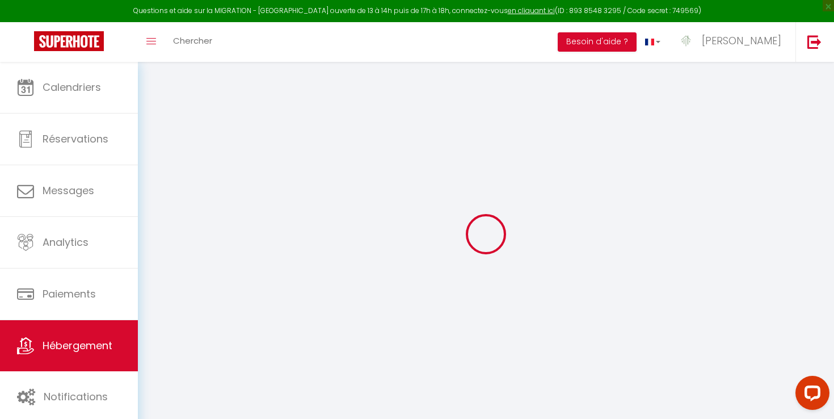
checkbox input "false"
type input "22"
type input "180"
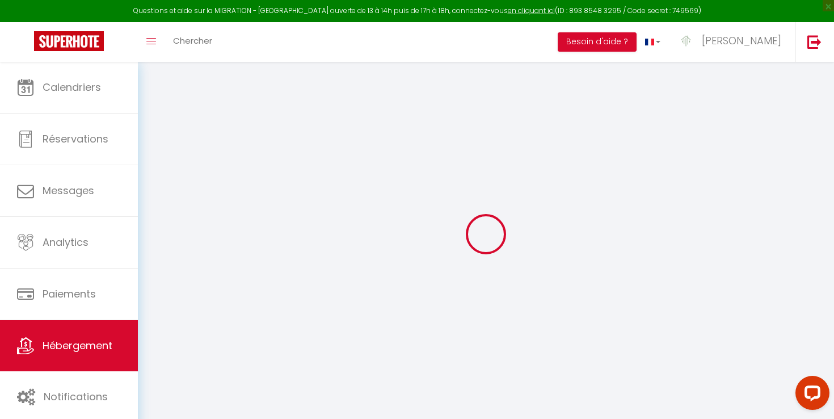
type input "0"
select select
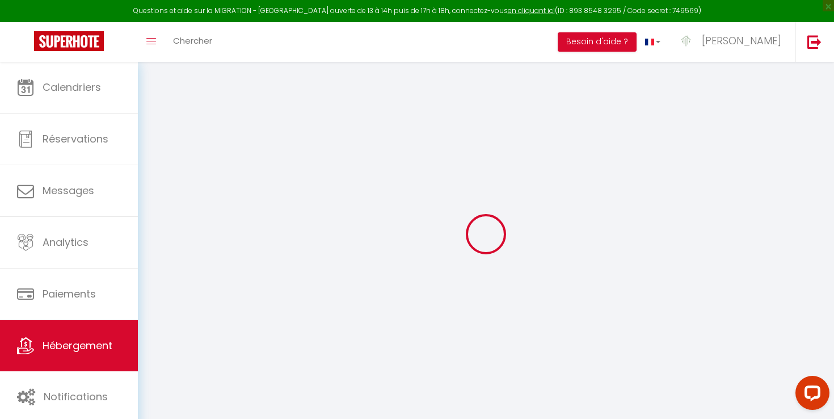
select select
checkbox input "false"
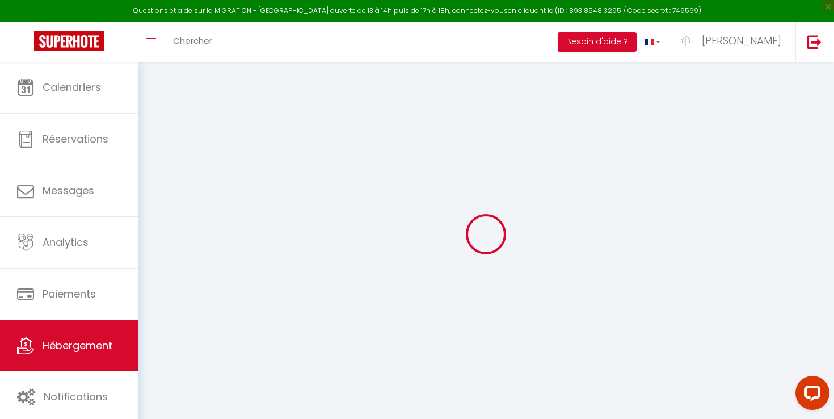
checkbox input "false"
select select
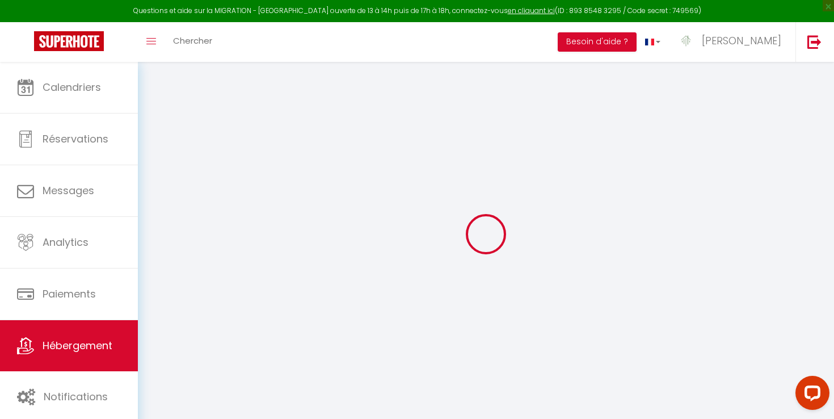
select select
checkbox input "false"
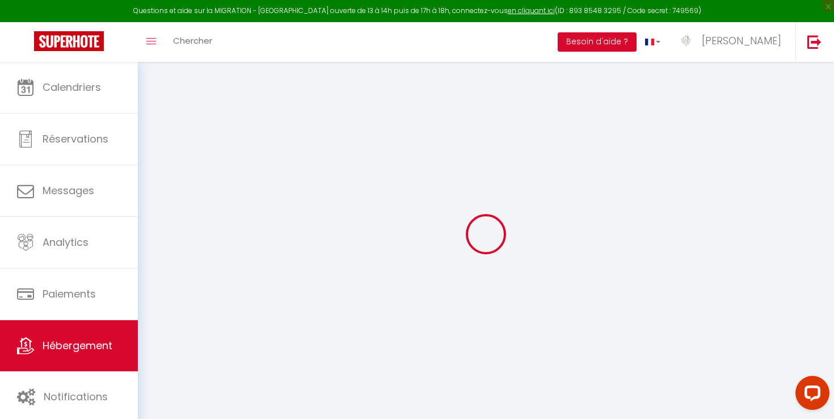
checkbox input "false"
select select
checkbox input "false"
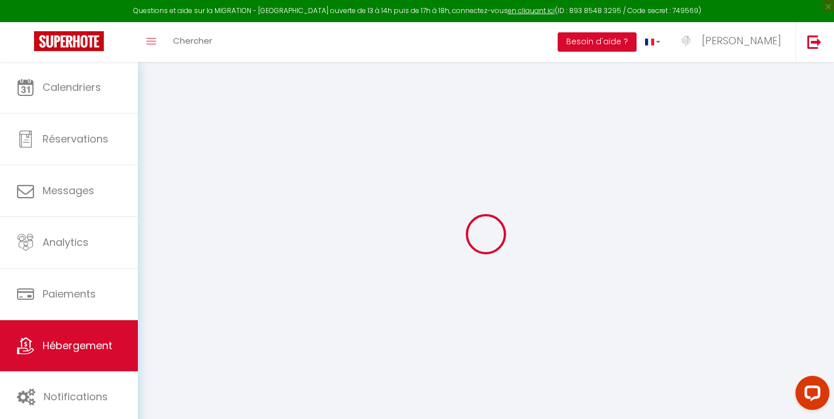
checkbox input "false"
select select
checkbox input "false"
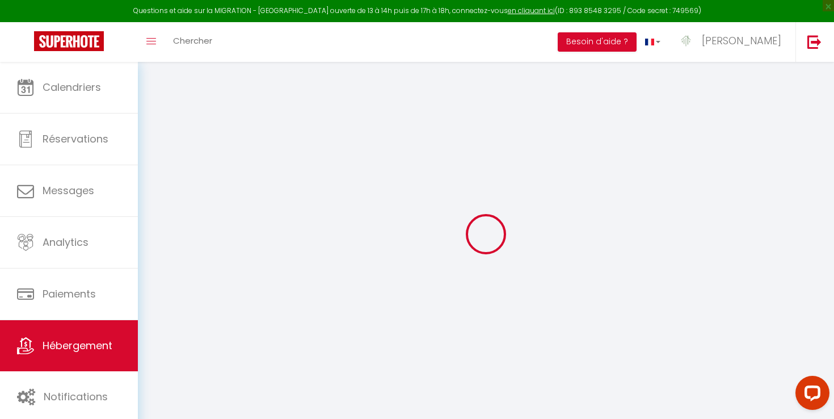
checkbox input "false"
select select "15:00"
select select "16:00"
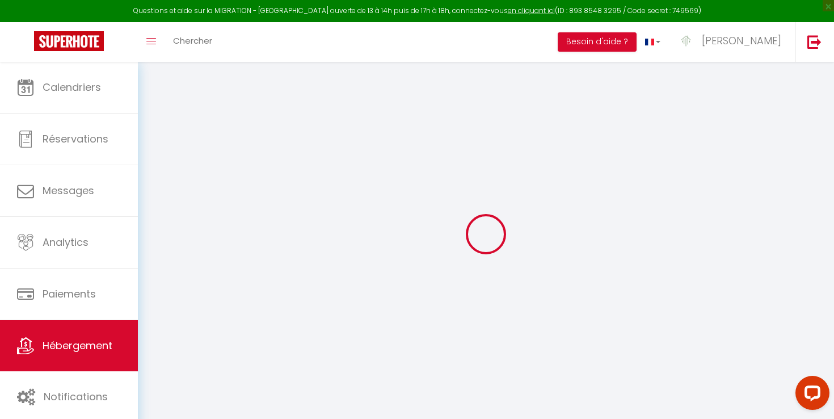
select select "11:00"
select select "30"
select select "120"
select select
checkbox input "false"
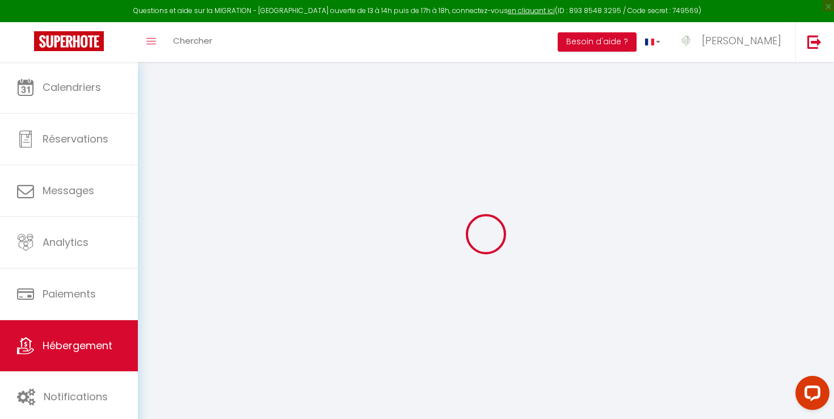
checkbox input "false"
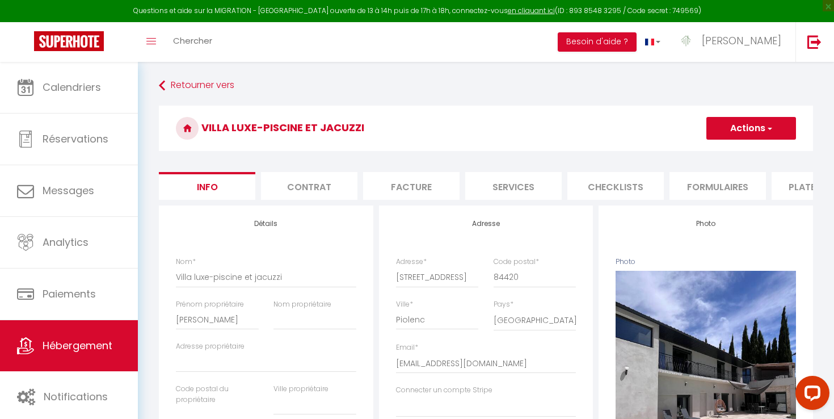
scroll to position [415, 0]
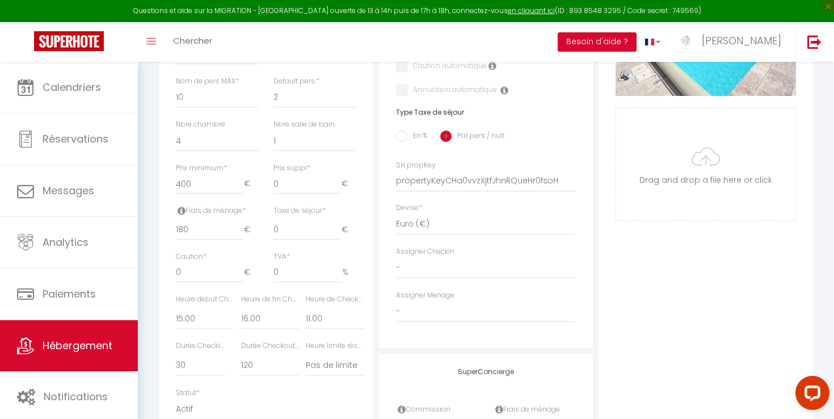
select select
checkbox input "false"
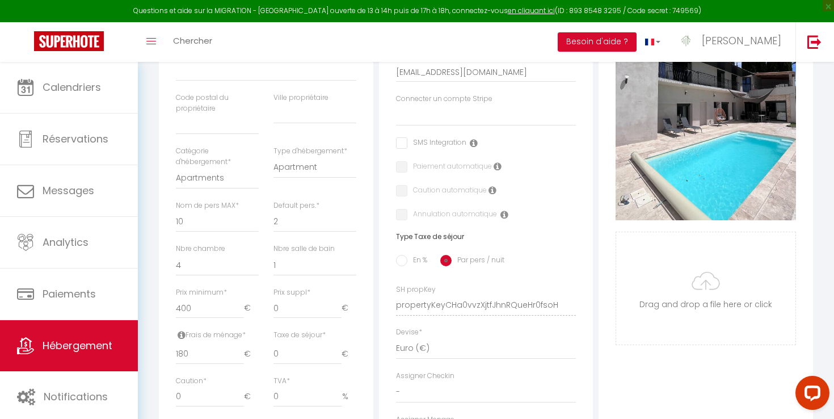
scroll to position [294, 0]
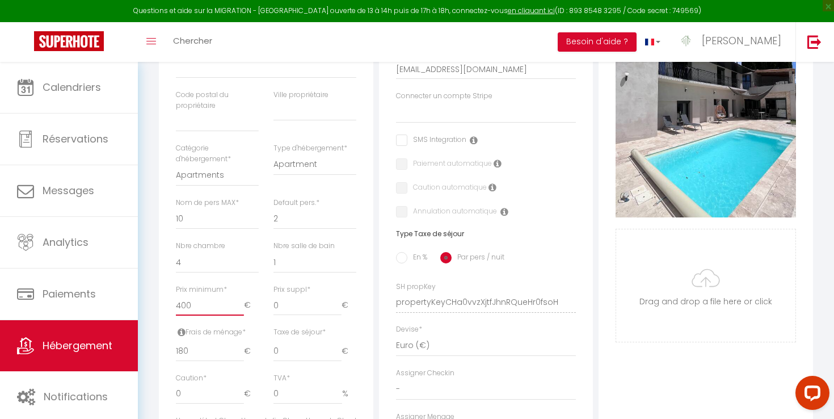
click at [219, 304] on input "400" at bounding box center [210, 305] width 68 height 20
click at [204, 305] on input "400" at bounding box center [210, 305] width 68 height 20
drag, startPoint x: 199, startPoint y: 305, endPoint x: 170, endPoint y: 305, distance: 28.9
click at [170, 305] on div "Prix minimum * 400 €" at bounding box center [217, 305] width 98 height 43
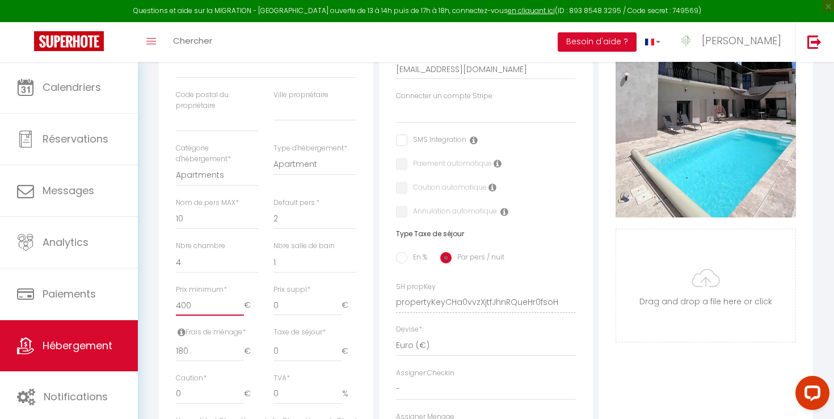
type input "3"
select select
checkbox input "false"
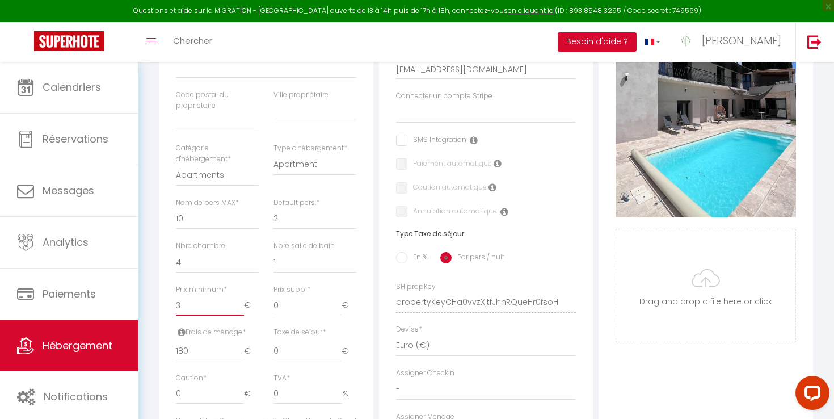
checkbox input "false"
type input "32"
select select
checkbox input "false"
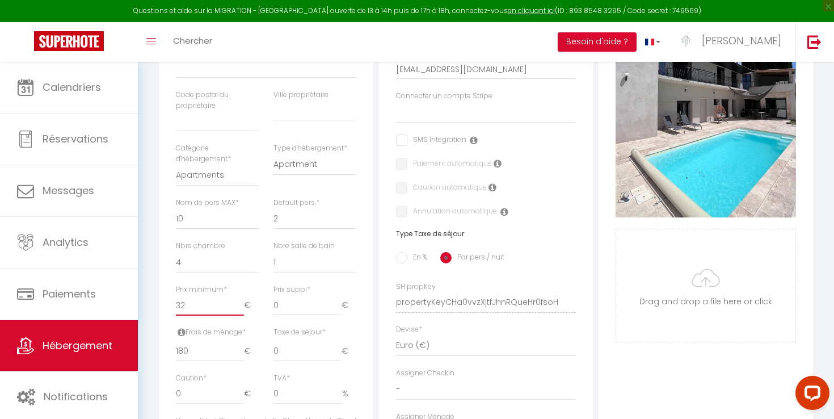
checkbox input "false"
type input "320"
select select
checkbox input "false"
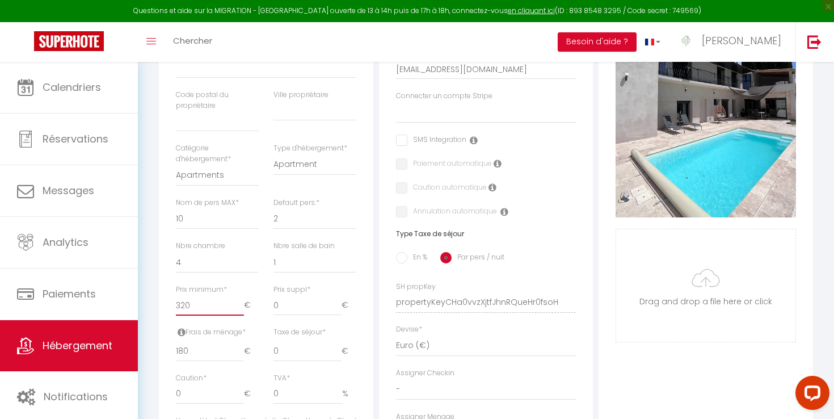
checkbox input "false"
type input "320"
click at [203, 353] on input "180" at bounding box center [210, 351] width 68 height 20
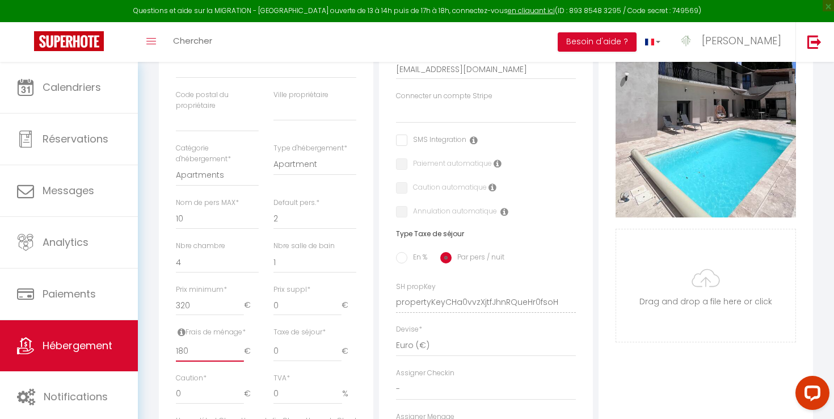
type input "18"
select select
checkbox input "false"
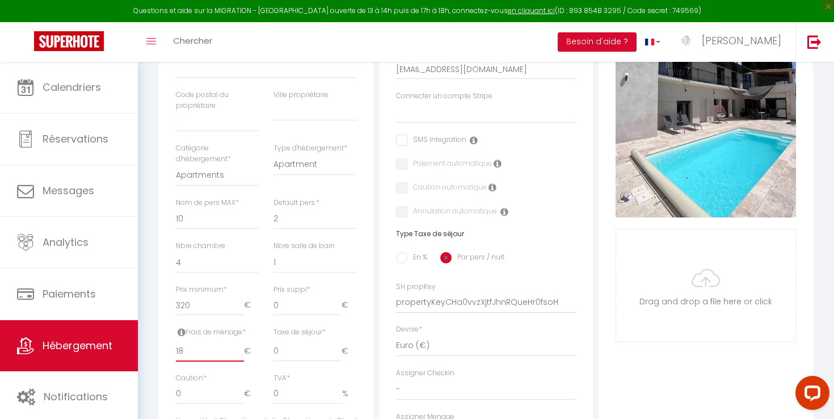
checkbox input "false"
type input "180"
select select
checkbox input "false"
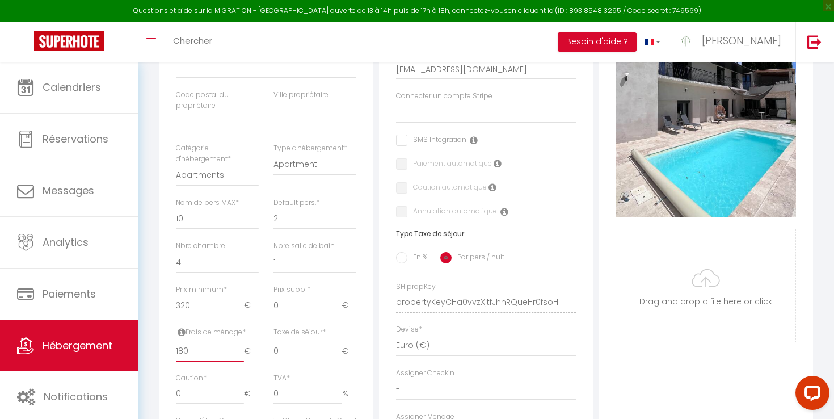
checkbox input "false"
click at [181, 330] on icon at bounding box center [182, 331] width 8 height 9
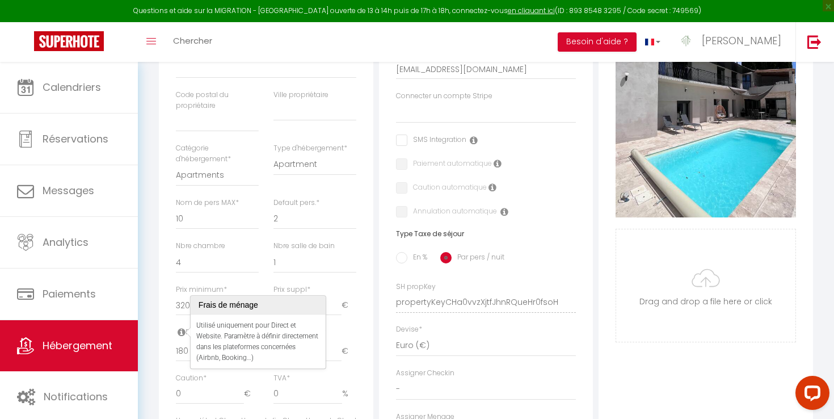
click at [168, 315] on div "Prix minimum * 320 €" at bounding box center [217, 305] width 98 height 43
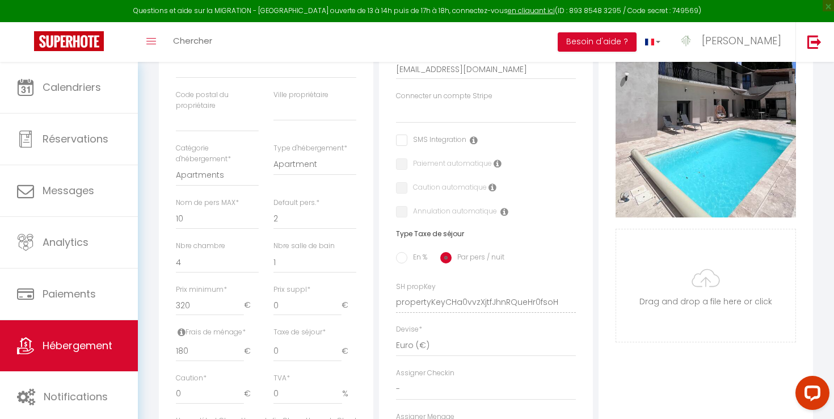
scroll to position [0, 0]
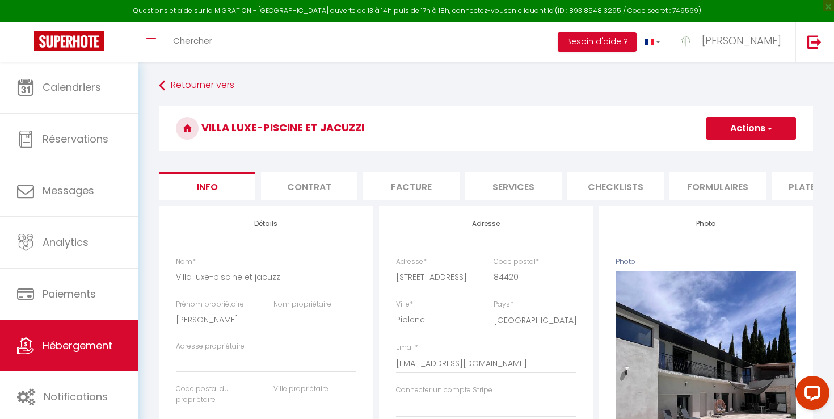
click at [780, 123] on button "Actions" at bounding box center [751, 128] width 90 height 23
click at [721, 152] on input "Enregistrer" at bounding box center [706, 153] width 42 height 11
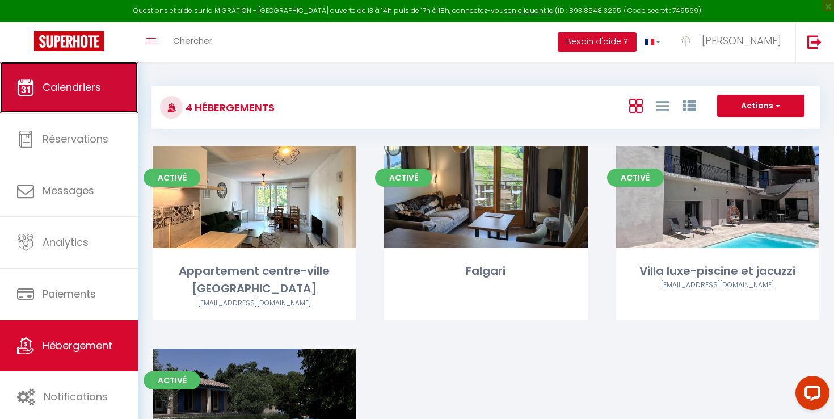
click at [104, 108] on link "Calendriers" at bounding box center [69, 87] width 138 height 51
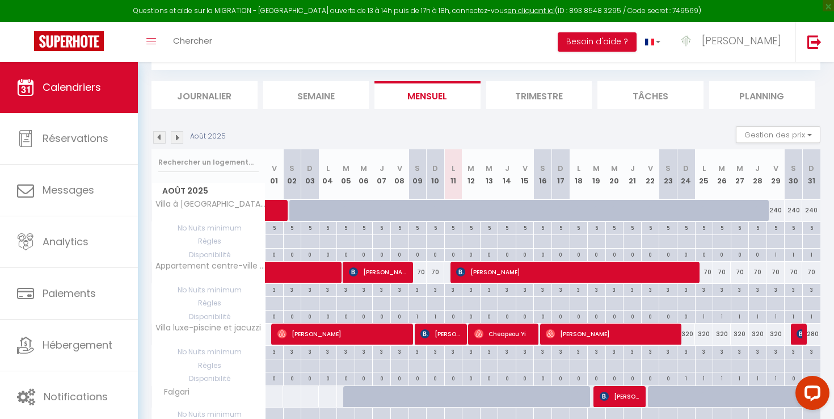
scroll to position [71, 0]
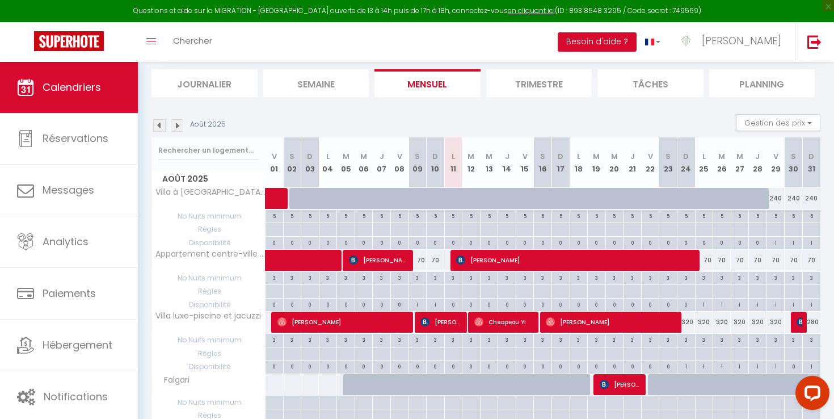
click at [175, 123] on img at bounding box center [177, 125] width 12 height 12
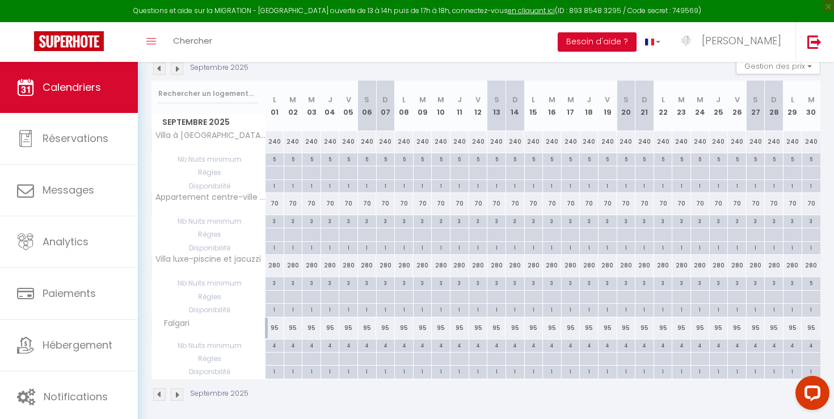
scroll to position [134, 0]
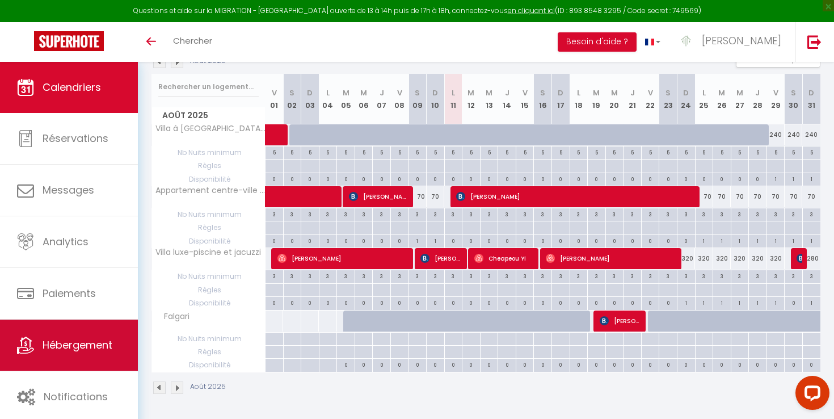
click at [50, 357] on link "Hébergement" at bounding box center [69, 344] width 138 height 51
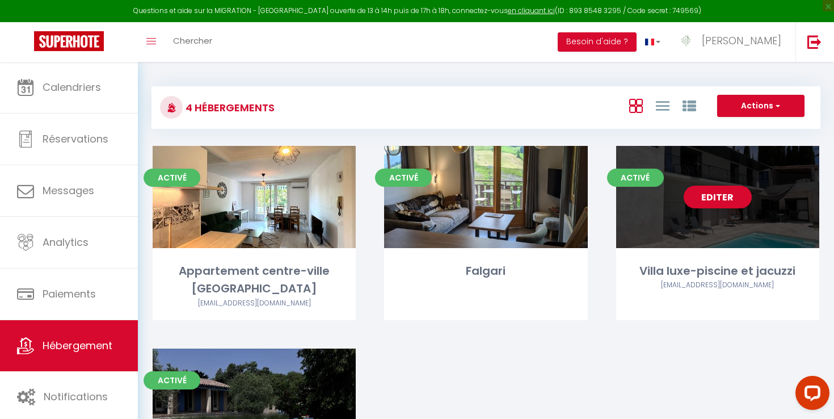
click at [717, 212] on div "Editer" at bounding box center [717, 197] width 203 height 102
click at [720, 201] on link "Editer" at bounding box center [718, 197] width 68 height 23
click at [713, 198] on link "Editer" at bounding box center [718, 197] width 68 height 23
select select "3"
select select "2"
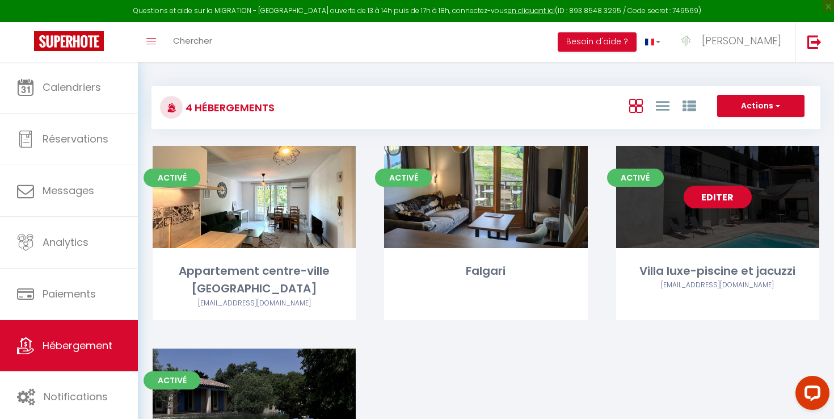
select select "1"
select select "28"
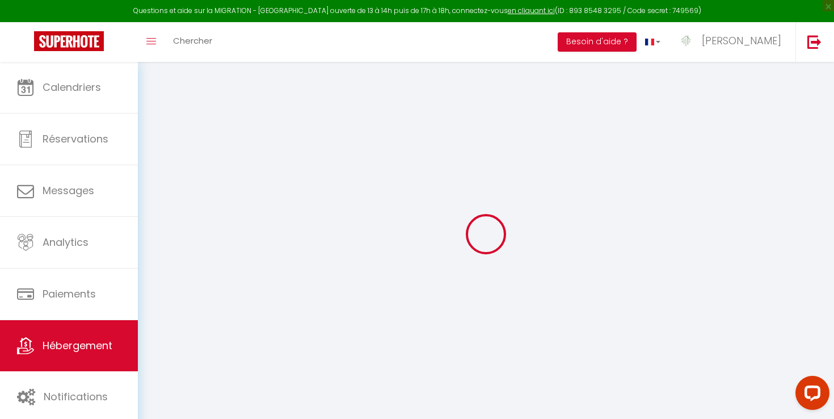
select select
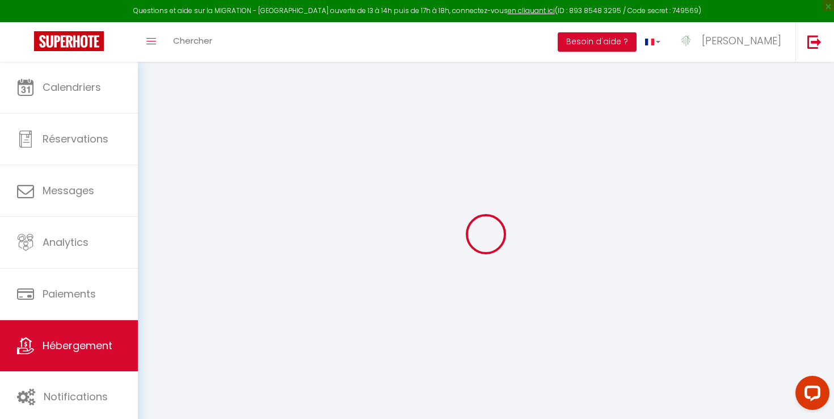
select select
checkbox input "false"
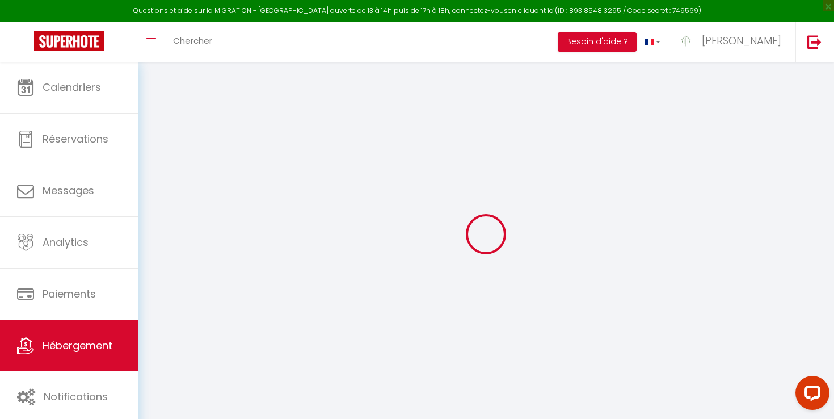
select select
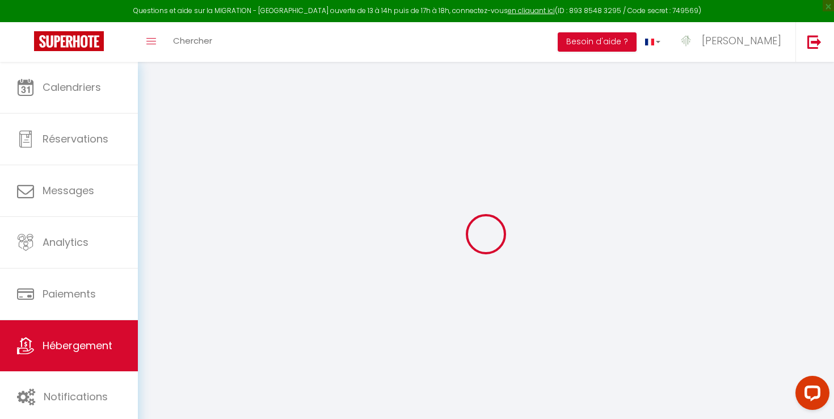
select select
checkbox input "false"
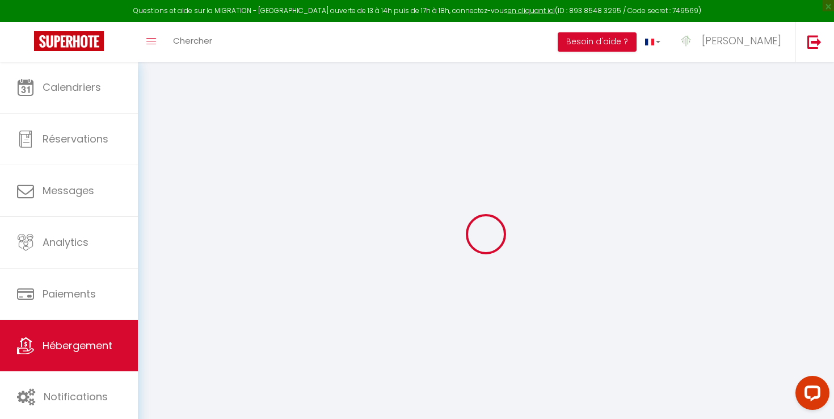
checkbox input "false"
select select
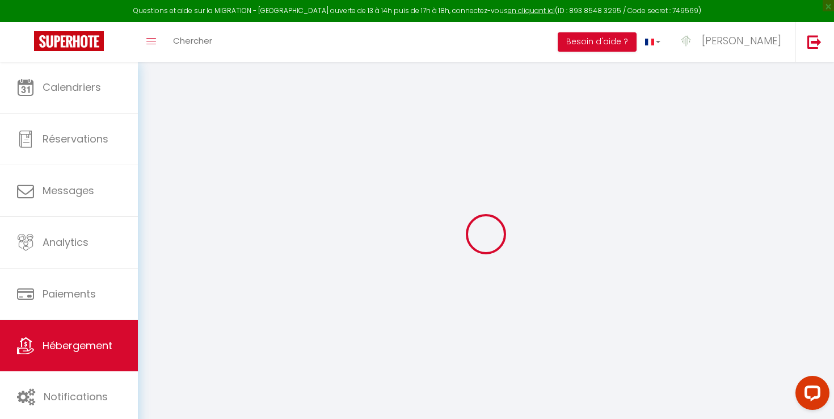
select select
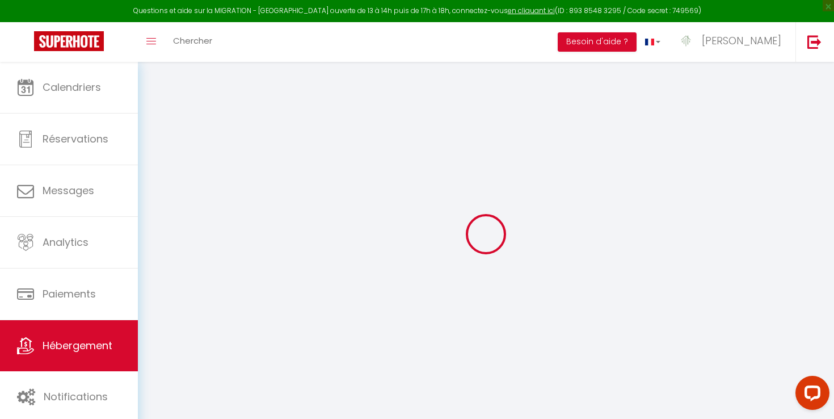
checkbox input "false"
select select
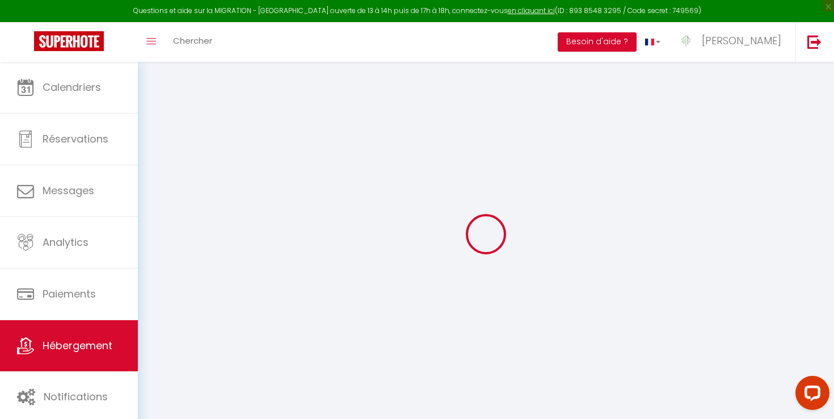
select select
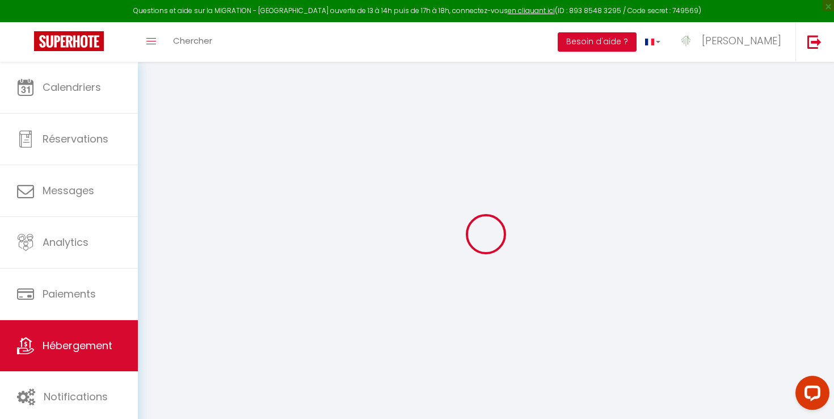
select select
checkbox input "false"
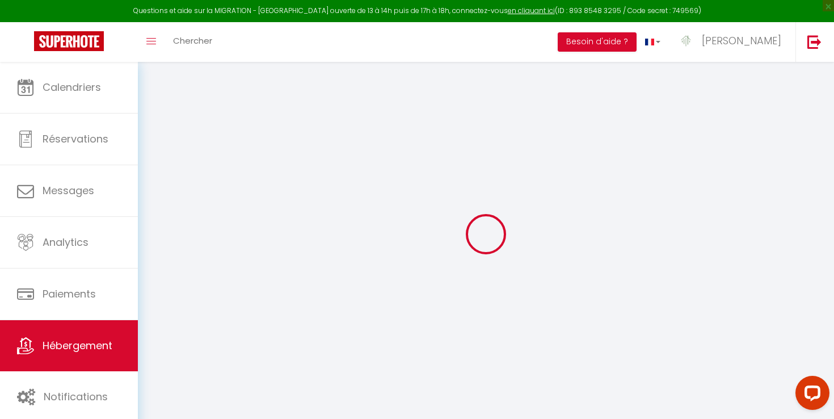
checkbox input "false"
select select
type input "Villa luxe-piscine et jacuzzi"
type input "[PERSON_NAME]"
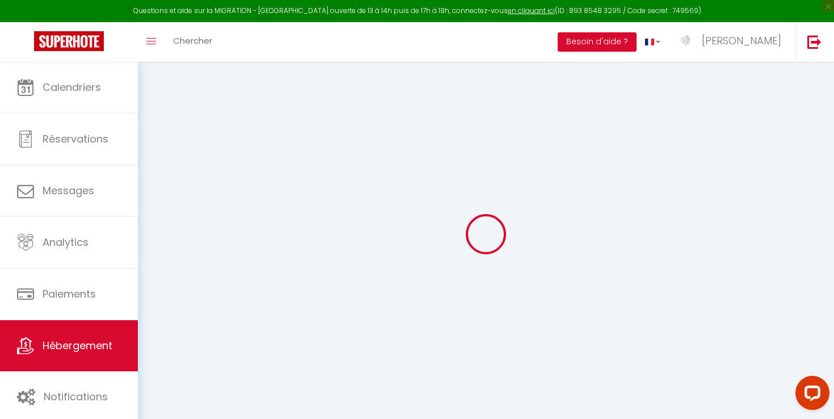
select select "10"
select select "4"
type input "320"
type input "180"
select select
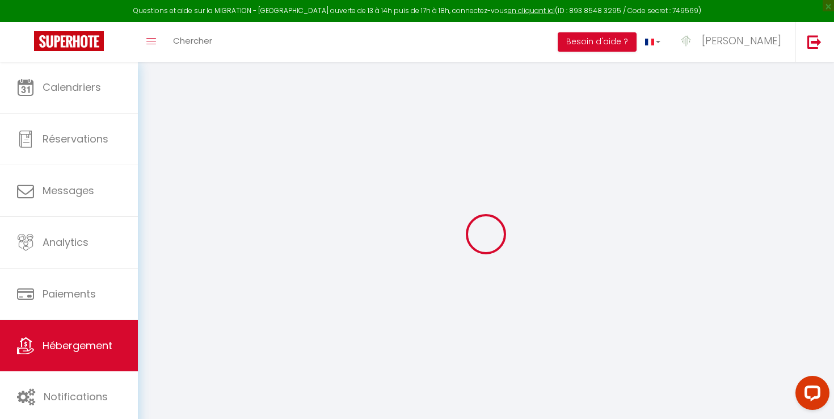
select select
type input "[STREET_ADDRESS]"
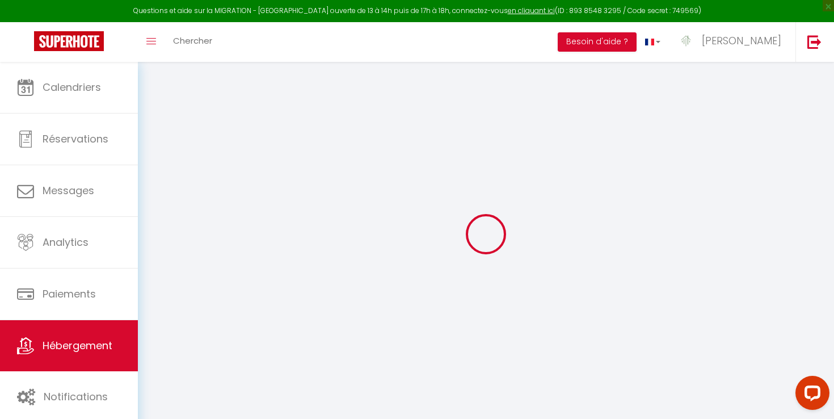
type input "84420"
type input "Piolenc"
type input "[EMAIL_ADDRESS][DOMAIN_NAME]"
select select
checkbox input "false"
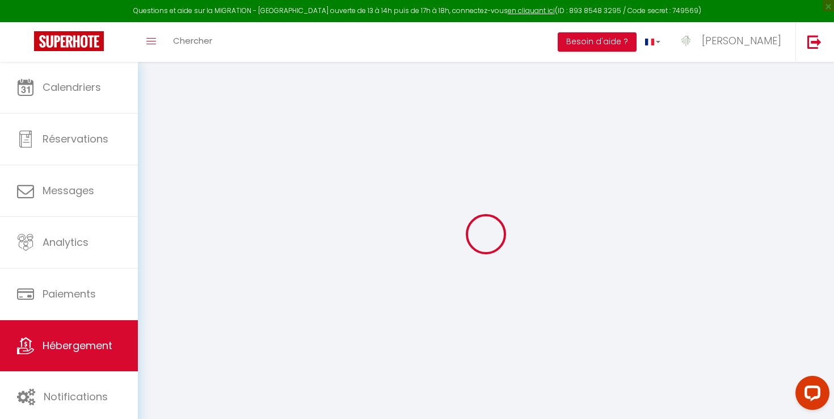
checkbox input "false"
type input "22"
type input "180"
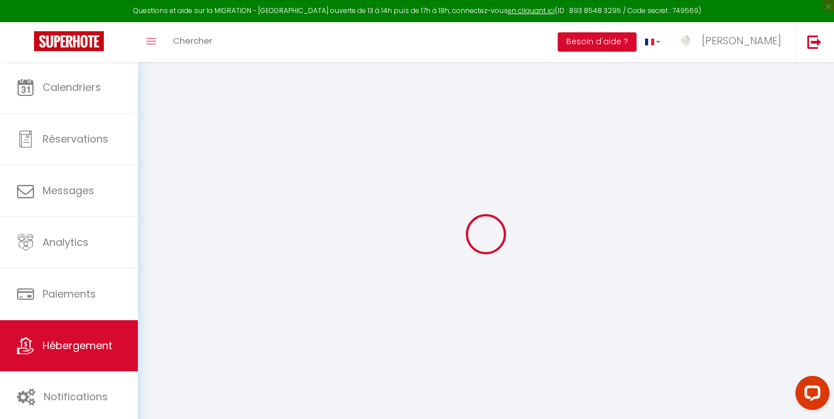
type input "0"
select select
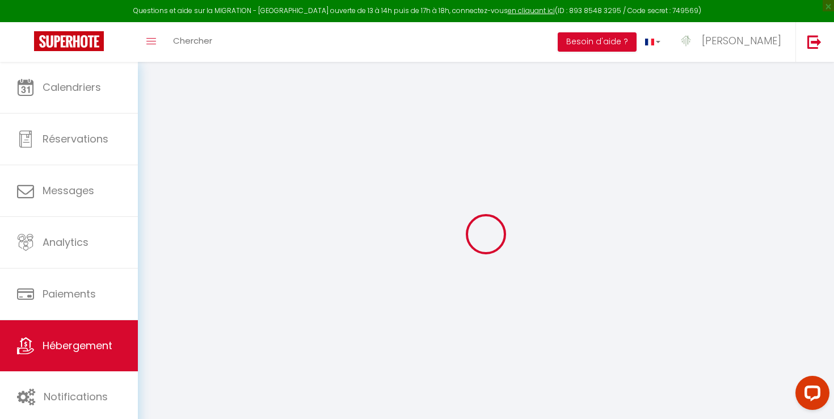
select select
checkbox input "false"
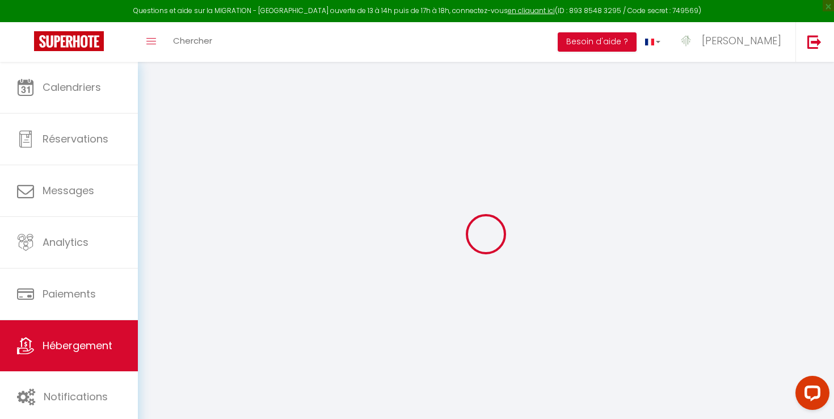
checkbox input "false"
select select
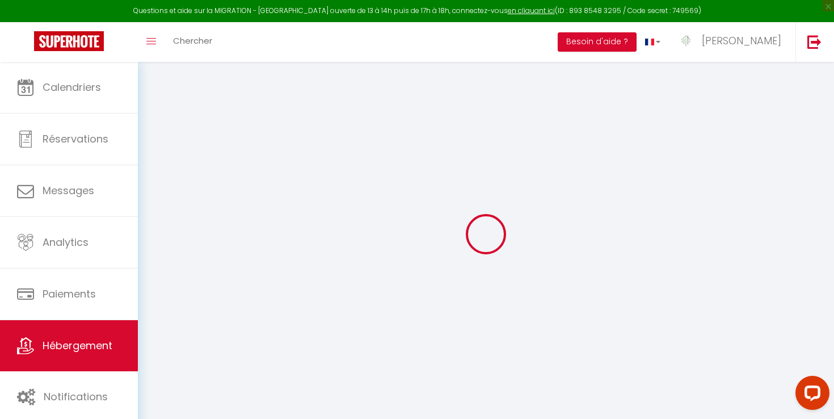
select select
checkbox input "false"
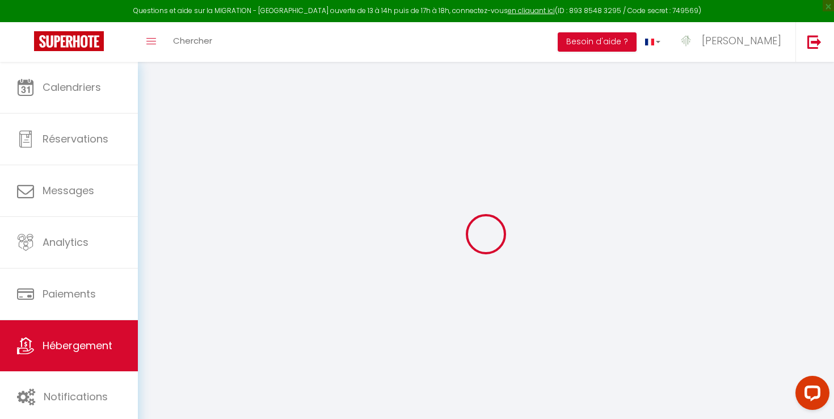
checkbox input "false"
select select
checkbox input "false"
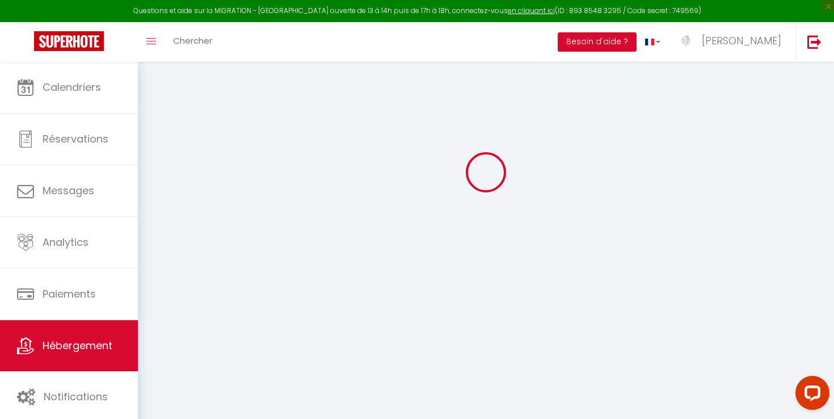
checkbox input "false"
select select
checkbox input "false"
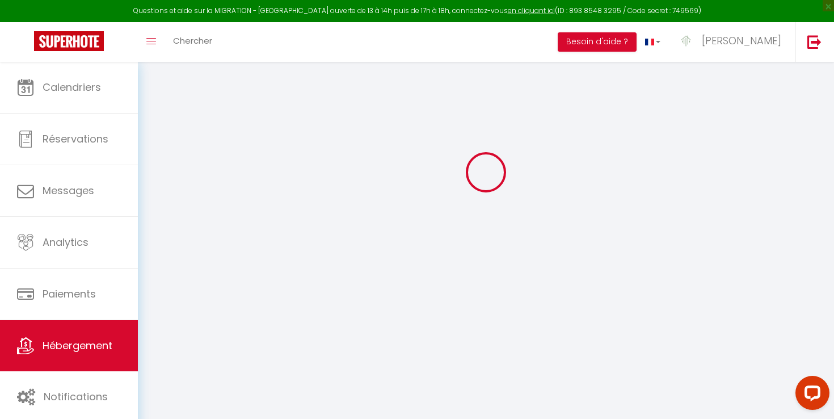
checkbox input "false"
select select "15:00"
select select "16:00"
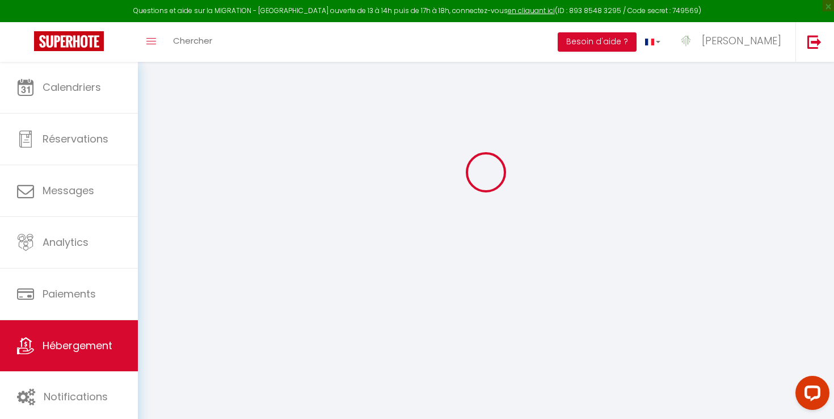
select select "11:00"
select select "30"
select select "120"
select select
checkbox input "false"
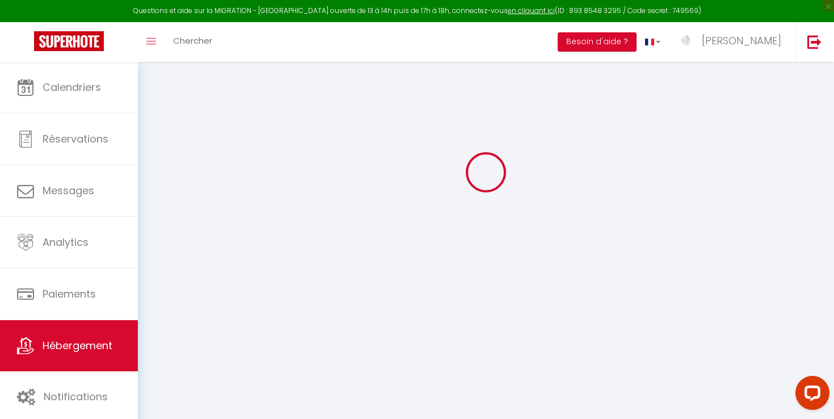
checkbox input "false"
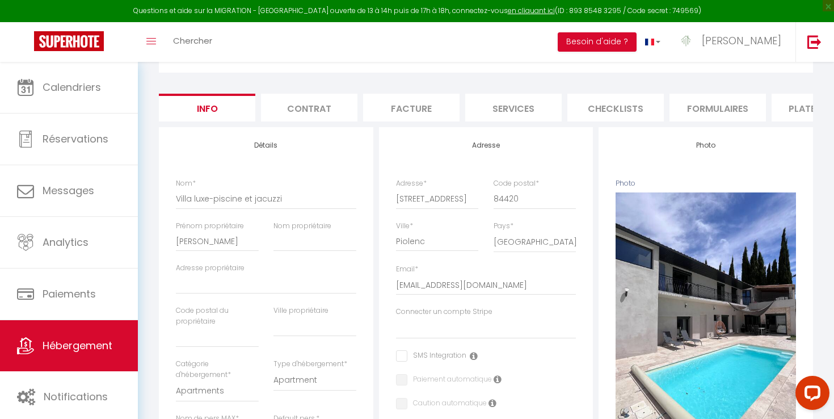
scroll to position [441, 0]
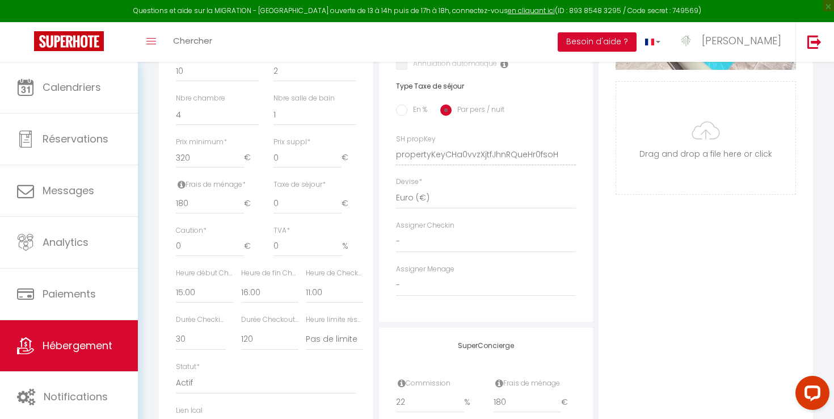
select select
checkbox input "false"
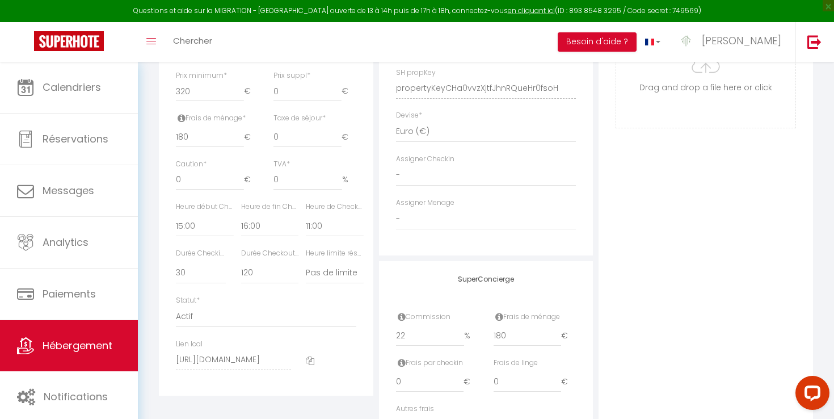
scroll to position [509, 0]
click at [250, 220] on select "00:00 00:15 00:30 00:45 01:00 01:15 01:30 01:45 02:00 02:15 02:30 02:45 03:00" at bounding box center [269, 224] width 57 height 22
select select "18:00"
select select
checkbox input "false"
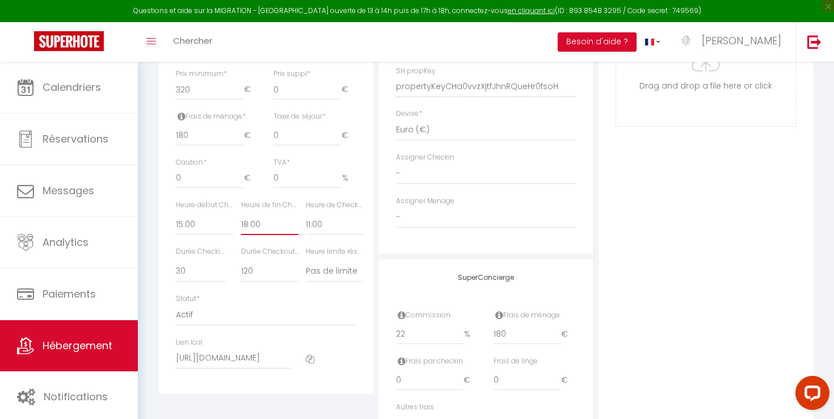
checkbox input "false"
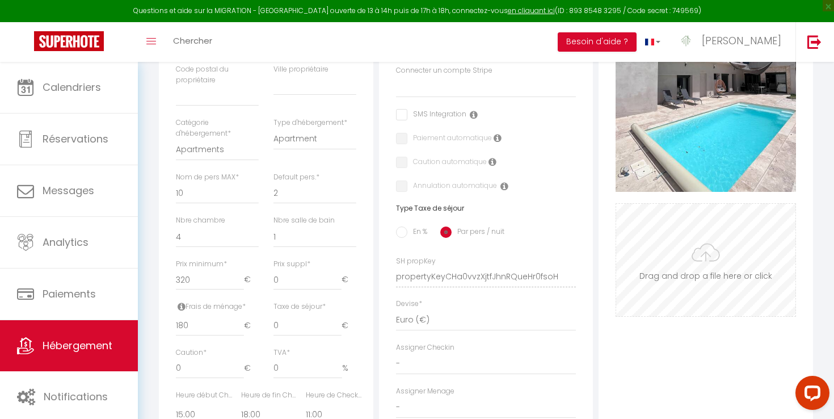
scroll to position [0, 0]
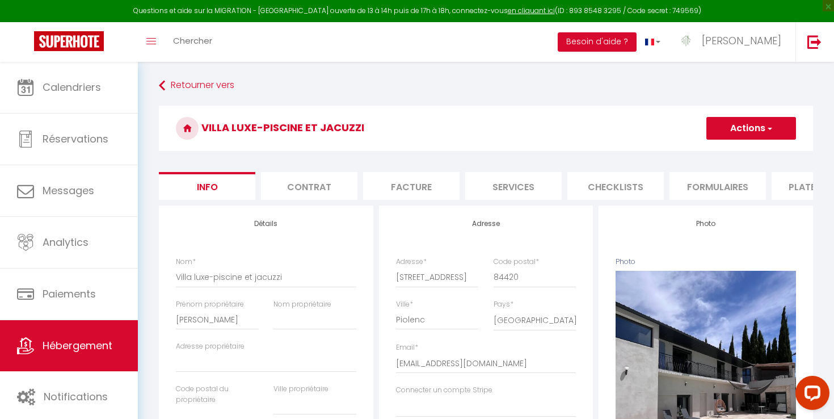
click at [765, 123] on span "button" at bounding box center [768, 128] width 7 height 11
click at [717, 150] on input "Enregistrer" at bounding box center [706, 153] width 42 height 11
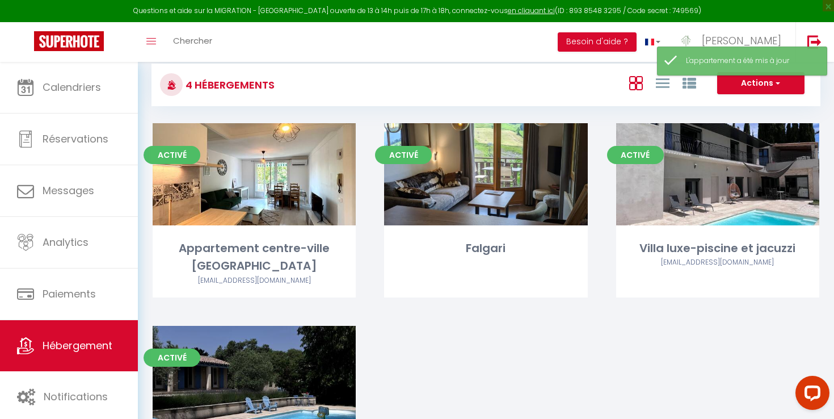
scroll to position [45, 0]
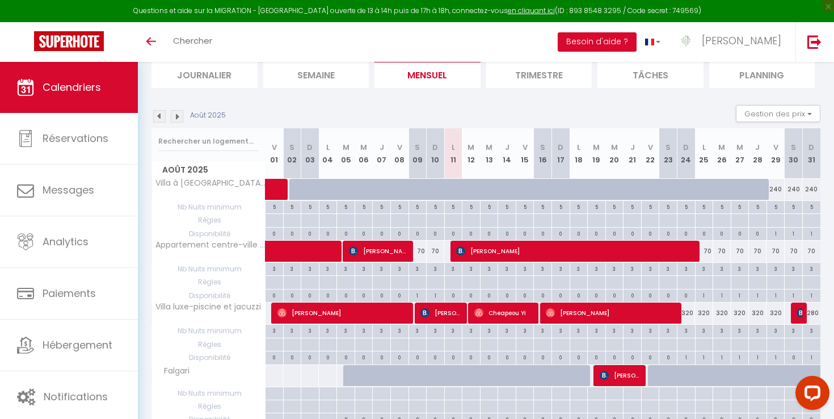
click at [687, 314] on div "320" at bounding box center [686, 312] width 18 height 21
type input "320"
type input "Dim 24 Août 2025"
type input "Lun 25 Août 2025"
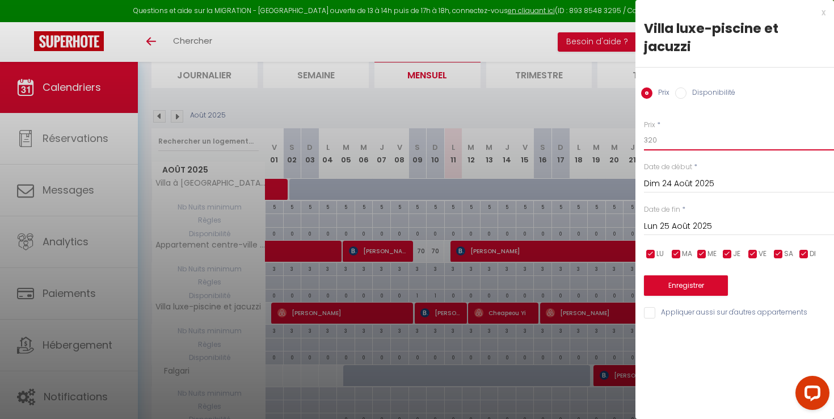
click at [663, 138] on input "320" at bounding box center [739, 140] width 190 height 20
type input "280"
click at [659, 225] on input "Lun 25 Août 2025" at bounding box center [739, 226] width 190 height 15
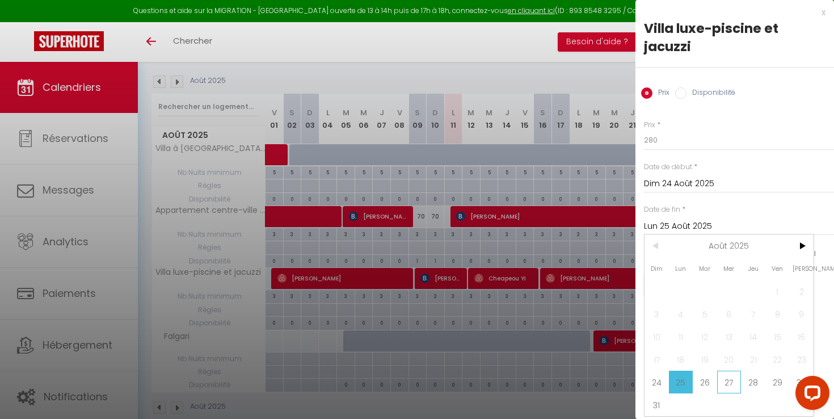
scroll to position [120, 0]
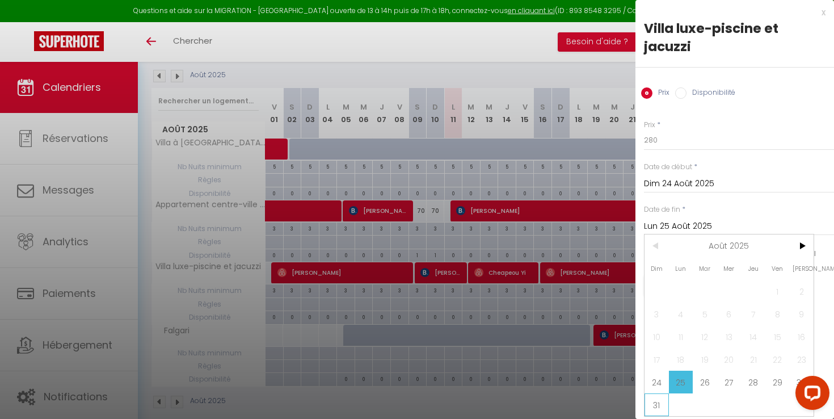
click at [652, 402] on span "31" at bounding box center [656, 404] width 24 height 23
type input "Dim 31 Août 2025"
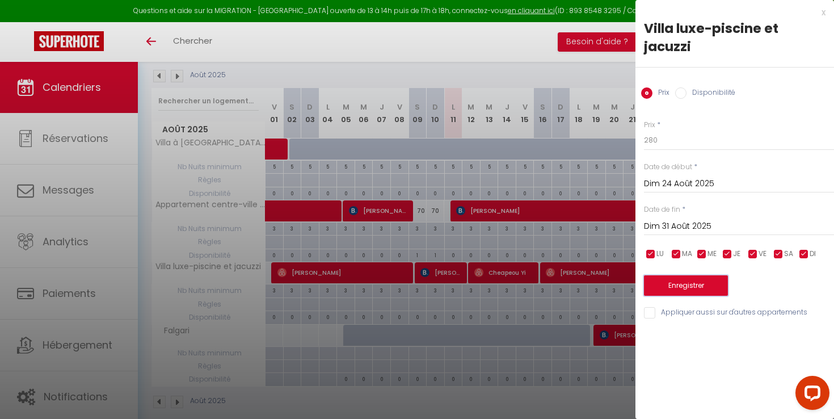
click at [693, 281] on button "Enregistrer" at bounding box center [686, 285] width 84 height 20
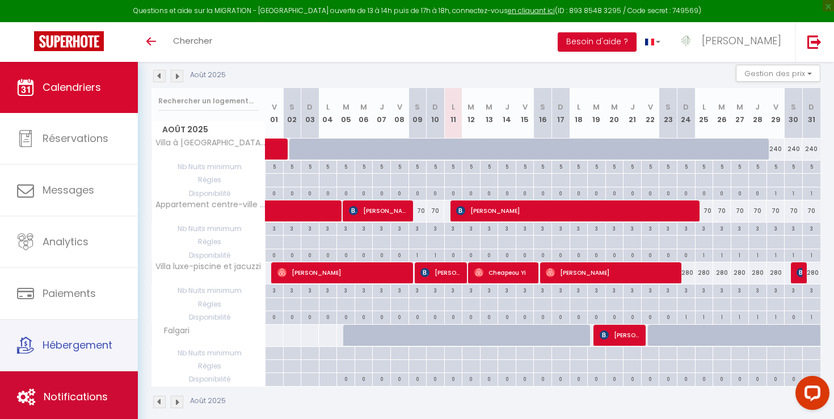
click at [70, 381] on link "Notifications" at bounding box center [69, 396] width 138 height 51
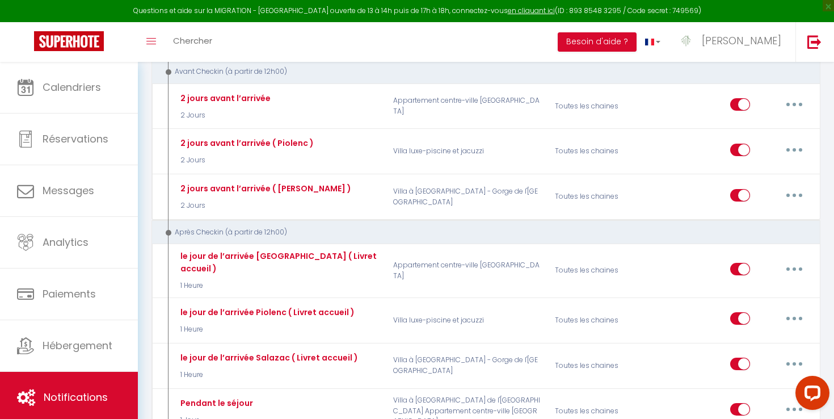
scroll to position [309, 0]
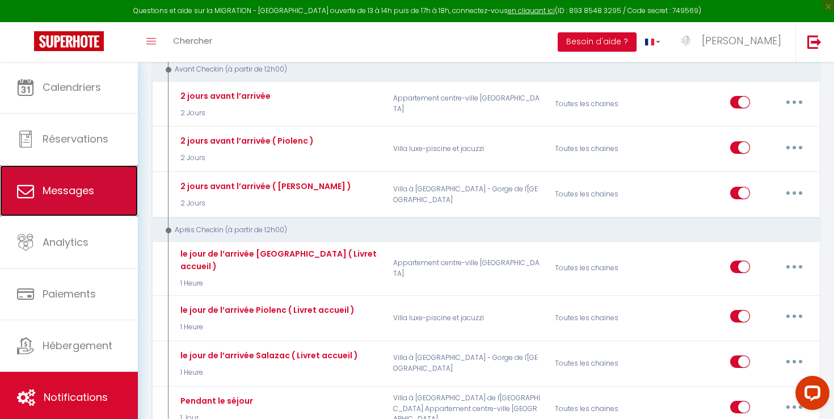
click at [66, 204] on link "Messages" at bounding box center [69, 190] width 138 height 51
select select "message"
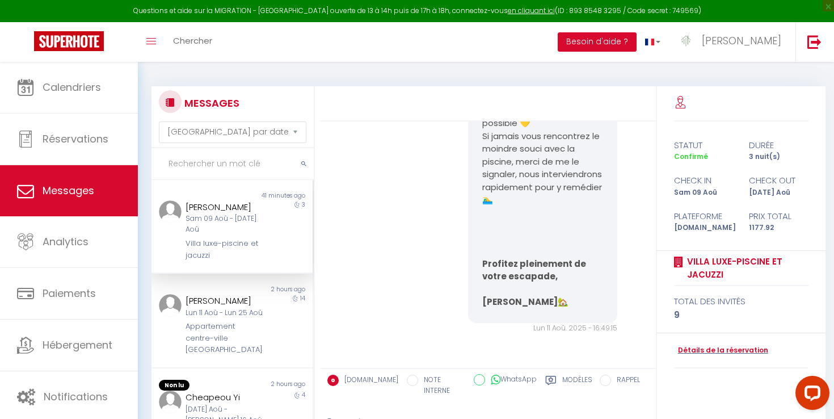
scroll to position [2588, 0]
click at [287, 256] on div "3" at bounding box center [292, 230] width 40 height 61
click at [284, 318] on div "14" at bounding box center [292, 325] width 40 height 62
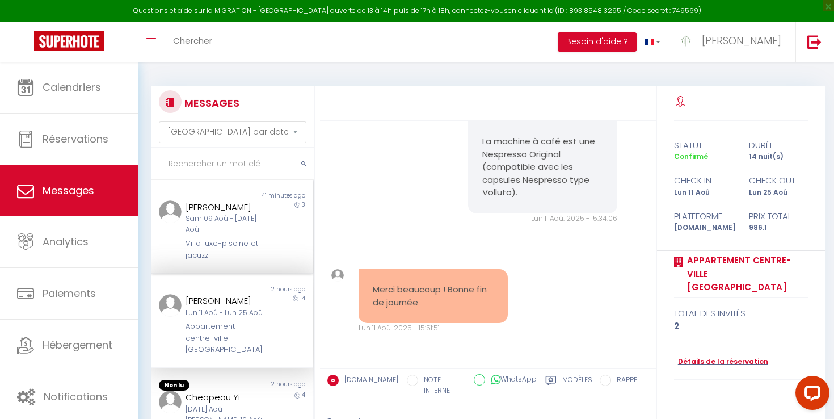
click at [289, 220] on div "3" at bounding box center [292, 230] width 40 height 61
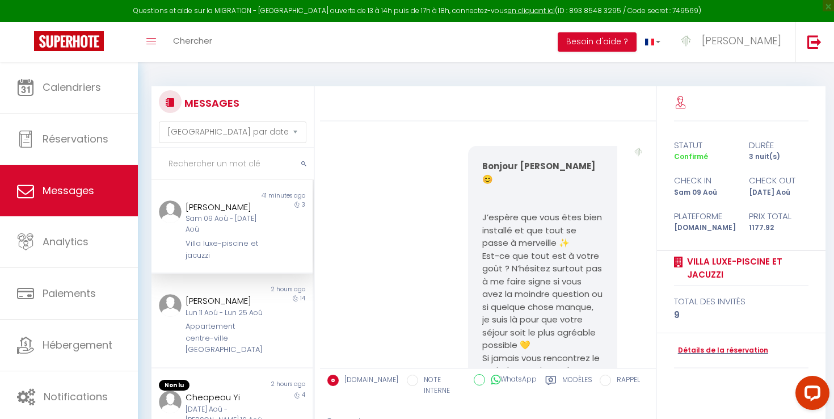
scroll to position [2259, 0]
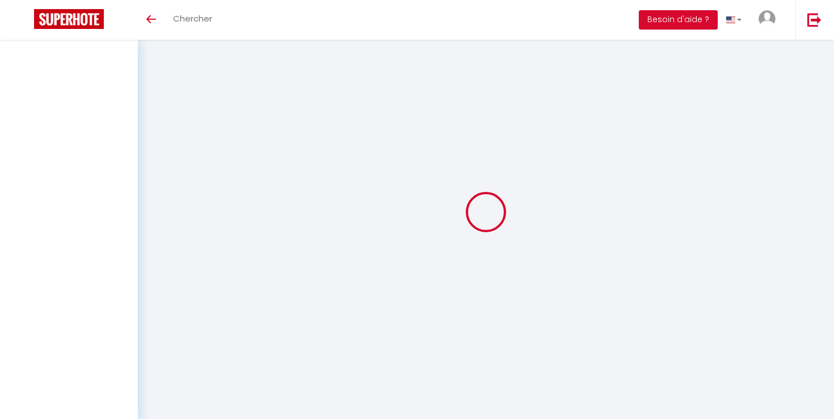
select select "message"
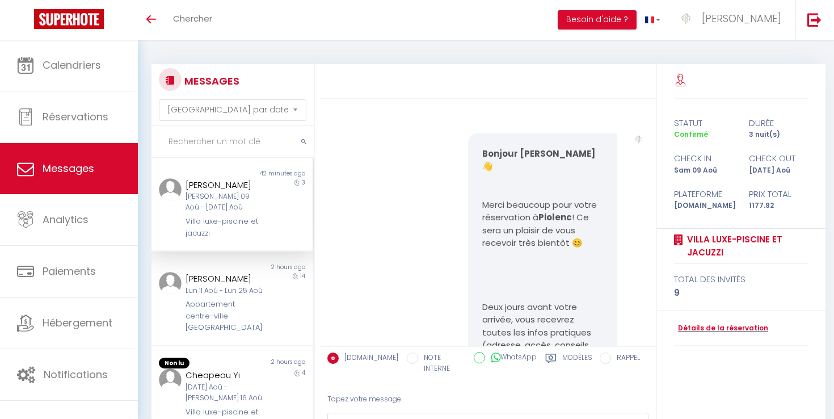
scroll to position [2622, 0]
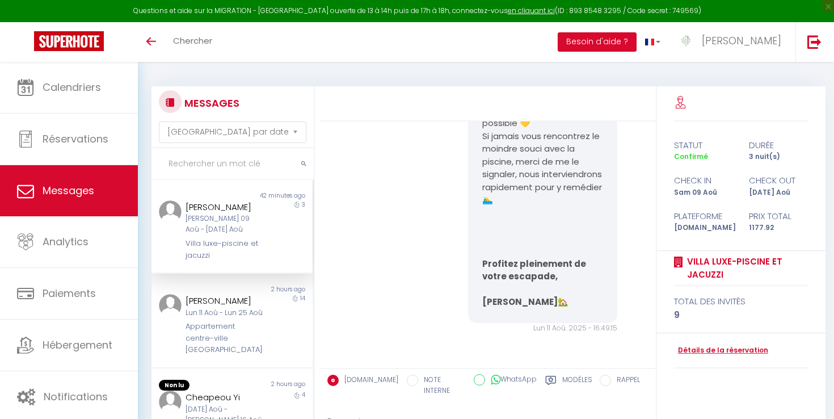
click at [272, 220] on div "[PERSON_NAME] 09 Aoû - [DATE] Aoû Villa luxe-piscine et jacuzzi" at bounding box center [225, 230] width 94 height 61
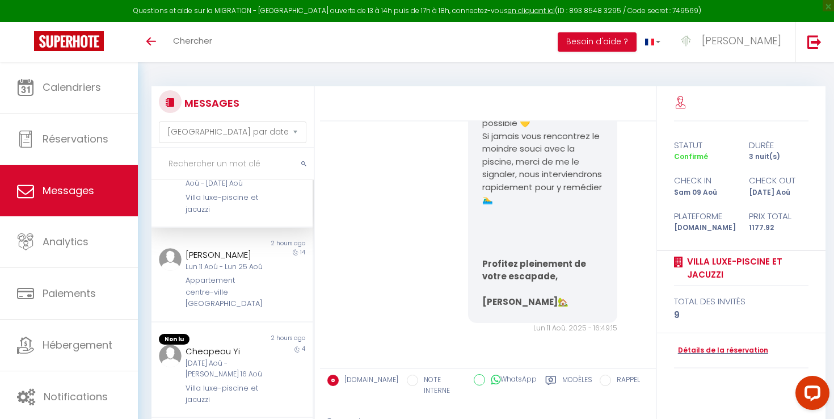
click at [272, 275] on div "[PERSON_NAME] Lun 11 Aoû - Lun 25 Aoû Appartement centre-ville [GEOGRAPHIC_DATA]" at bounding box center [225, 279] width 94 height 62
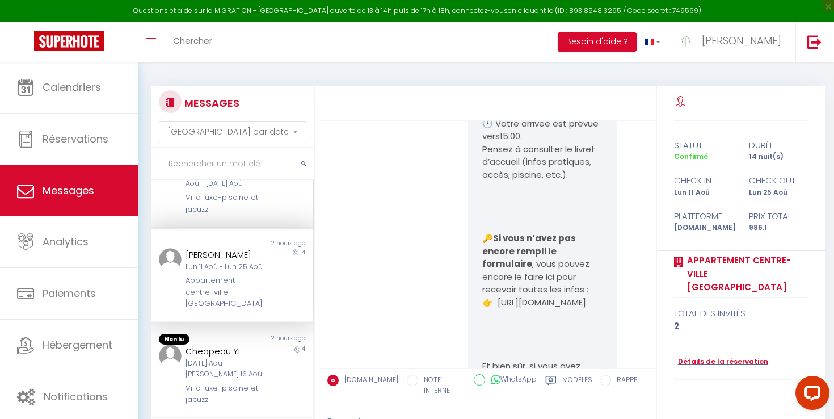
scroll to position [2791, 0]
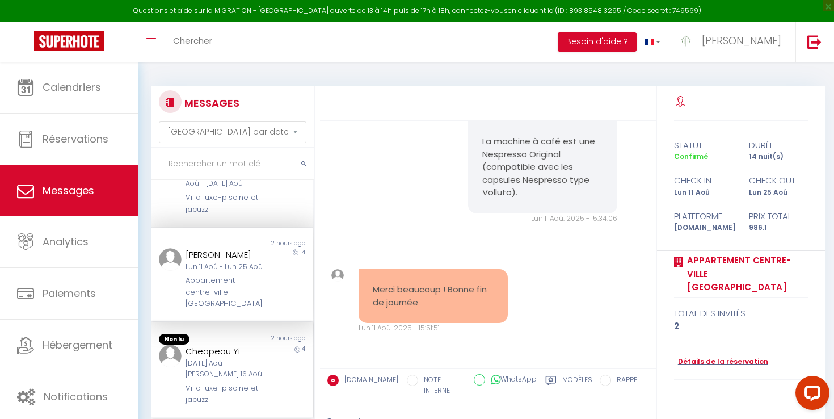
click at [255, 353] on div "Cheapeou Yi" at bounding box center [225, 351] width 79 height 14
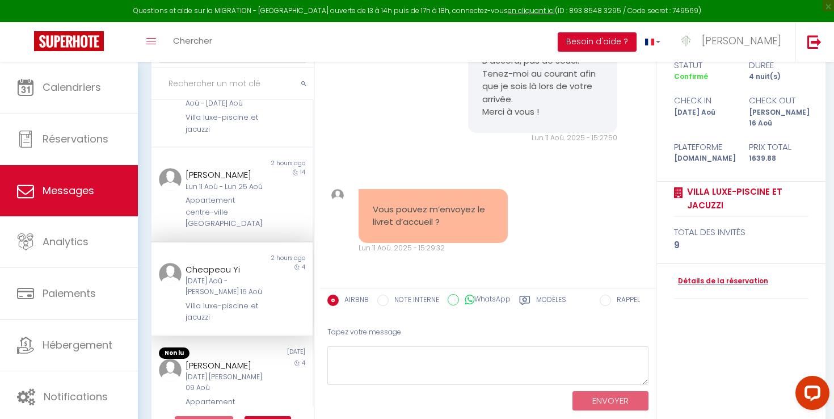
scroll to position [84, 0]
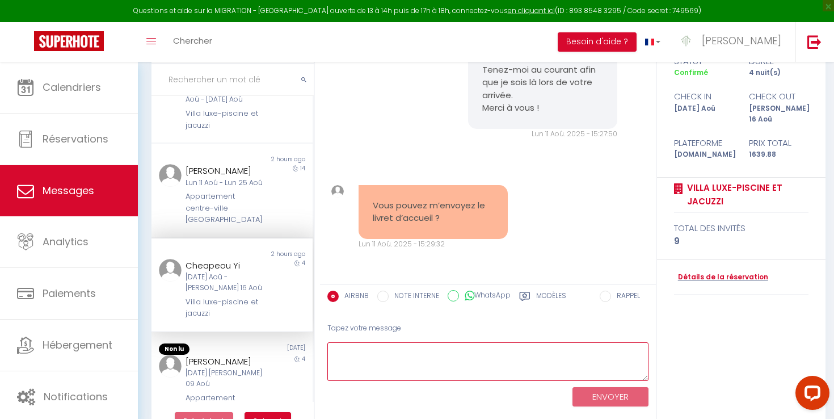
click at [406, 370] on textarea at bounding box center [487, 361] width 321 height 39
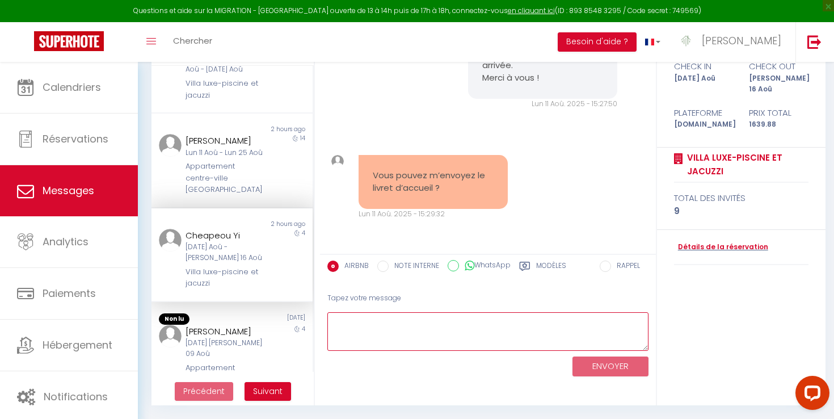
drag, startPoint x: 643, startPoint y: 346, endPoint x: 621, endPoint y: 346, distance: 21.6
click at [621, 346] on textarea at bounding box center [487, 331] width 321 height 39
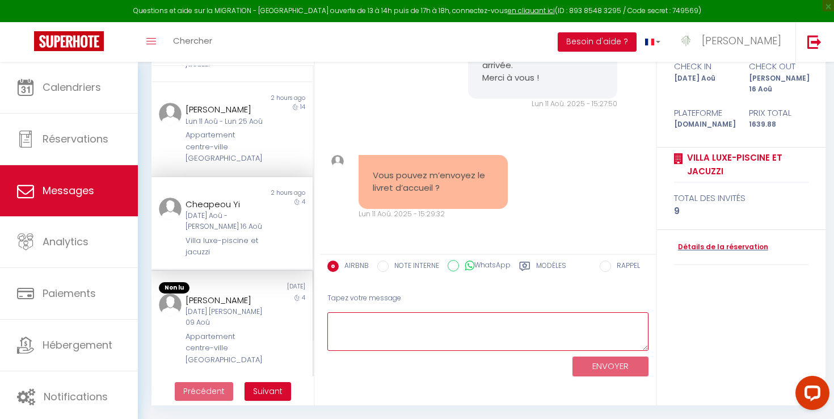
scroll to position [0, 0]
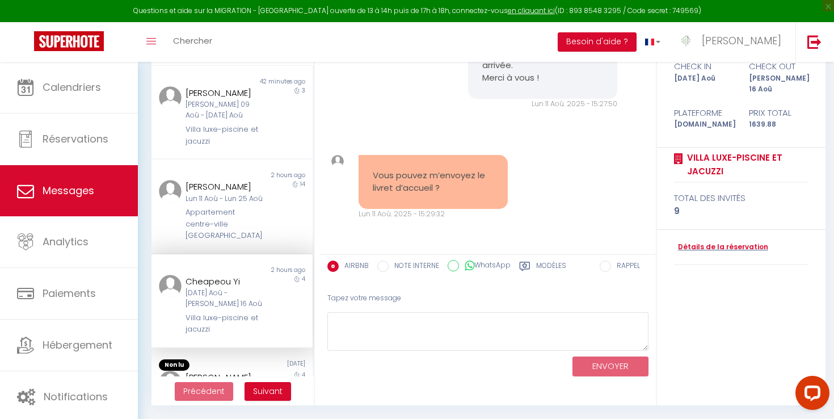
click at [550, 263] on label "Modèles" at bounding box center [551, 267] width 30 height 14
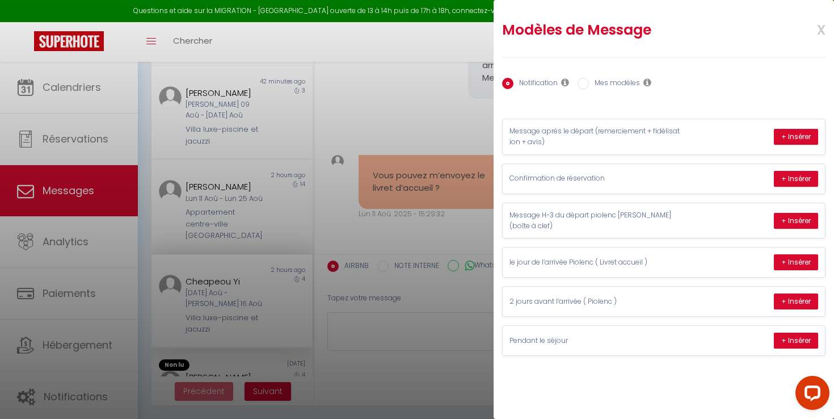
click at [600, 85] on label "Mes modèles" at bounding box center [614, 84] width 51 height 12
click at [589, 85] on input "Mes modèles" at bounding box center [583, 83] width 11 height 11
radio input "true"
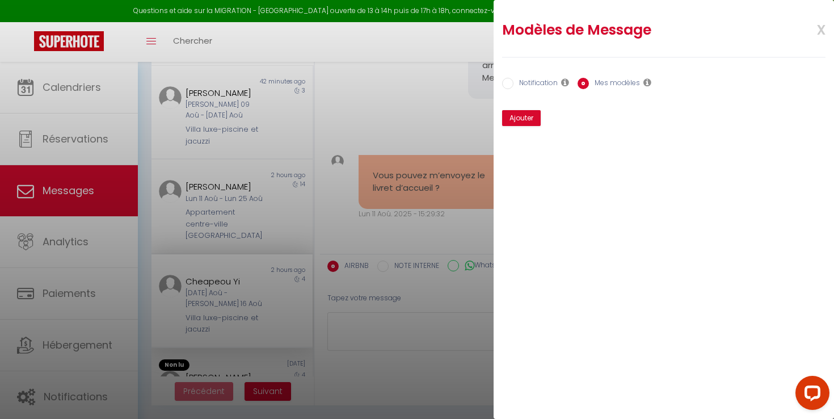
click at [531, 86] on label "Notification" at bounding box center [535, 84] width 44 height 12
click at [513, 86] on input "Notification" at bounding box center [507, 83] width 11 height 11
radio input "true"
radio input "false"
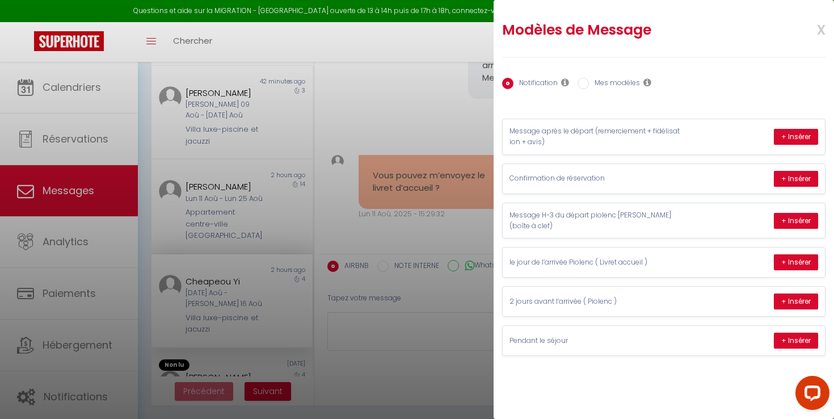
click at [824, 24] on span "x" at bounding box center [808, 28] width 36 height 27
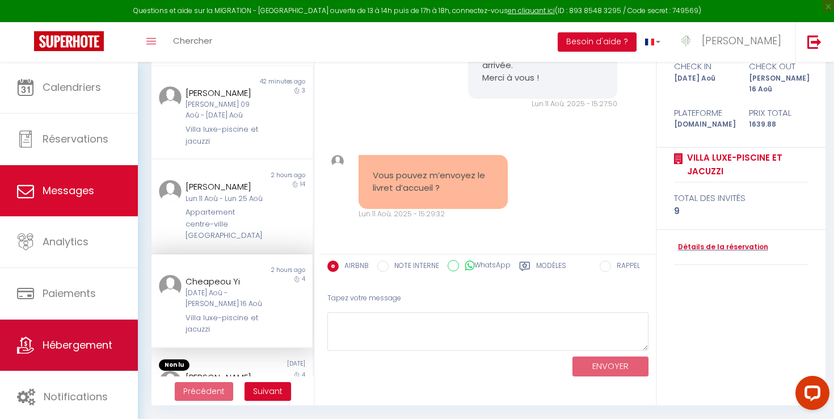
click at [91, 358] on link "Hébergement" at bounding box center [69, 344] width 138 height 51
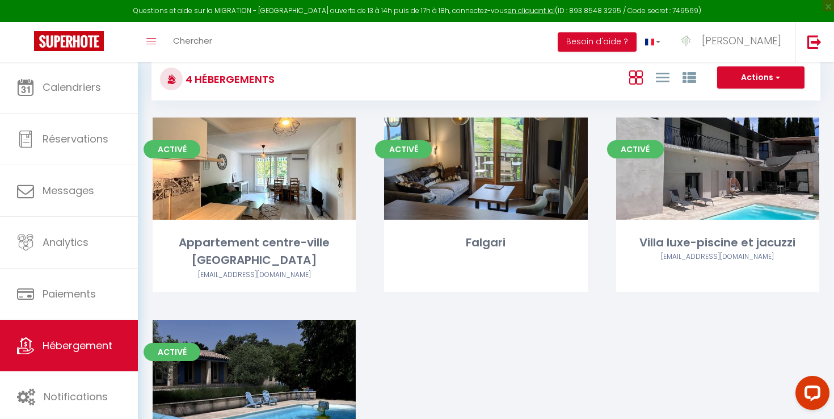
scroll to position [30, 0]
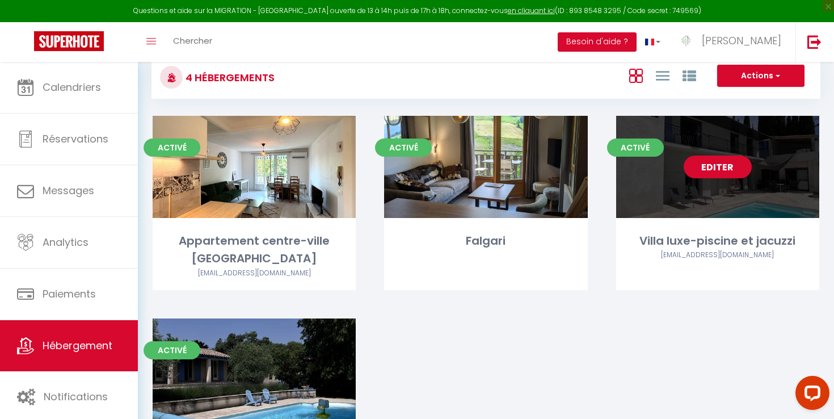
click at [735, 166] on link "Editer" at bounding box center [718, 166] width 68 height 23
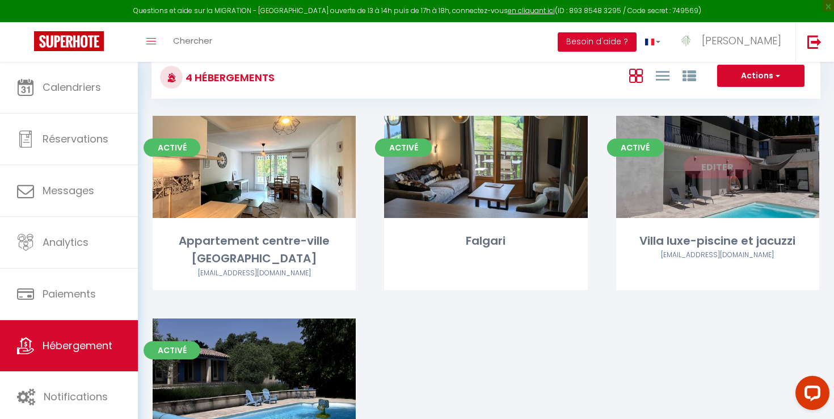
click at [730, 167] on link "Editer" at bounding box center [718, 166] width 68 height 23
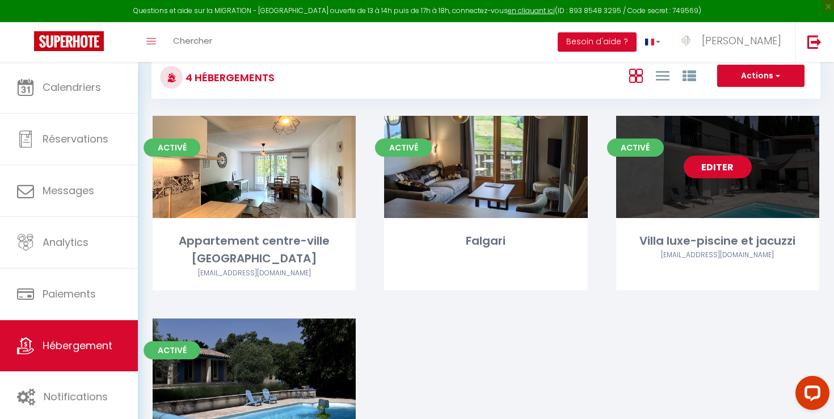
click at [715, 171] on link "Editer" at bounding box center [718, 166] width 68 height 23
click at [715, 166] on link "Editer" at bounding box center [718, 166] width 68 height 23
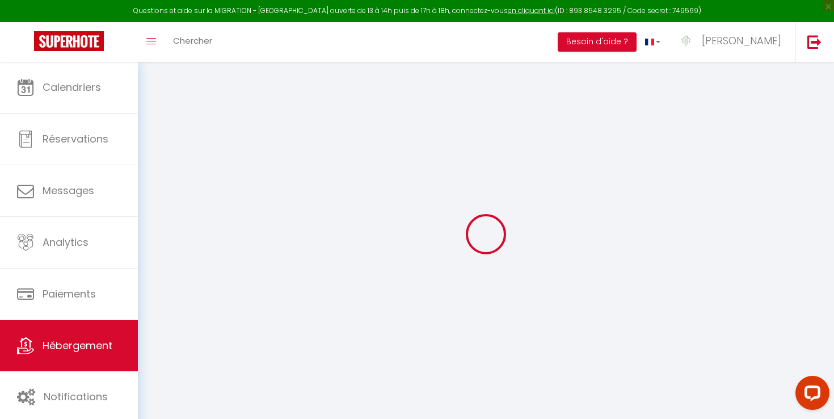
select select
checkbox input "false"
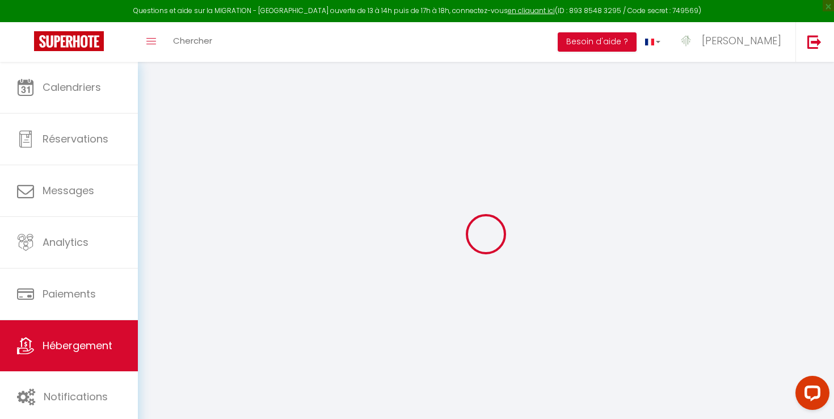
select select "15:00"
select select "18:00"
select select "11:00"
select select "30"
select select "120"
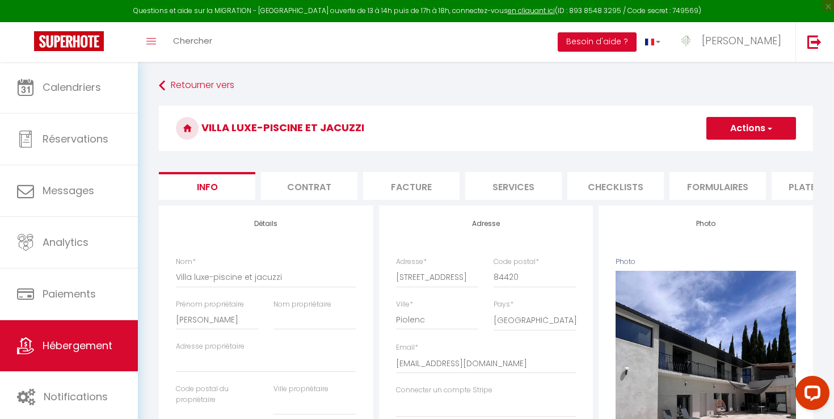
select select
checkbox input "false"
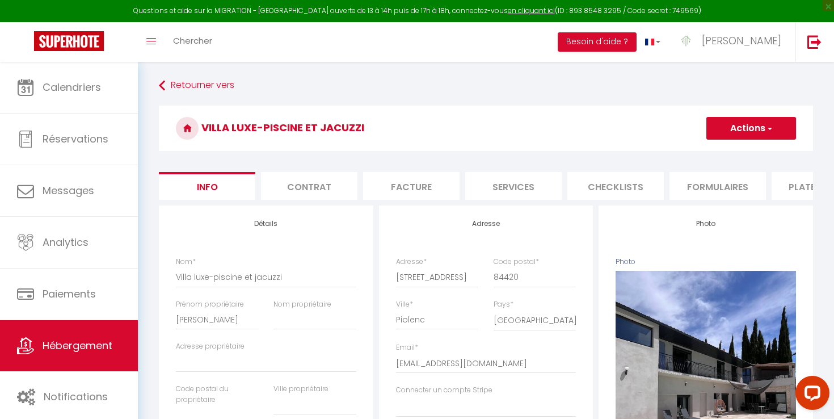
click at [627, 196] on li "Checklists" at bounding box center [615, 186] width 96 height 28
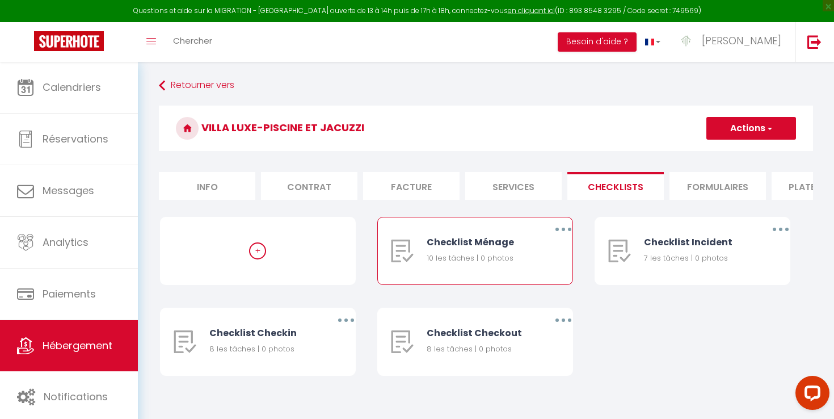
click at [557, 230] on button "button" at bounding box center [563, 229] width 32 height 18
click at [461, 255] on div "10 les tâches | 0 photos" at bounding box center [480, 257] width 106 height 11
click at [696, 184] on li "Formulaires" at bounding box center [717, 186] width 96 height 28
select select
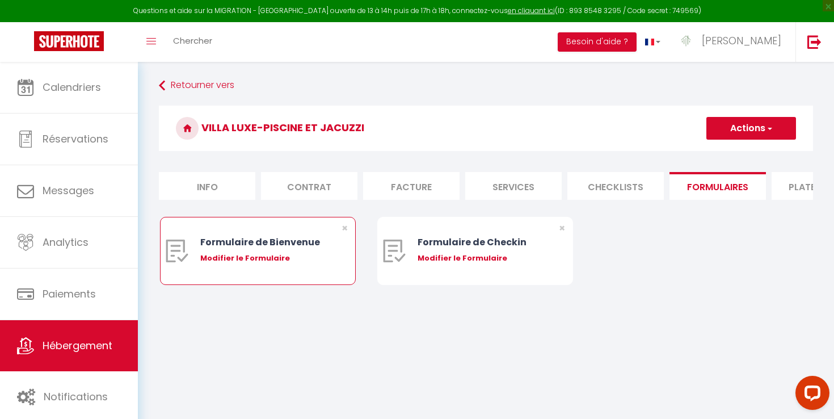
click at [267, 254] on div "Modifier le Formulaire" at bounding box center [265, 257] width 131 height 11
type input "Formulaire de Bienvenue"
type input "Afin de préparer au mieux votre arrivée et recevoir votre Guide de Bienvenue, j…"
select select "[object Object]"
radio input "true"
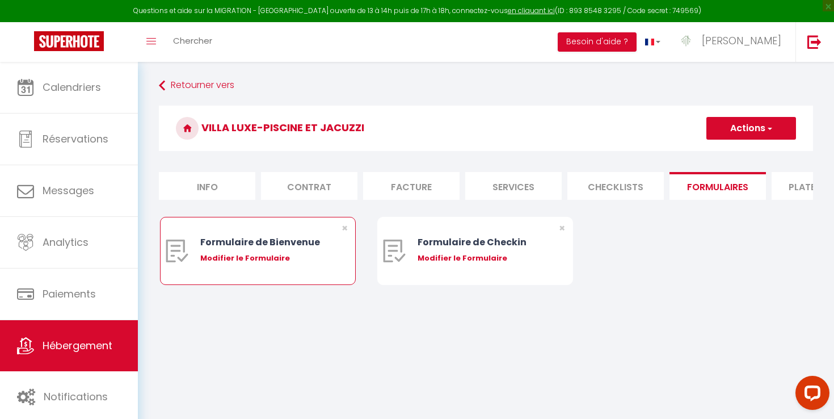
select select
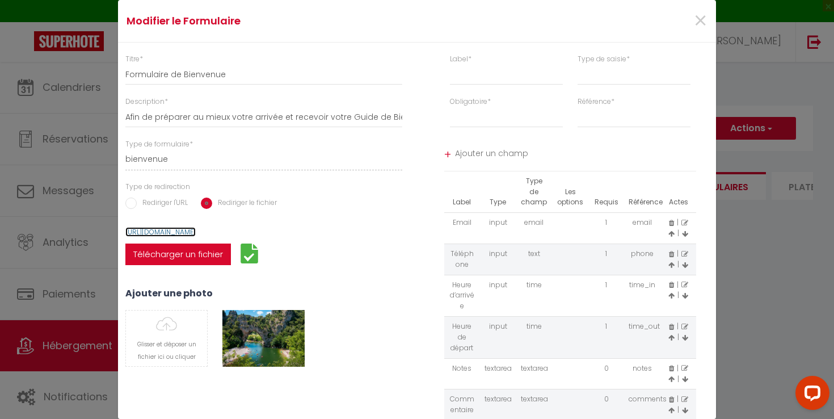
copy link "https://supermanager-img.s3.amazonaws.com/forms/17544115489962.pdf"
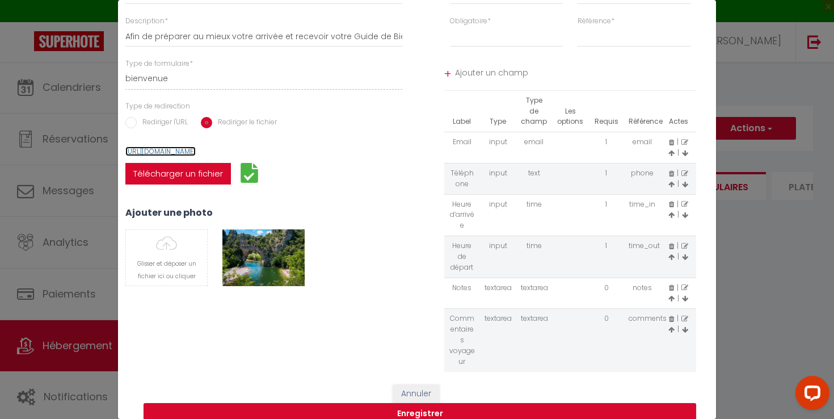
scroll to position [108, 0]
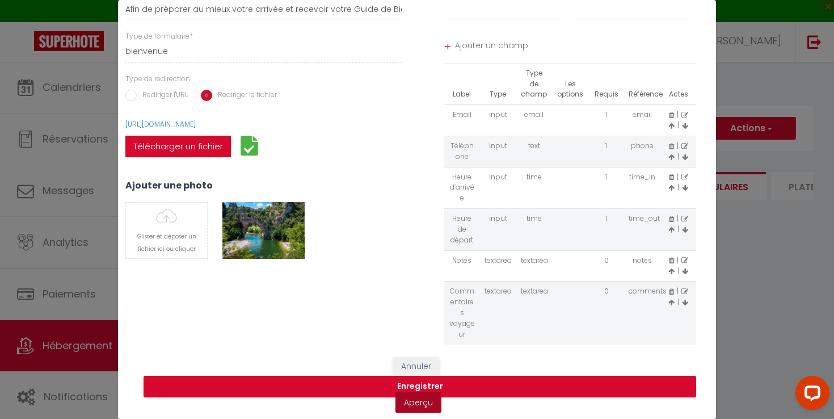
click at [425, 402] on link "Aperçu" at bounding box center [418, 402] width 46 height 20
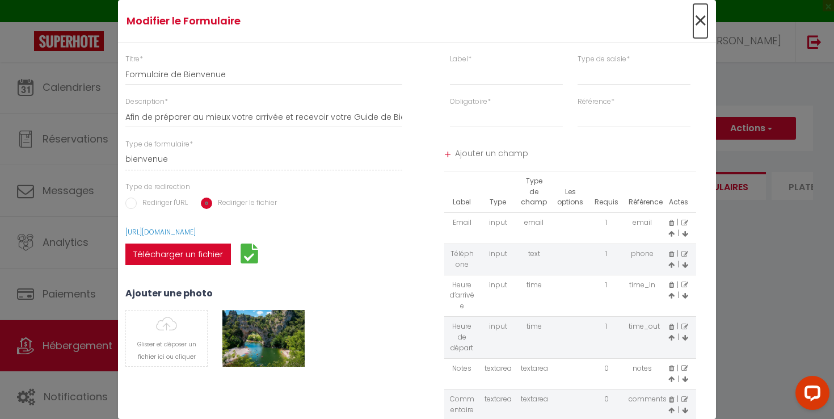
click at [694, 29] on span "×" at bounding box center [700, 21] width 14 height 34
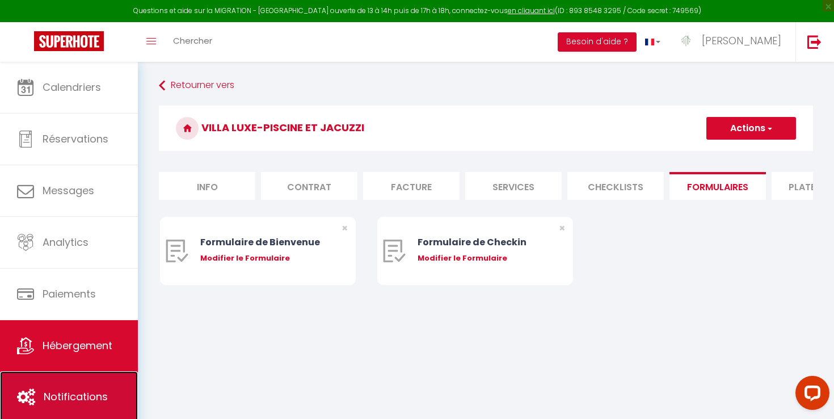
click at [59, 393] on span "Notifications" at bounding box center [76, 396] width 64 height 14
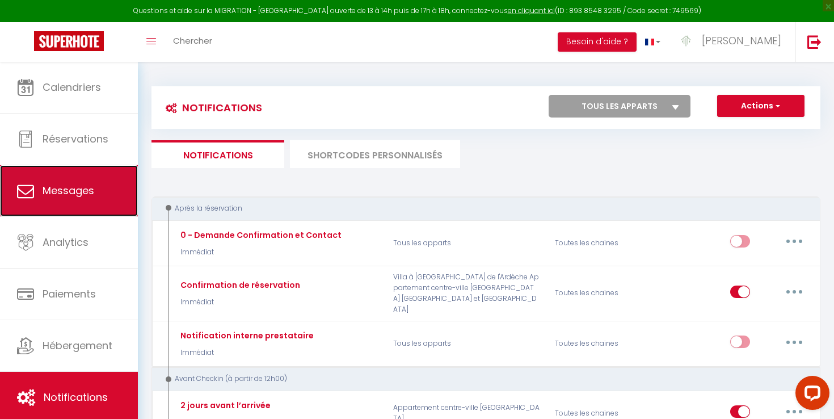
click at [100, 193] on link "Messages" at bounding box center [69, 190] width 138 height 51
select select "message"
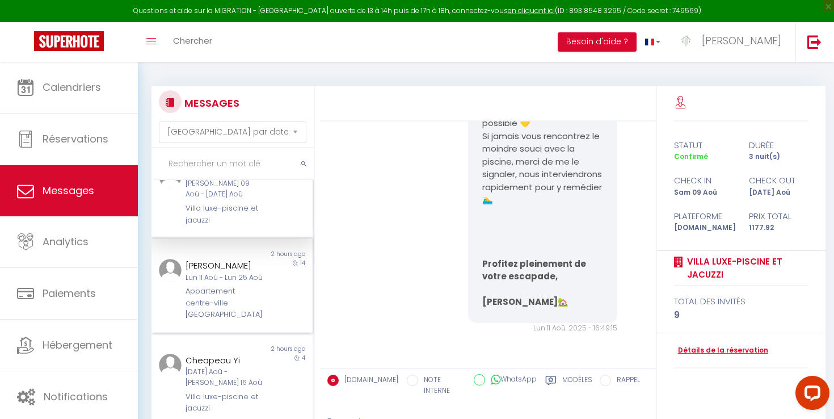
scroll to position [39, 0]
click at [248, 348] on div "2 hours ago" at bounding box center [272, 344] width 81 height 9
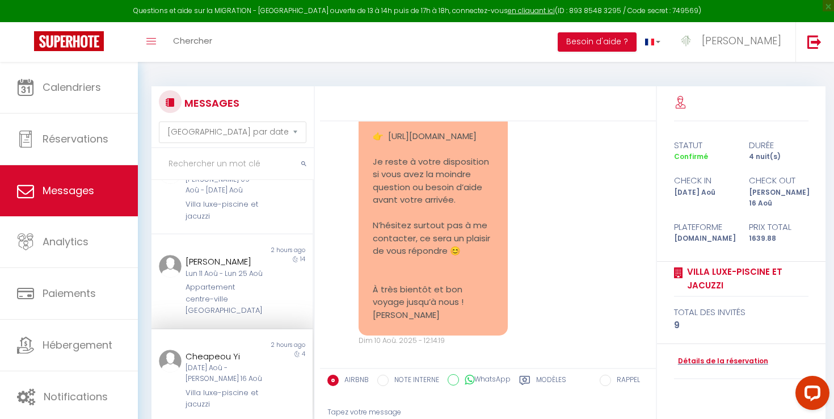
scroll to position [2695, 0]
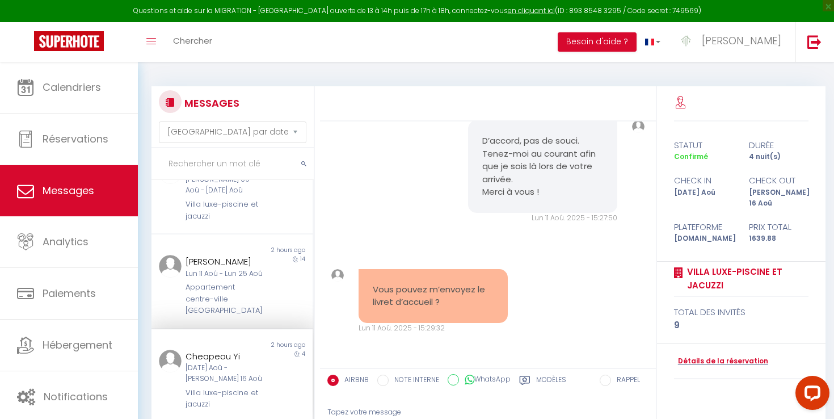
click at [396, 407] on div "Tapez votre message" at bounding box center [487, 412] width 321 height 28
click at [381, 408] on div "Tapez votre message" at bounding box center [487, 412] width 321 height 28
click at [378, 411] on div "Tapez votre message" at bounding box center [487, 412] width 321 height 28
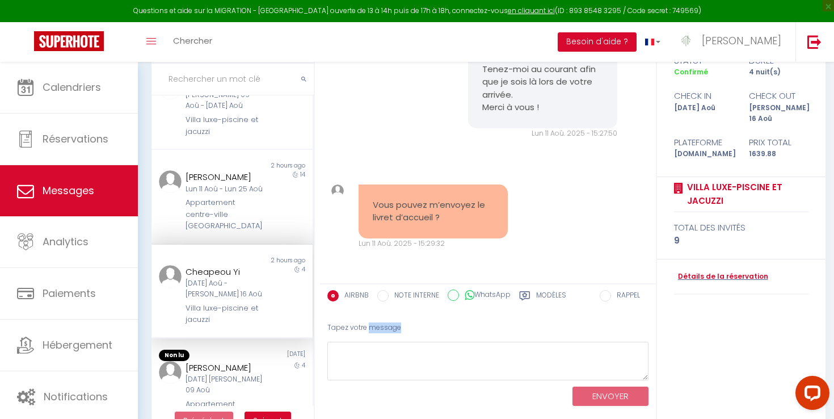
scroll to position [100, 0]
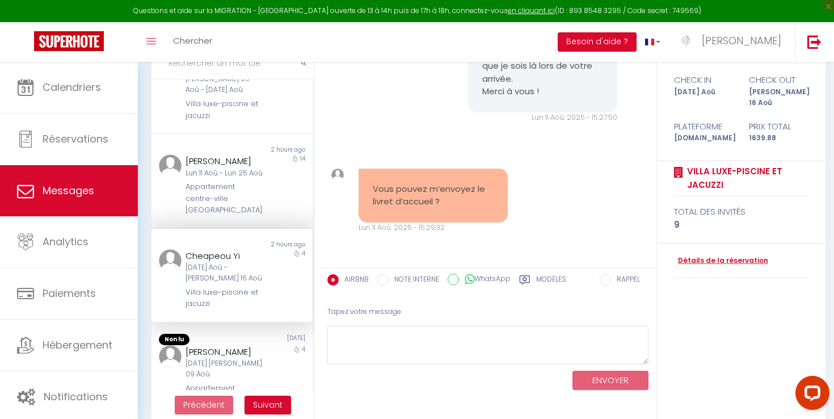
click at [377, 364] on div "ENVOYER" at bounding box center [487, 379] width 321 height 30
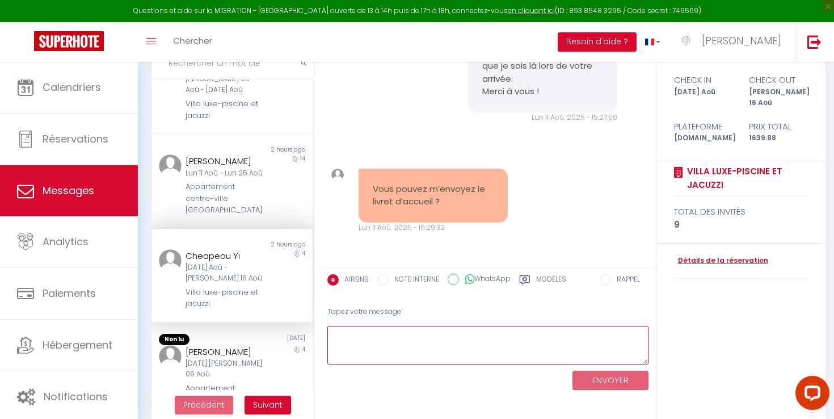
click at [379, 347] on textarea at bounding box center [487, 345] width 321 height 39
paste textarea "https://app.superhote.com/#/preview-form/142770"
type textarea "https://app.superhote.com/#/preview-form/142770"
click at [437, 333] on textarea "https://app.superhote.com/#/preview-form/142770" at bounding box center [487, 345] width 321 height 39
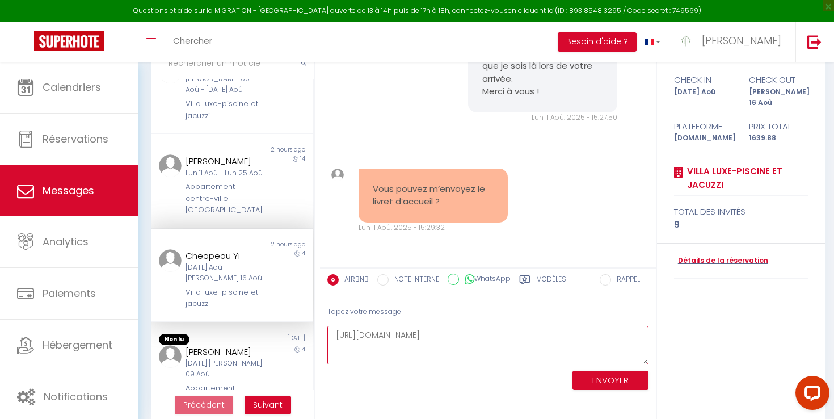
click at [511, 336] on textarea "https://app.superhote.com/#/preview-form/142770" at bounding box center [487, 345] width 321 height 39
click at [526, 336] on textarea "https://app.superhote.com/#/preview-form/142770" at bounding box center [487, 345] width 321 height 39
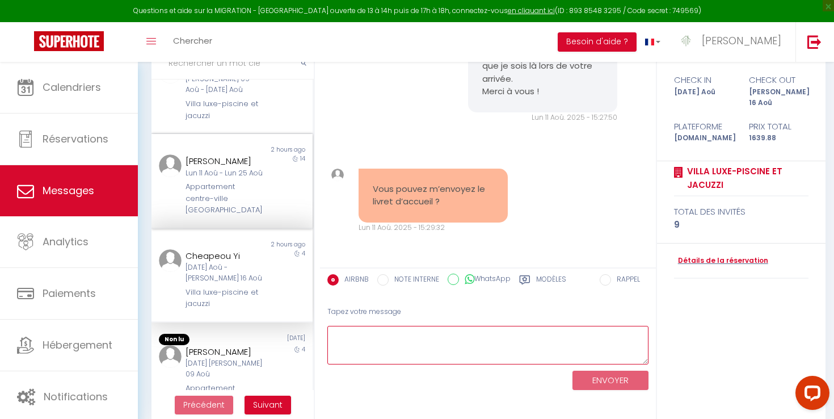
scroll to position [0, 0]
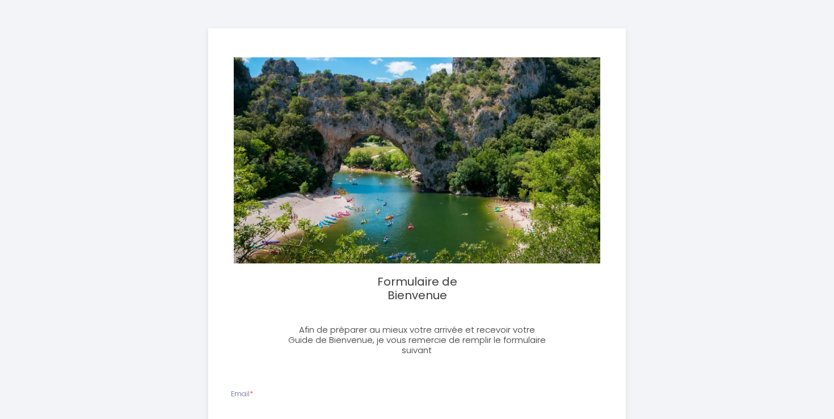
select select
